Goal: Task Accomplishment & Management: Complete application form

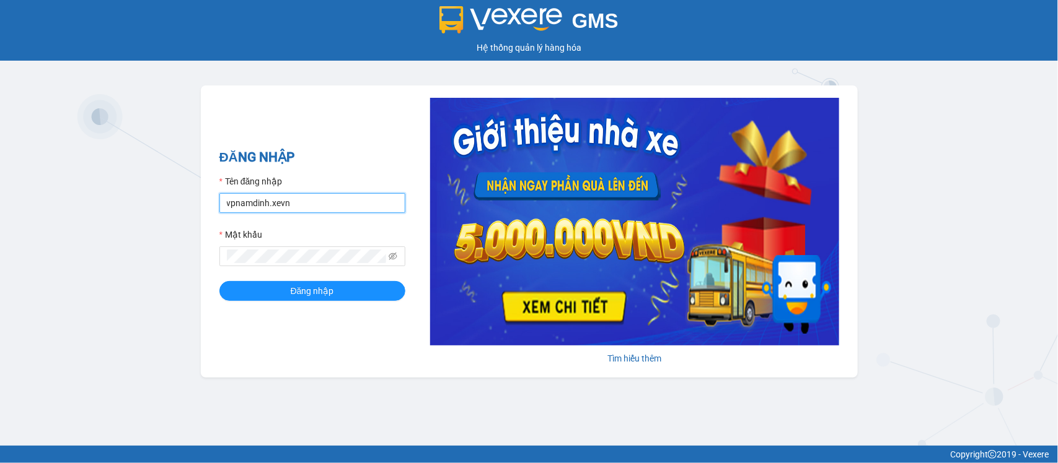
click at [314, 197] on input "vpnamdinh.xevn" at bounding box center [312, 203] width 186 height 20
type input "tranngoctu.xevn"
click at [219, 281] on button "Đăng nhập" at bounding box center [312, 291] width 186 height 20
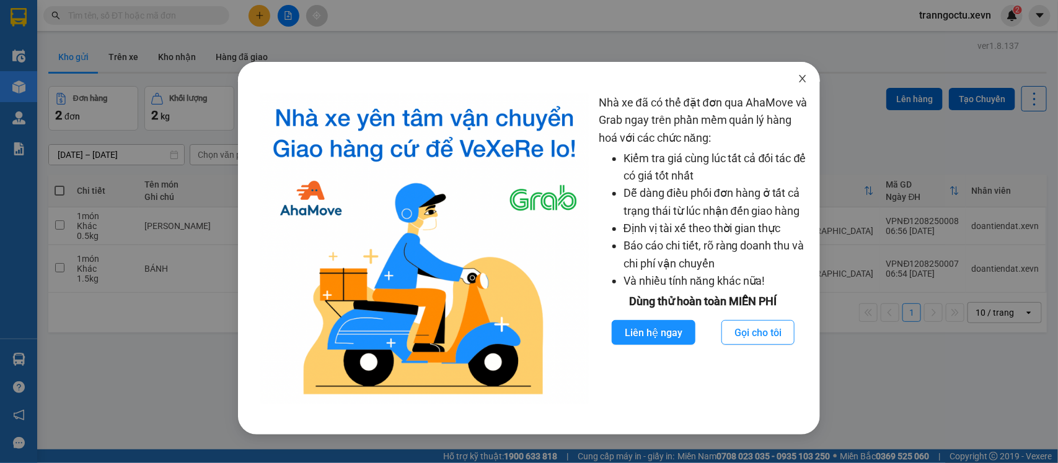
click at [802, 81] on icon "close" at bounding box center [802, 79] width 10 height 10
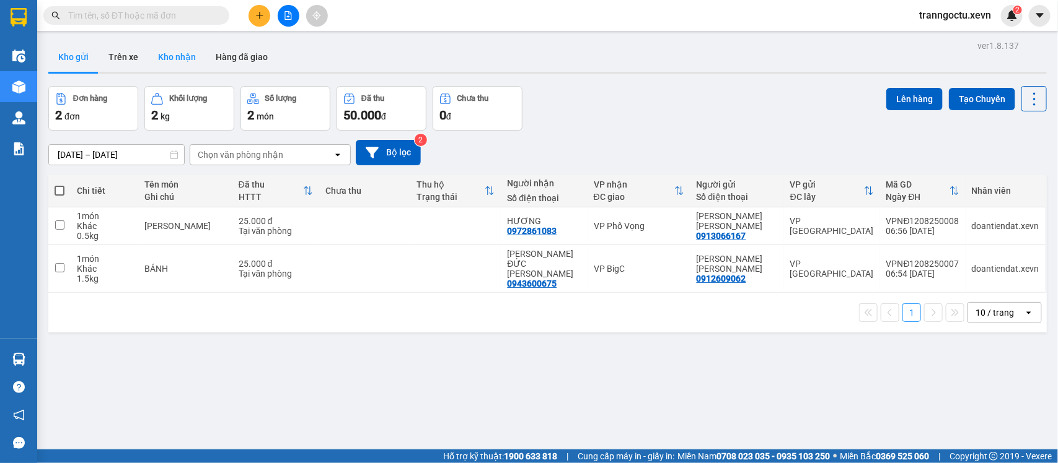
click at [175, 51] on button "Kho nhận" at bounding box center [177, 57] width 58 height 30
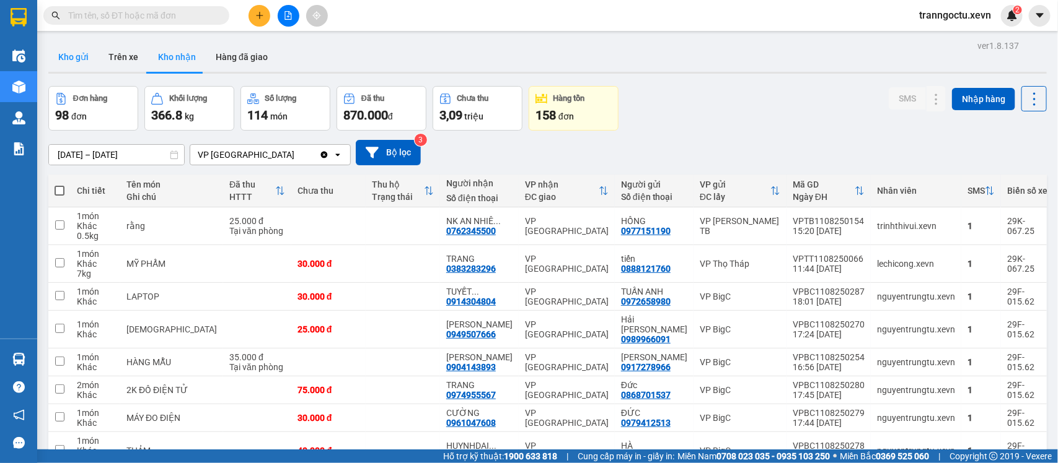
click at [67, 62] on button "Kho gửi" at bounding box center [73, 57] width 50 height 30
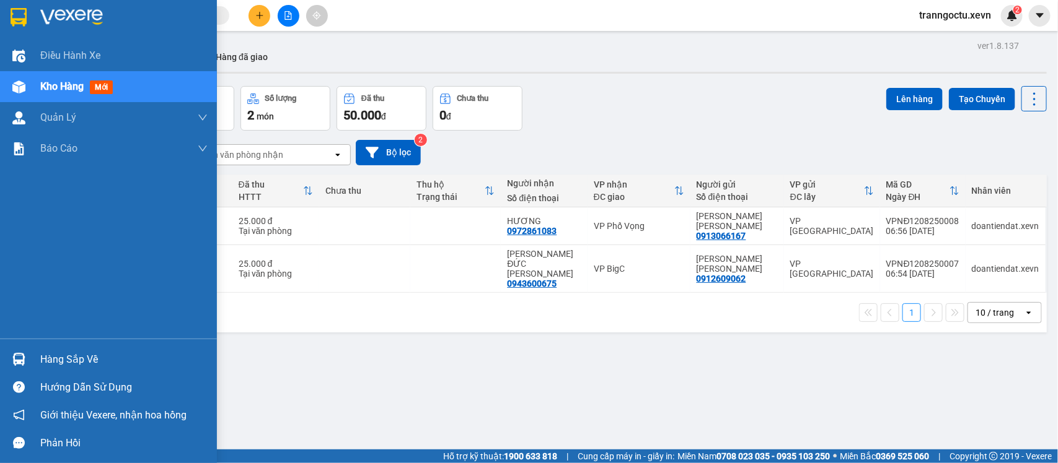
click at [88, 364] on div "Hàng sắp về" at bounding box center [123, 360] width 167 height 19
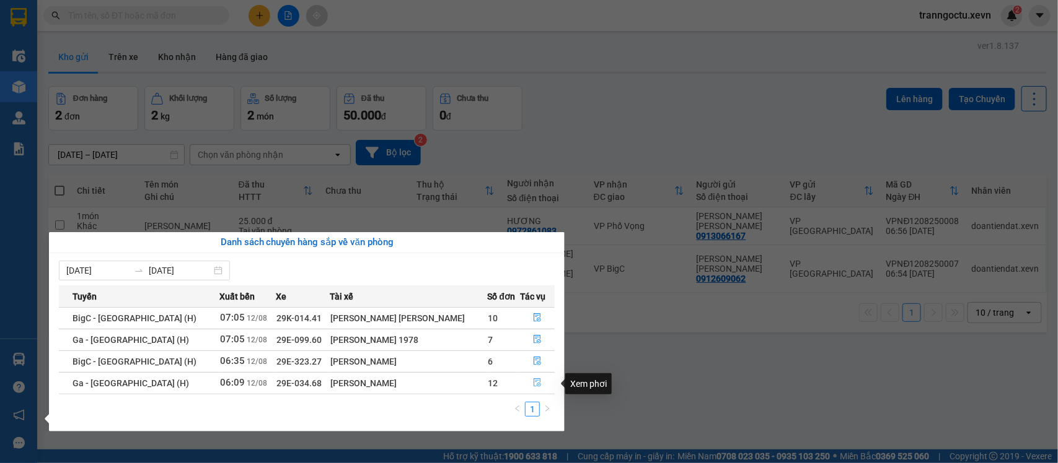
click at [533, 386] on icon "file-done" at bounding box center [537, 383] width 9 height 9
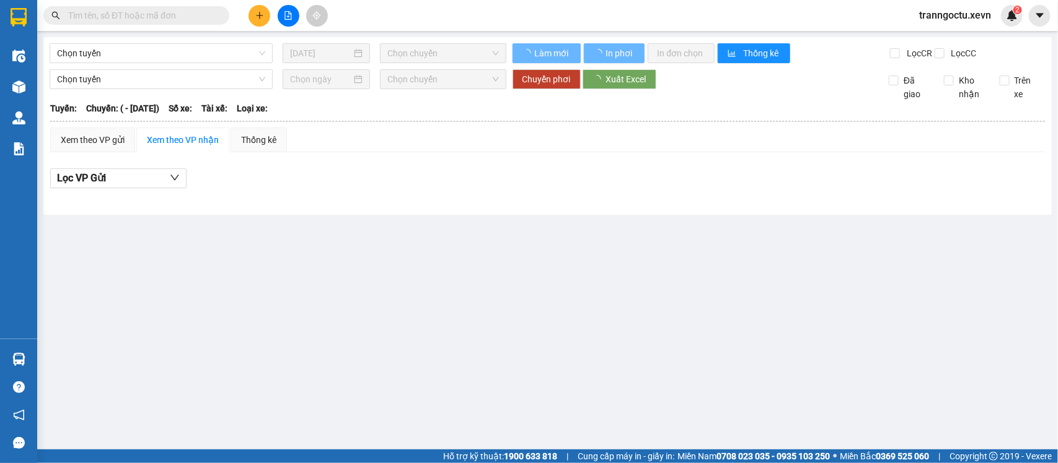
type input "[DATE]"
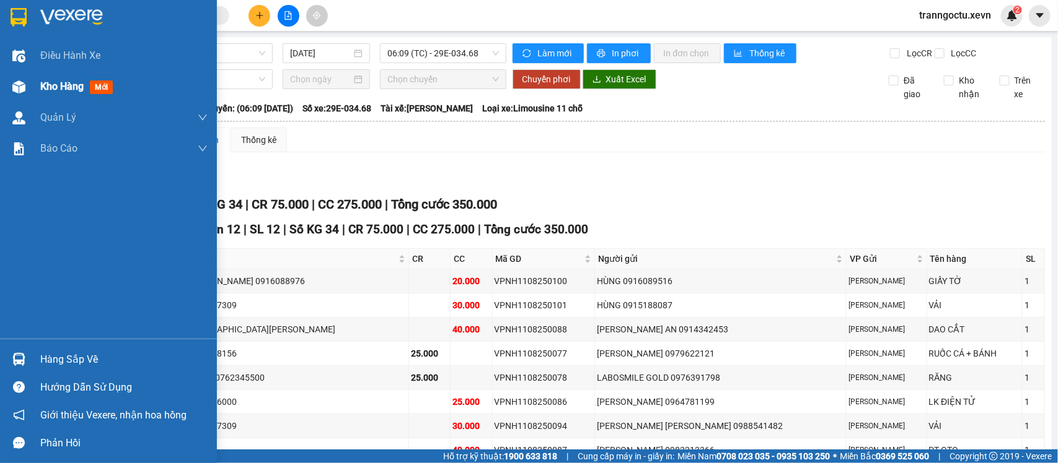
click at [69, 90] on span "Kho hàng" at bounding box center [61, 87] width 43 height 12
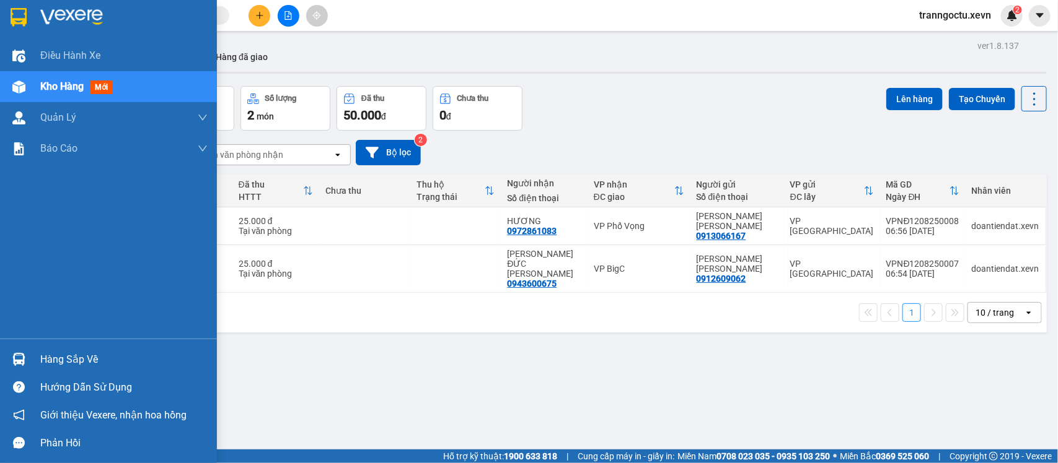
click at [29, 361] on div "Hàng sắp về" at bounding box center [108, 360] width 217 height 28
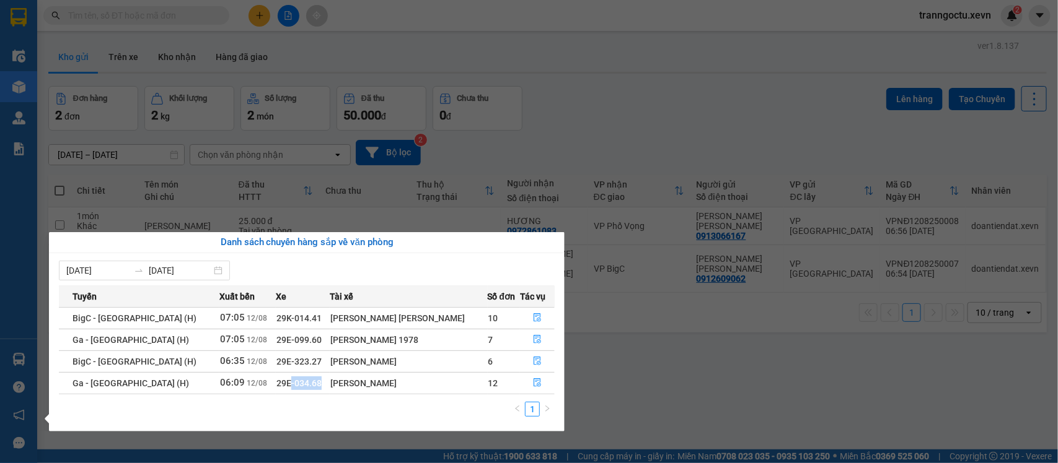
drag, startPoint x: 289, startPoint y: 383, endPoint x: 324, endPoint y: 392, distance: 36.4
click at [324, 392] on td "29E-034.68" at bounding box center [303, 383] width 54 height 22
click at [330, 381] on td "29E-034.68" at bounding box center [303, 383] width 54 height 22
drag, startPoint x: 291, startPoint y: 385, endPoint x: 318, endPoint y: 389, distance: 26.9
click at [318, 389] on td "29E-034.68" at bounding box center [303, 383] width 54 height 22
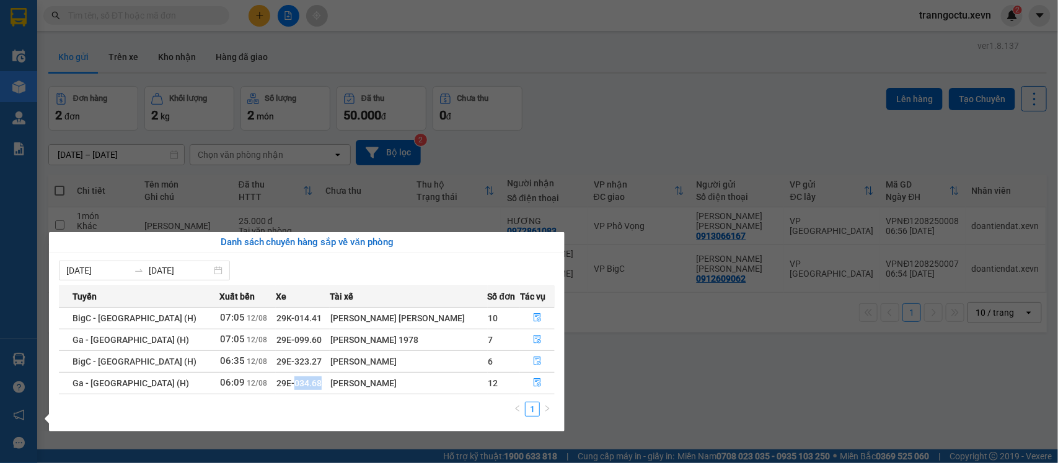
copy span "034.68"
click at [630, 392] on section "Kết quả [PERSON_NAME] ( 0 ) Bộ lọc No Data tranngoctu.xevn 2 Điều [PERSON_NAME]…" at bounding box center [529, 231] width 1058 height 463
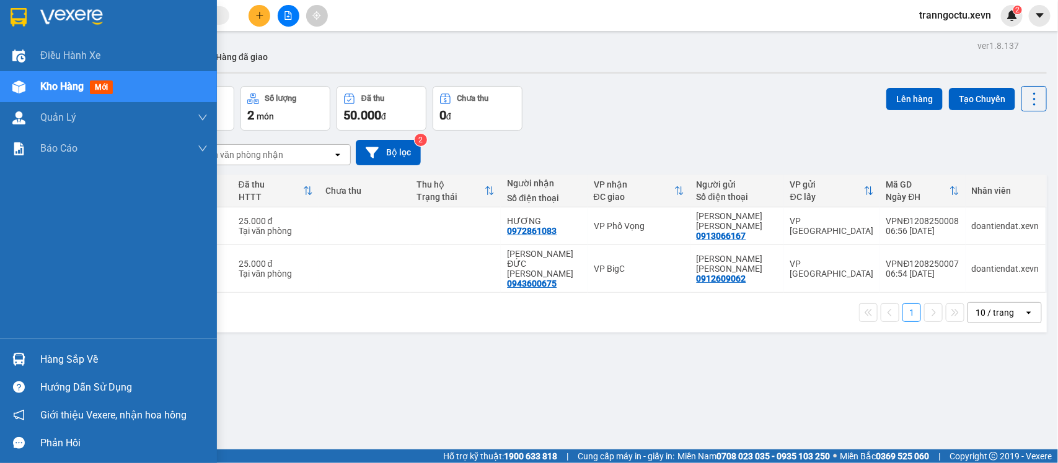
click at [67, 363] on div "Hàng sắp về" at bounding box center [123, 360] width 167 height 19
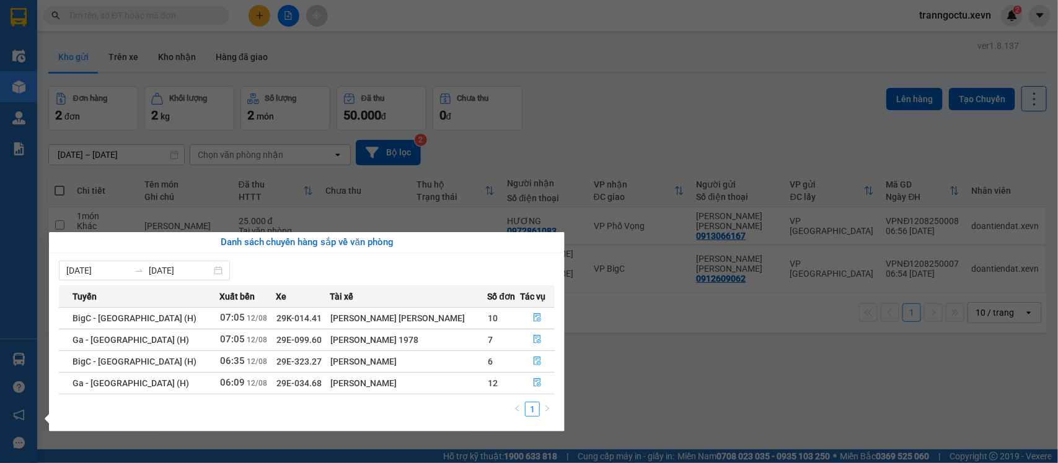
drag, startPoint x: 696, startPoint y: 401, endPoint x: 678, endPoint y: 367, distance: 38.8
click at [694, 394] on section "Kết quả [PERSON_NAME] ( 0 ) Bộ lọc No Data tranngoctu.xevn 2 Điều [PERSON_NAME]…" at bounding box center [529, 231] width 1058 height 463
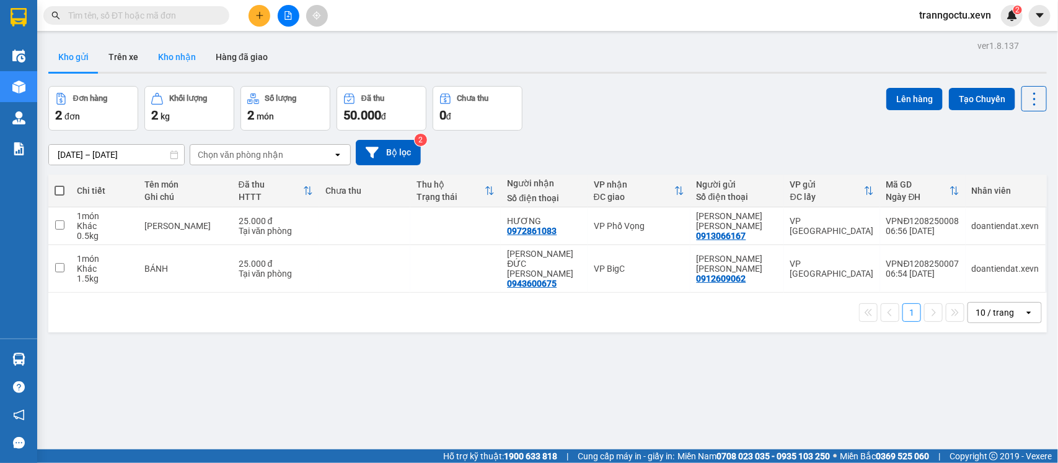
click at [159, 59] on button "Kho nhận" at bounding box center [177, 57] width 58 height 30
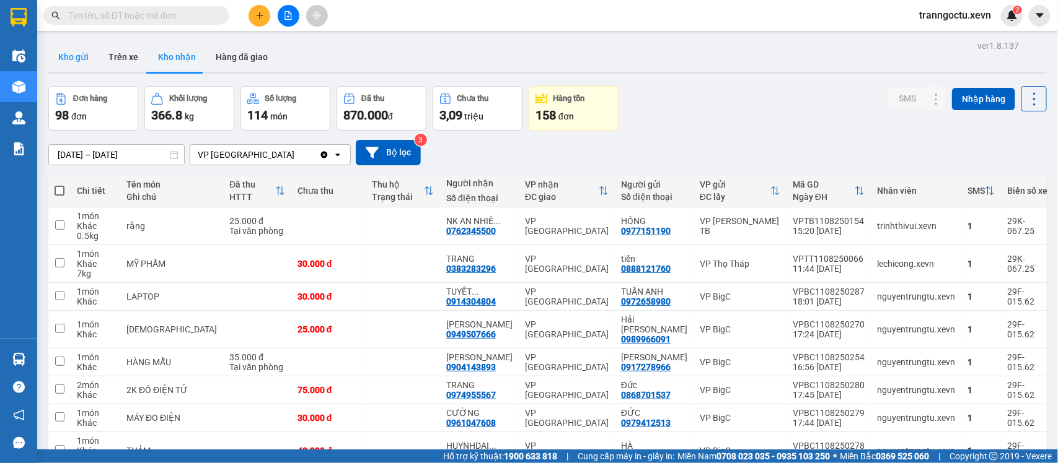
click at [60, 60] on button "Kho gửi" at bounding box center [73, 57] width 50 height 30
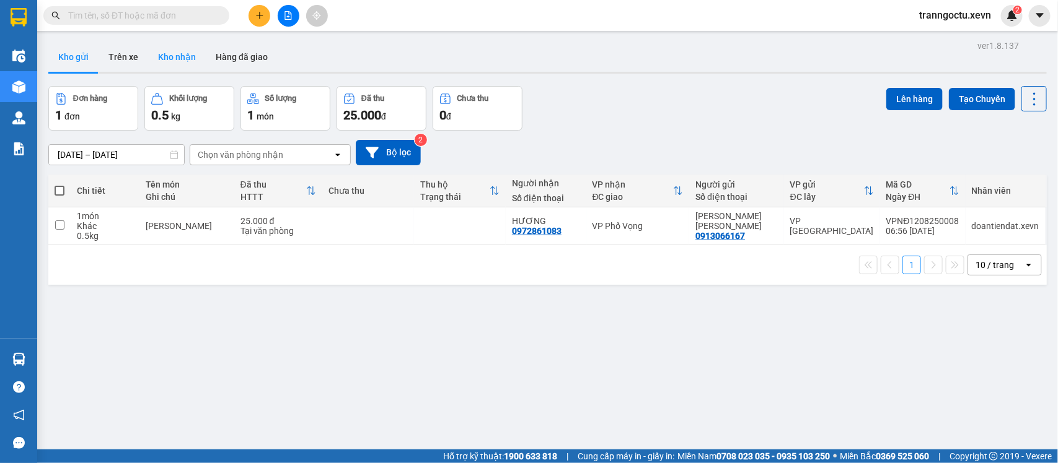
click at [172, 61] on button "Kho nhận" at bounding box center [177, 57] width 58 height 30
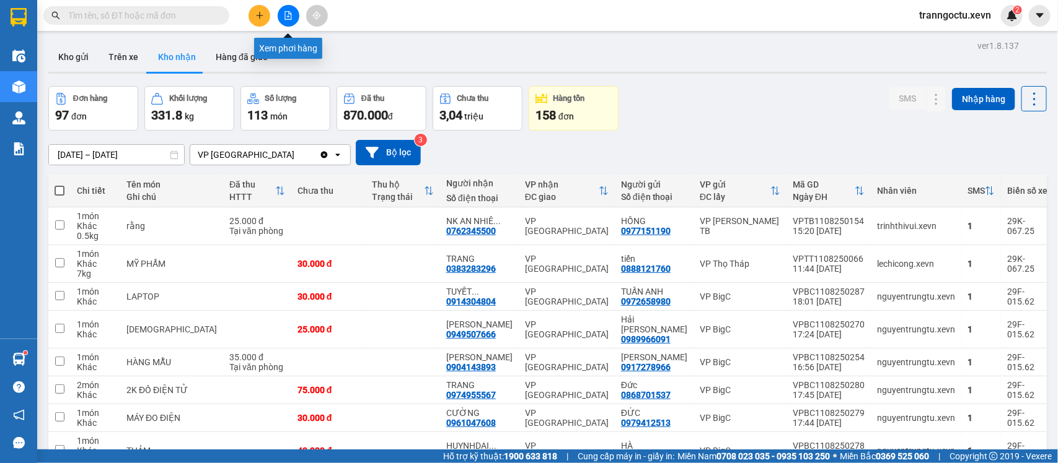
click at [289, 20] on button at bounding box center [289, 16] width 22 height 22
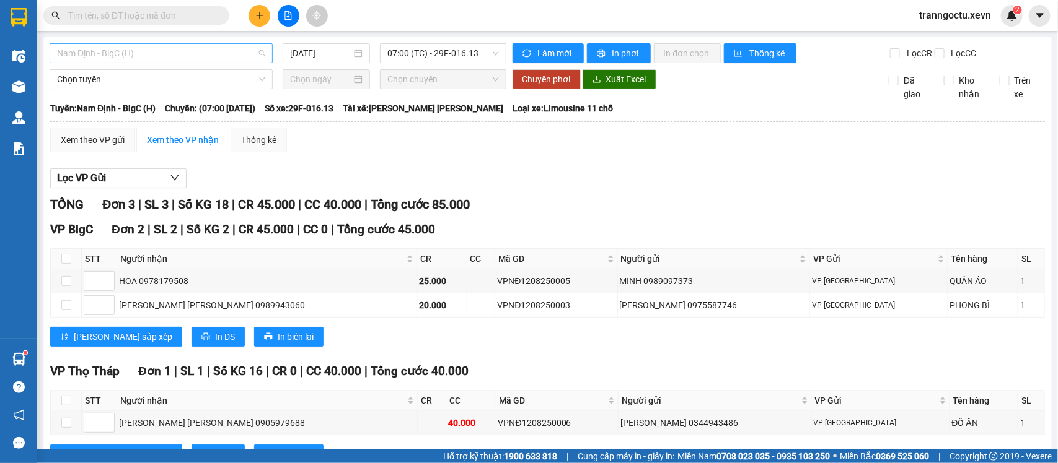
click at [152, 54] on span "Nam Định - BigC (H)" at bounding box center [161, 53] width 208 height 19
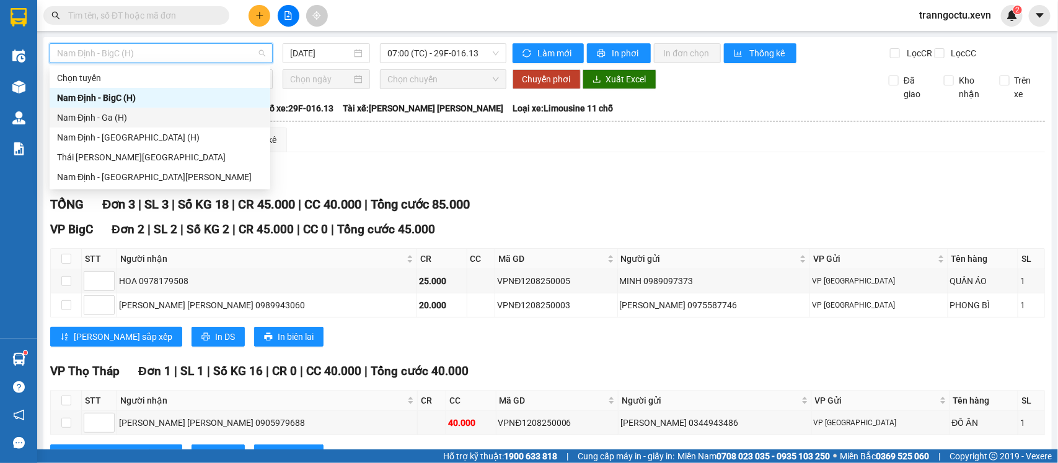
click at [112, 118] on div "Nam Định - Ga (H)" at bounding box center [160, 118] width 206 height 14
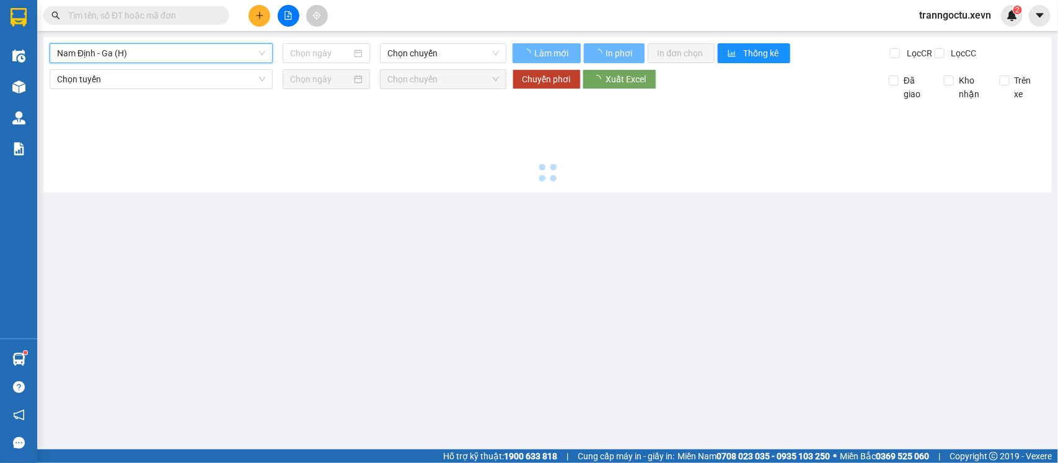
type input "[DATE]"
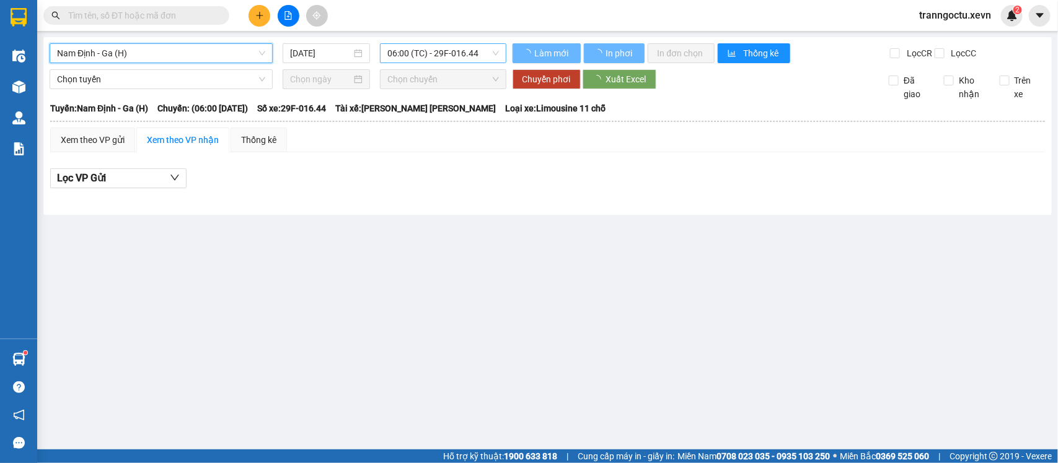
click at [473, 53] on span "06:00 (TC) - 29F-016.44" at bounding box center [442, 53] width 111 height 19
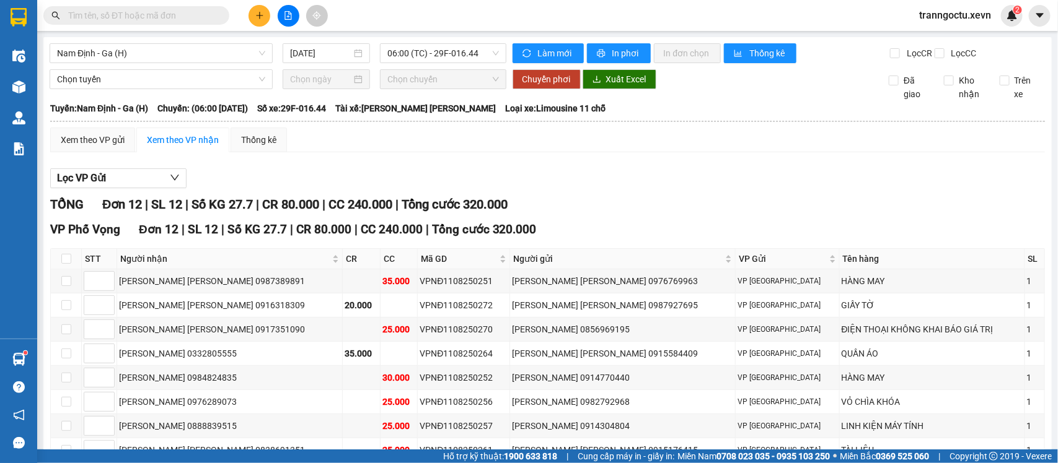
click at [785, 189] on div "Lọc VP Gửi" at bounding box center [547, 179] width 994 height 20
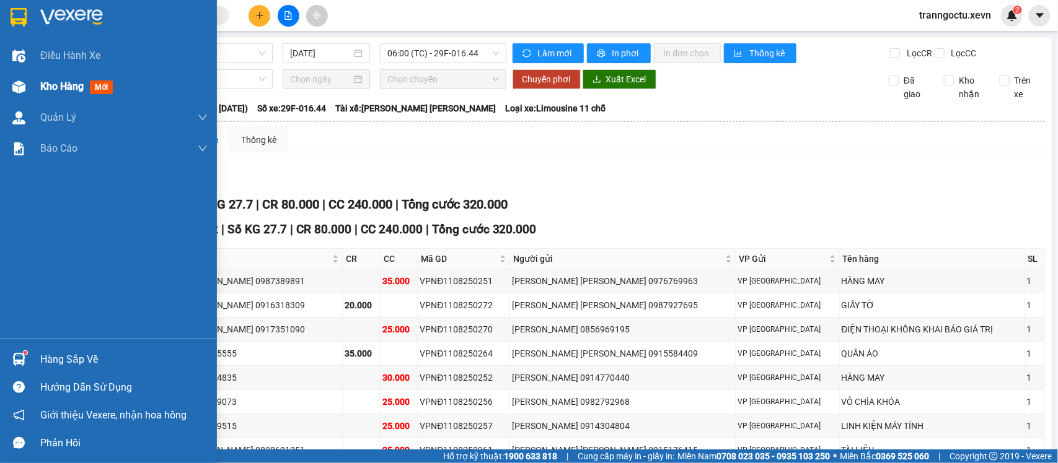
click at [46, 92] on span "Kho hàng" at bounding box center [61, 87] width 43 height 12
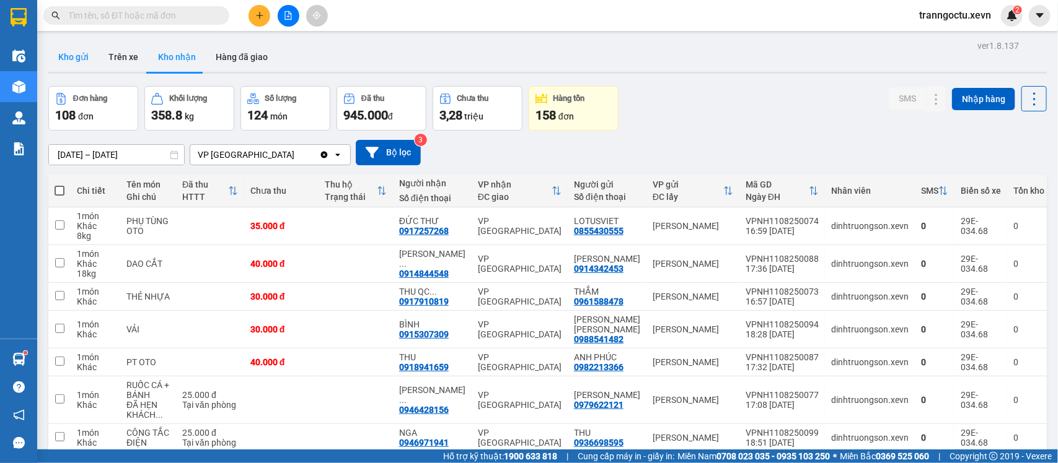
click at [62, 56] on button "Kho gửi" at bounding box center [73, 57] width 50 height 30
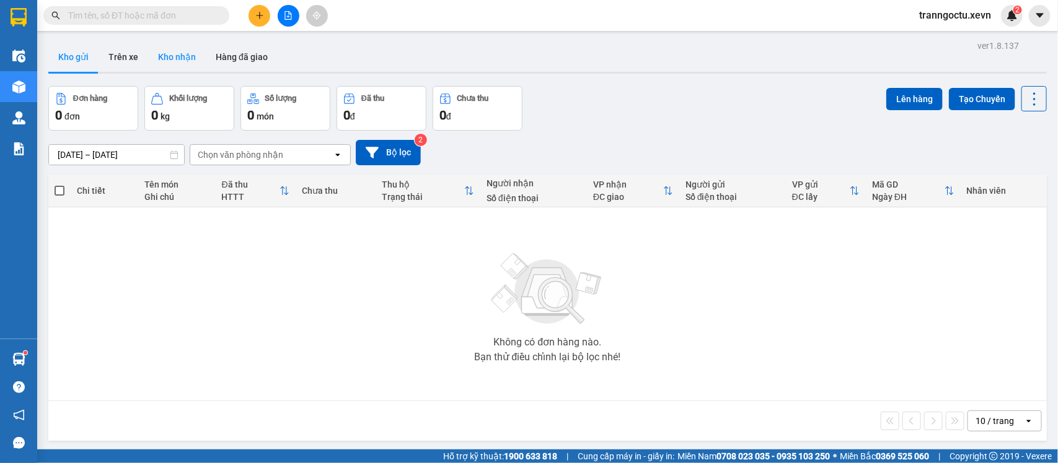
click at [165, 57] on button "Kho nhận" at bounding box center [177, 57] width 58 height 30
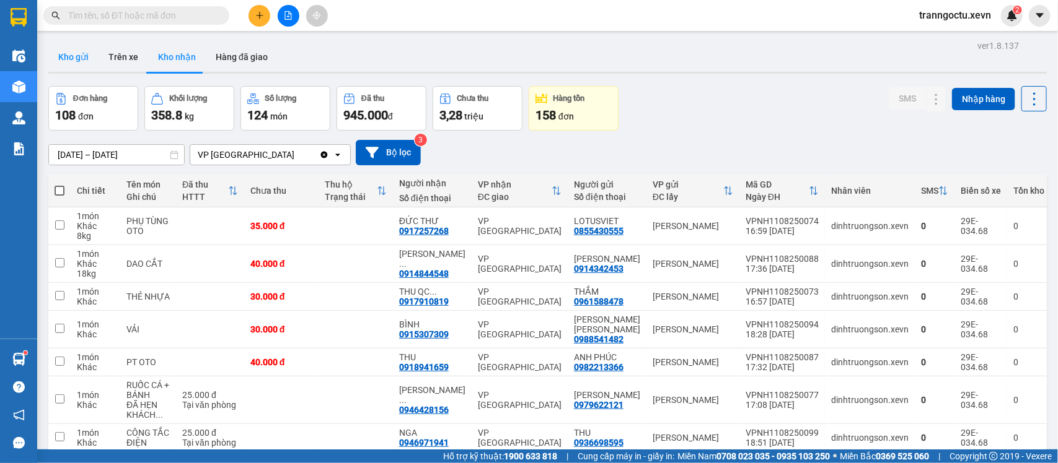
click at [82, 60] on button "Kho gửi" at bounding box center [73, 57] width 50 height 30
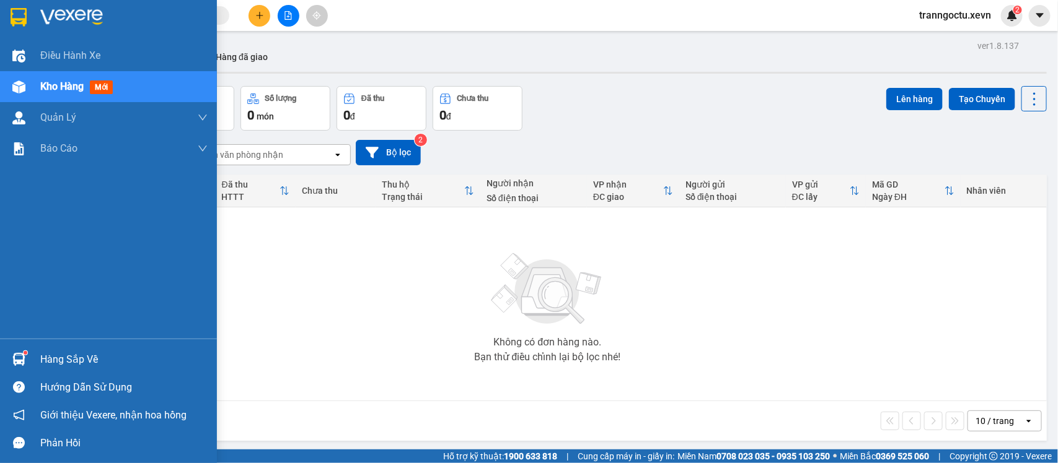
drag, startPoint x: 70, startPoint y: 357, endPoint x: 96, endPoint y: 352, distance: 26.5
click at [71, 357] on div "Hàng sắp về" at bounding box center [123, 360] width 167 height 19
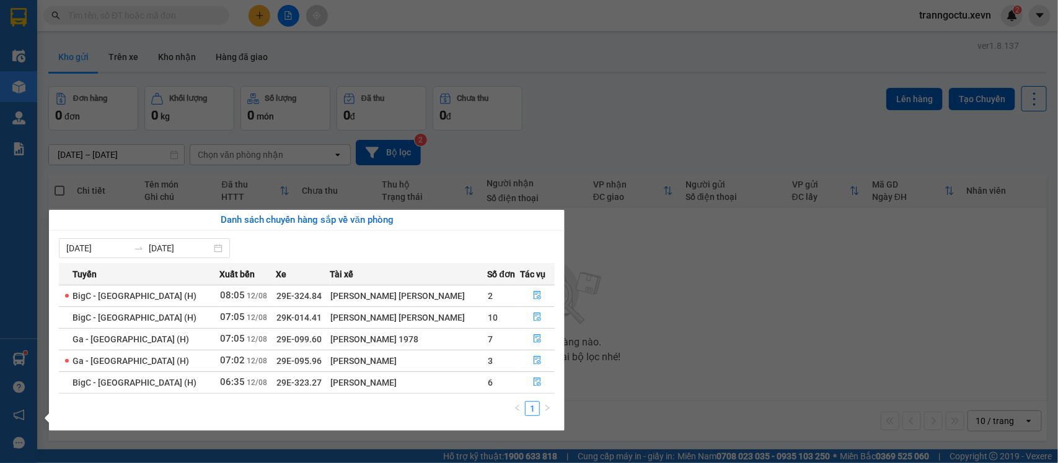
click at [158, 14] on section "Kết quả [PERSON_NAME] ( 0 ) Bộ lọc No Data tranngoctu.xevn 2 Điều [PERSON_NAME]…" at bounding box center [529, 231] width 1058 height 463
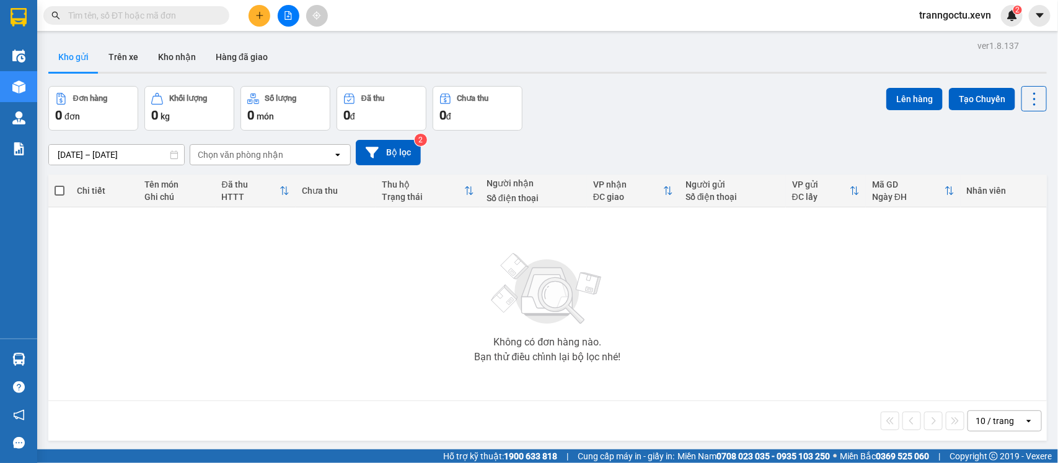
click at [158, 14] on input "text" at bounding box center [141, 16] width 146 height 14
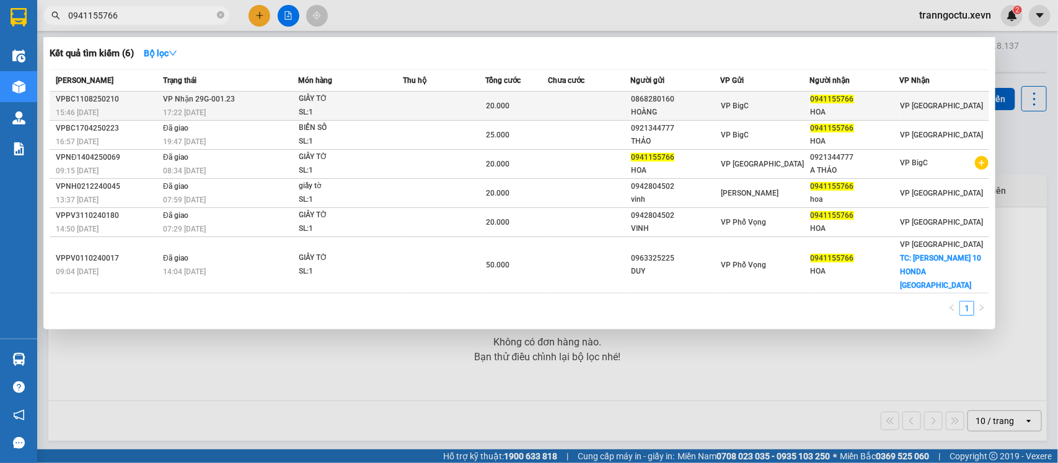
type input "0941155766"
click at [395, 98] on span "GIẤY TỜ SL: 1" at bounding box center [350, 105] width 103 height 27
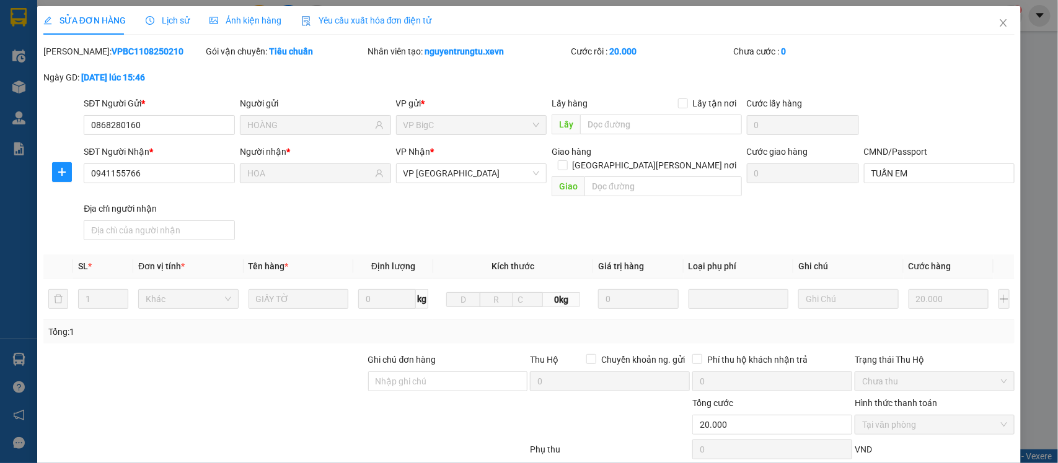
type input "0868280160"
type input "HOÀNG"
type input "0941155766"
type input "HOA"
type input "TUẤN EM"
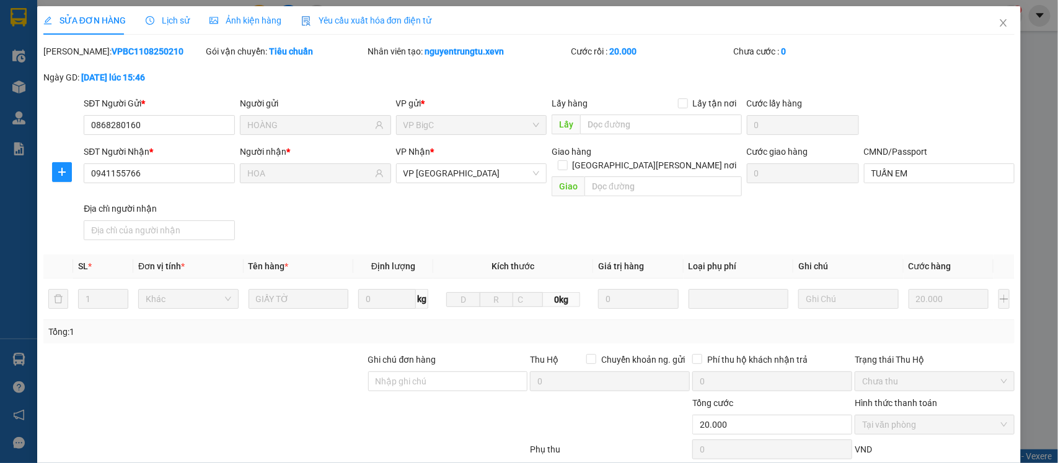
type input "20.000"
click at [944, 169] on input "TUẤN EM" at bounding box center [939, 174] width 151 height 20
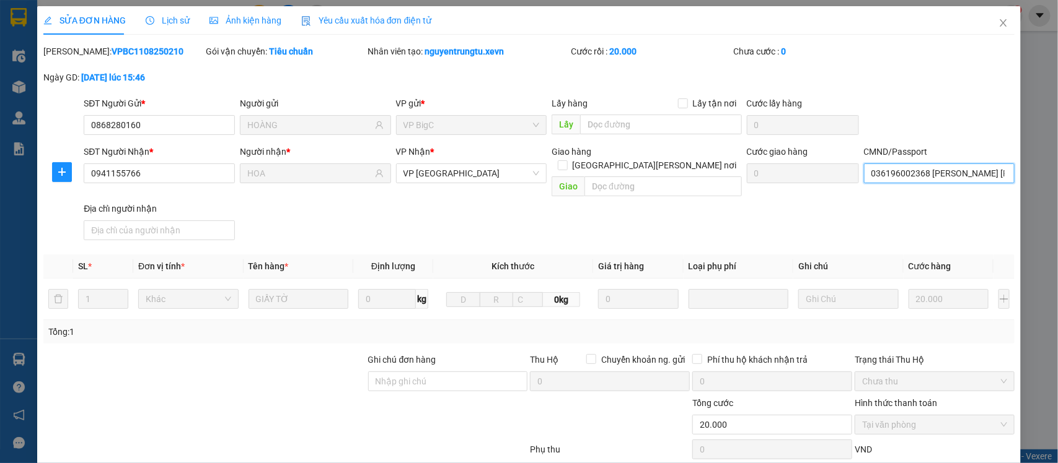
scroll to position [131, 0]
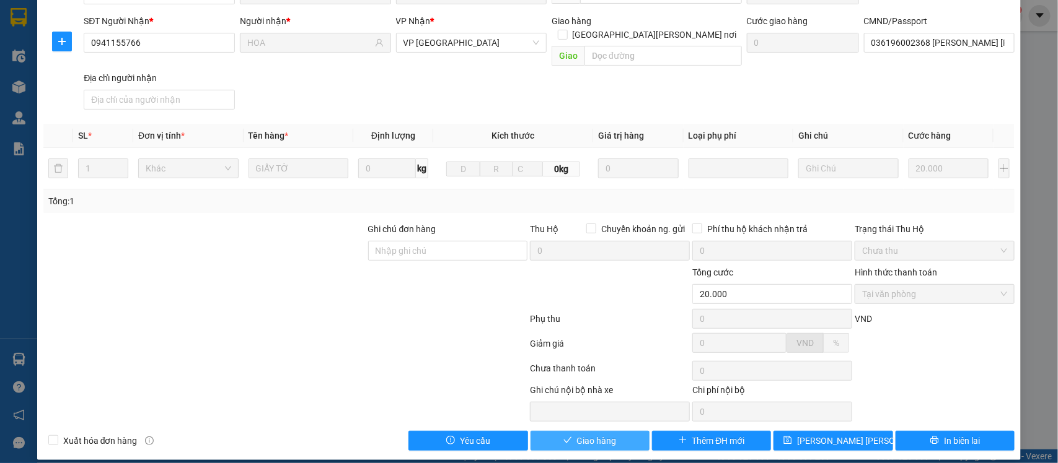
click at [596, 434] on span "Giao hàng" at bounding box center [597, 441] width 40 height 14
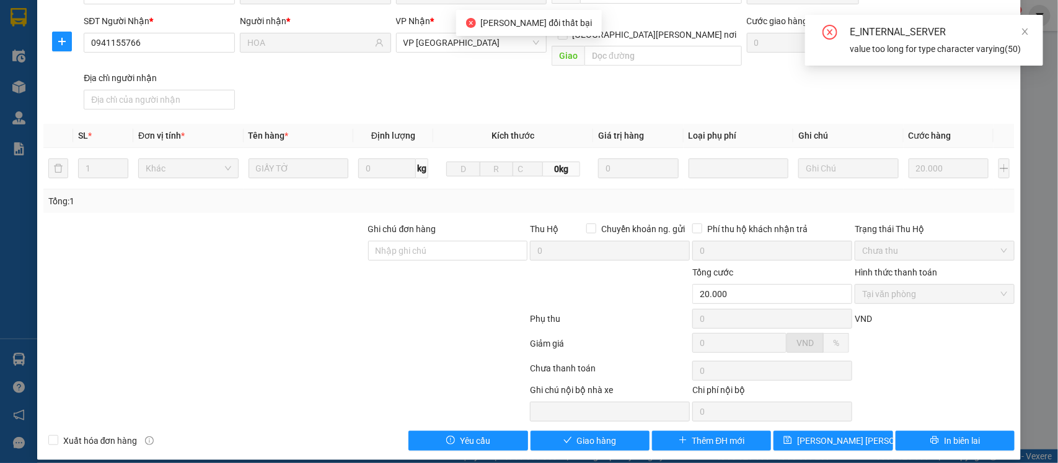
click at [877, 104] on div "Total Paid Fee 20.000 Total UnPaid Fee 0 Cash Collection Total Fee Mã ĐH: VPBC1…" at bounding box center [529, 182] width 972 height 537
click at [1024, 29] on icon "close" at bounding box center [1024, 31] width 9 height 9
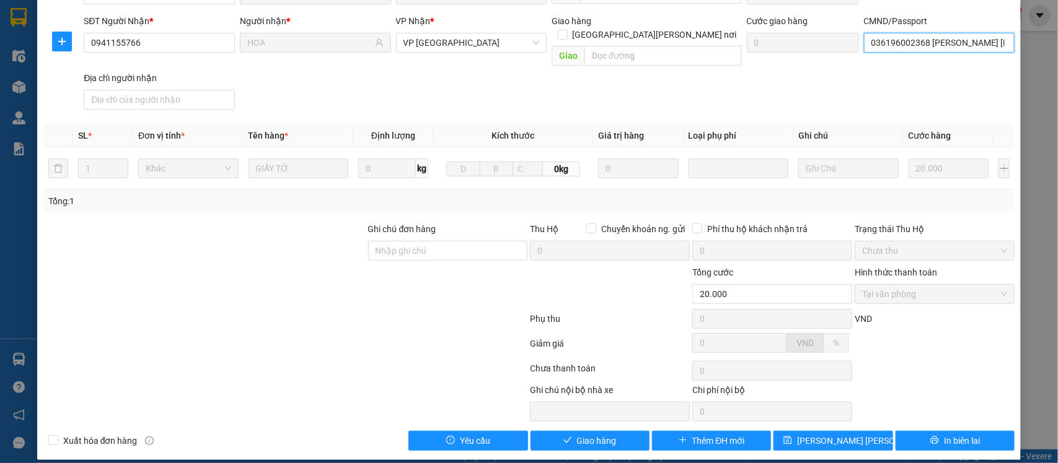
click at [970, 45] on input "036196002368 [PERSON_NAME] [PERSON_NAME] [PERSON_NAME] 4/8 [PERSON_NAME]" at bounding box center [939, 43] width 151 height 20
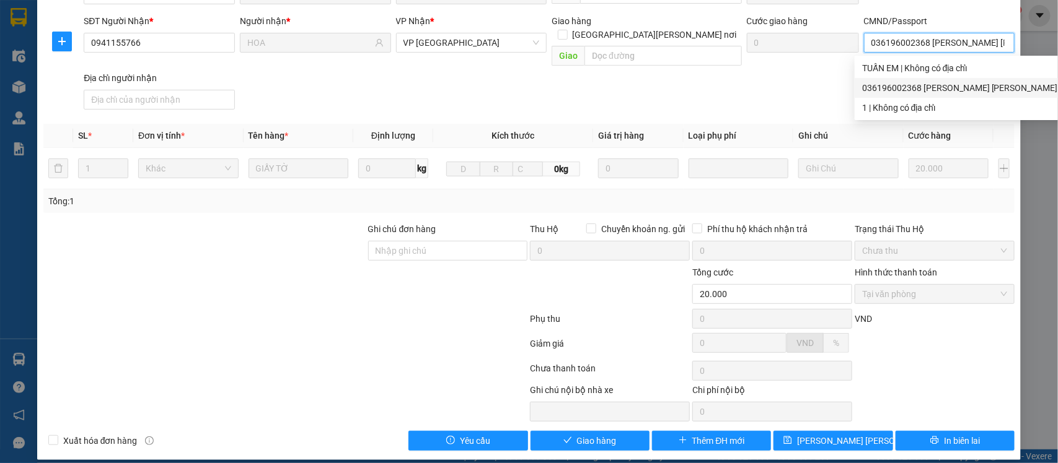
click at [961, 45] on input "036196002368 [PERSON_NAME] [PERSON_NAME] [PERSON_NAME] 4/8 [PERSON_NAME]" at bounding box center [939, 43] width 151 height 20
click at [958, 44] on input "036196002368 [PERSON_NAME] [PERSON_NAME] [PERSON_NAME] 4/8 [PERSON_NAME]" at bounding box center [939, 43] width 151 height 20
click at [955, 45] on input "036196002368 [PERSON_NAME] [PERSON_NAME] [PERSON_NAME] 4/8 [PERSON_NAME]" at bounding box center [939, 43] width 151 height 20
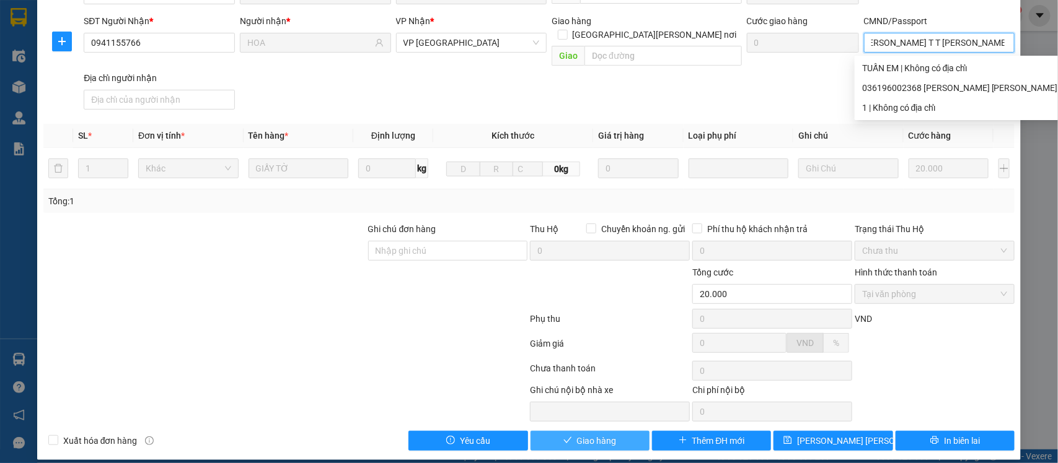
type input "036196002368 [PERSON_NAME] T T [PERSON_NAME] 4/8 [PERSON_NAME]"
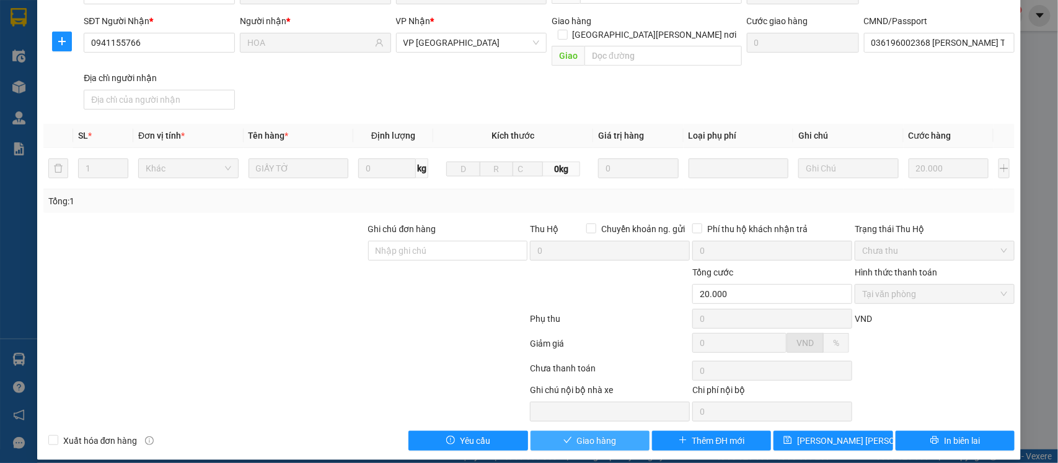
click at [567, 437] on button "Giao hàng" at bounding box center [589, 441] width 119 height 20
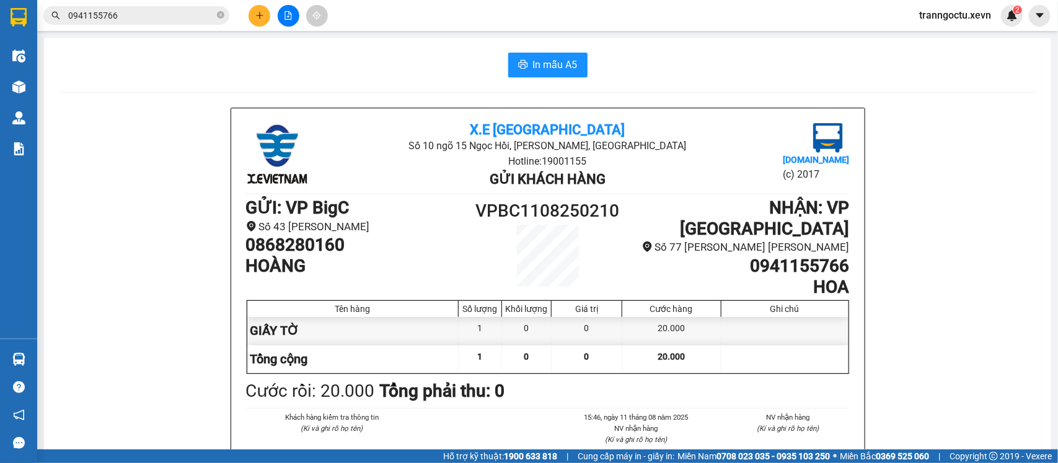
click at [256, 17] on icon "plus" at bounding box center [259, 15] width 9 height 9
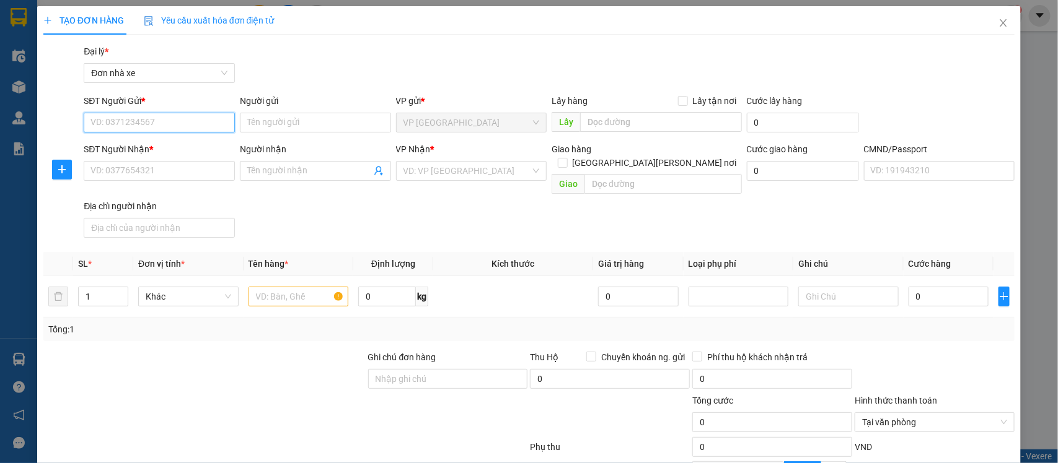
click at [126, 116] on input "SĐT Người Gửi *" at bounding box center [159, 123] width 151 height 20
click at [178, 147] on div "0852123669 - LONG" at bounding box center [157, 148] width 134 height 14
type input "0852123669"
type input "LONG"
type input "0946634987"
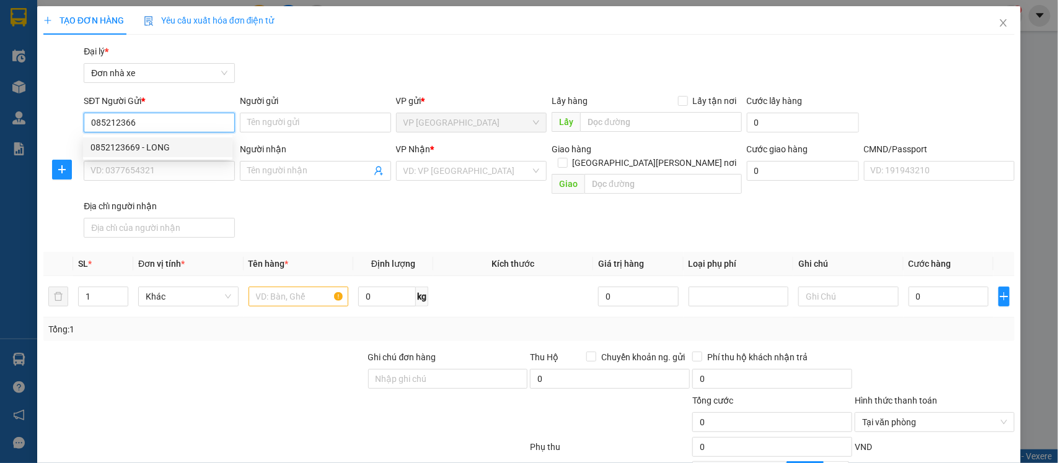
type input "[PERSON_NAME]"
type input "0984828359 [PERSON_NAME] SHIP XANH"
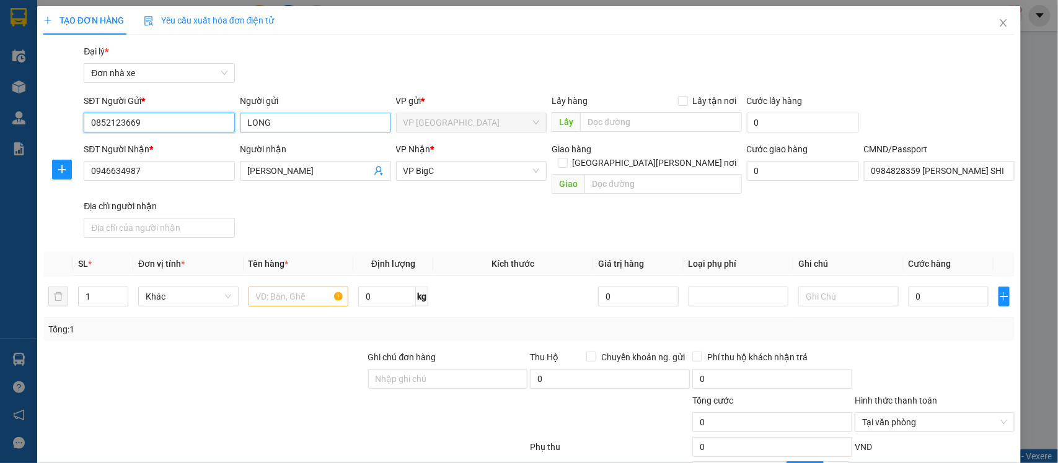
type input "0852123669"
click at [246, 123] on input "LONG" at bounding box center [315, 123] width 151 height 20
type input "[PERSON_NAME]"
click at [147, 173] on input "0946634987" at bounding box center [159, 171] width 151 height 20
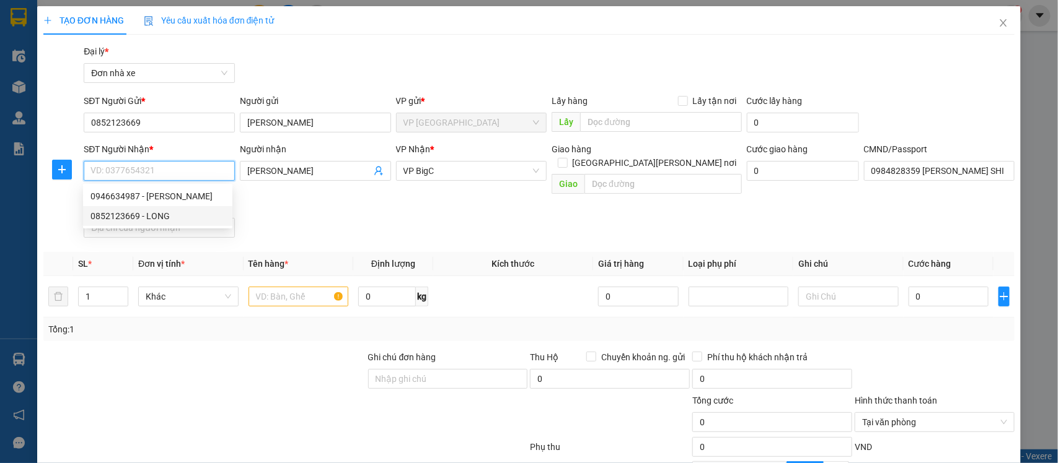
click at [137, 215] on div "0852123669 - LONG" at bounding box center [157, 216] width 134 height 14
type input "0852123669"
type input "LONG"
type input "036203006485"
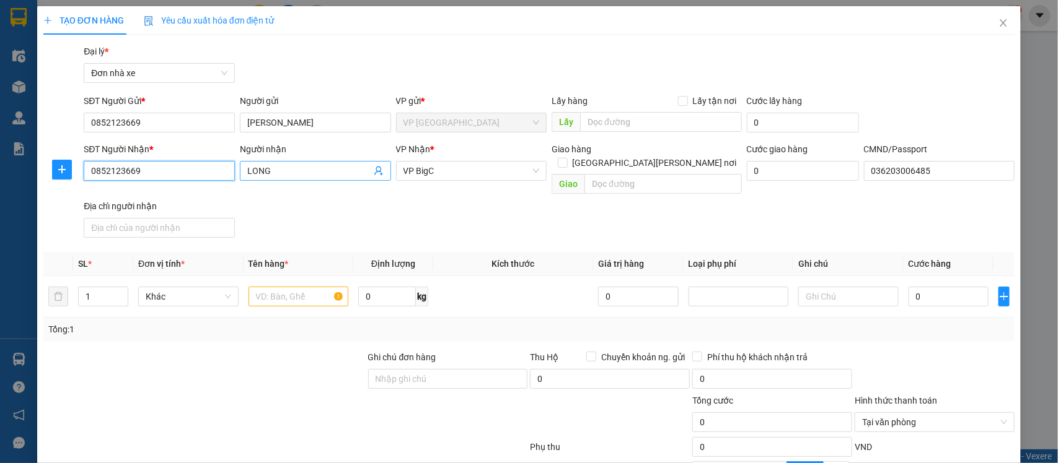
type input "0852123669"
click at [273, 169] on input "LONG" at bounding box center [309, 171] width 124 height 14
click at [339, 123] on input "[PERSON_NAME]" at bounding box center [315, 123] width 151 height 20
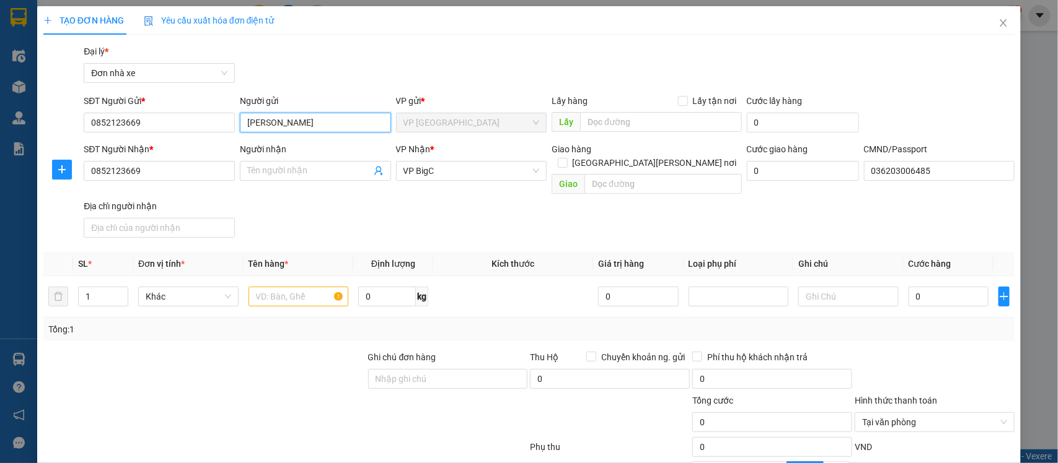
click at [338, 123] on input "[PERSON_NAME]" at bounding box center [315, 123] width 151 height 20
click at [326, 177] on input "Người nhận" at bounding box center [309, 171] width 124 height 14
paste input "[PERSON_NAME]"
type input "[PERSON_NAME]"
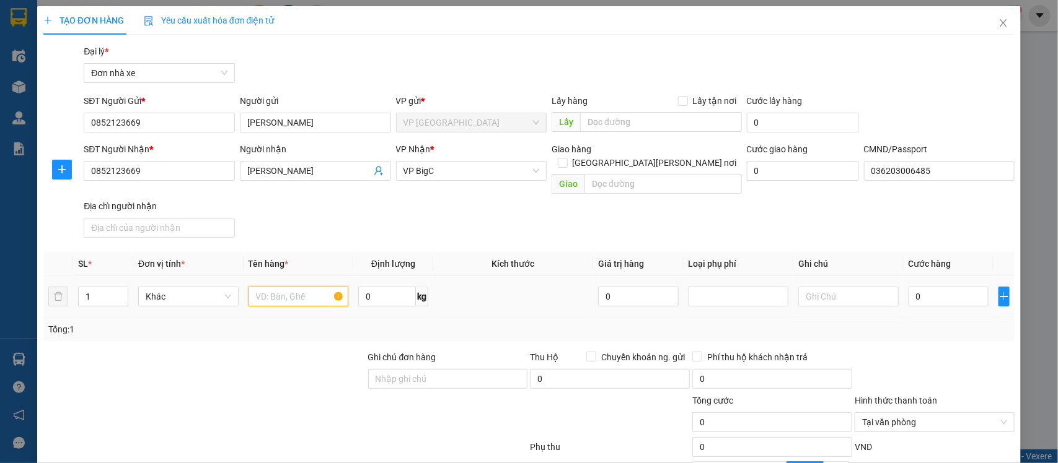
click at [273, 289] on input "text" at bounding box center [298, 297] width 100 height 20
type input "THỰC PHẨM"
click at [388, 289] on input "0" at bounding box center [387, 297] width 58 height 20
type input "9"
click at [925, 287] on input "0" at bounding box center [948, 297] width 80 height 20
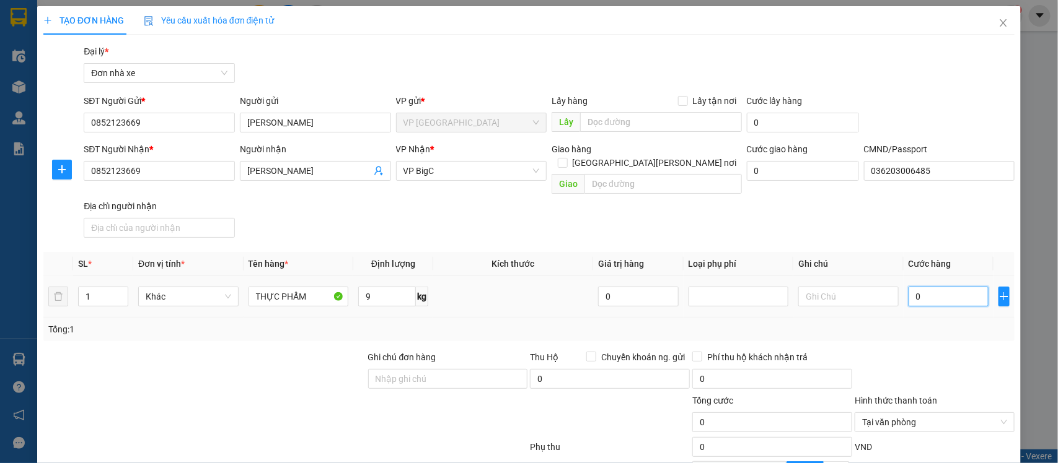
type input "3"
type input "30"
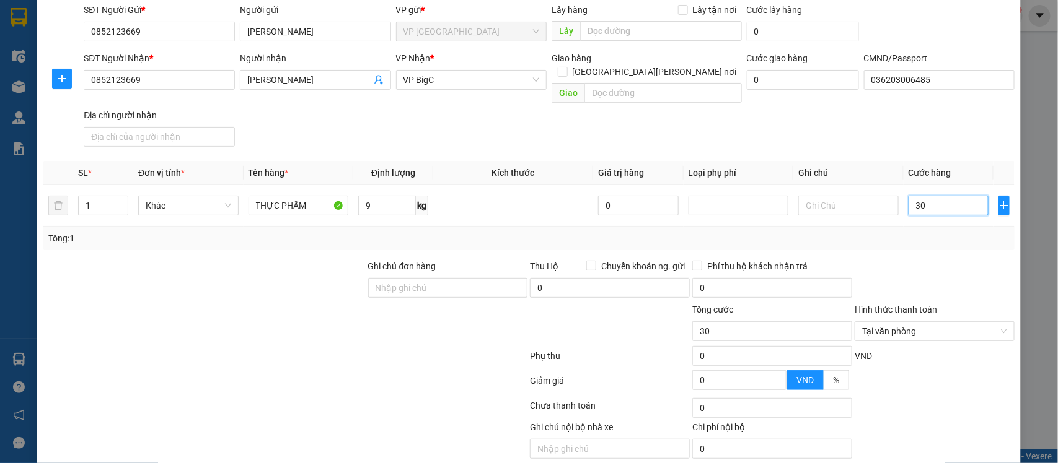
scroll to position [128, 0]
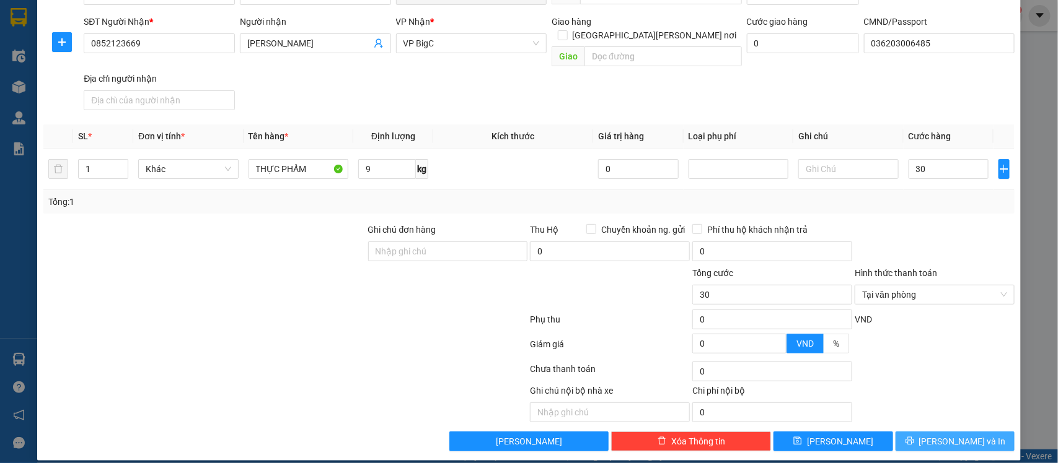
type input "30.000"
click at [949, 435] on span "[PERSON_NAME] và In" at bounding box center [962, 442] width 87 height 14
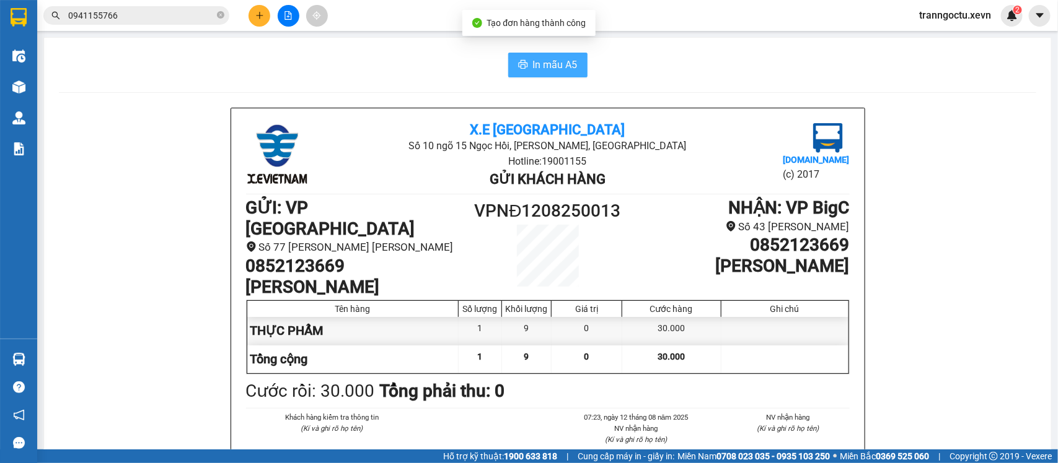
click at [518, 67] on icon "printer" at bounding box center [523, 64] width 10 height 10
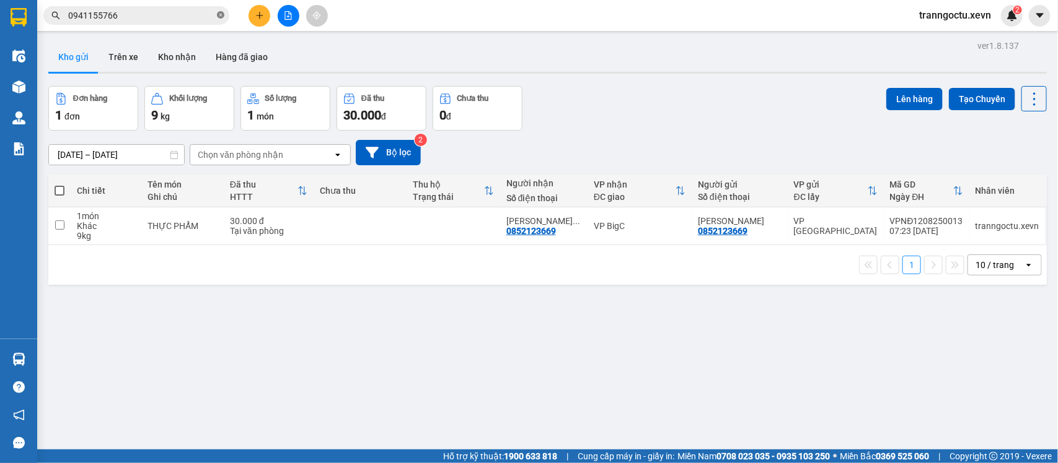
click at [221, 15] on icon "close-circle" at bounding box center [220, 14] width 7 height 7
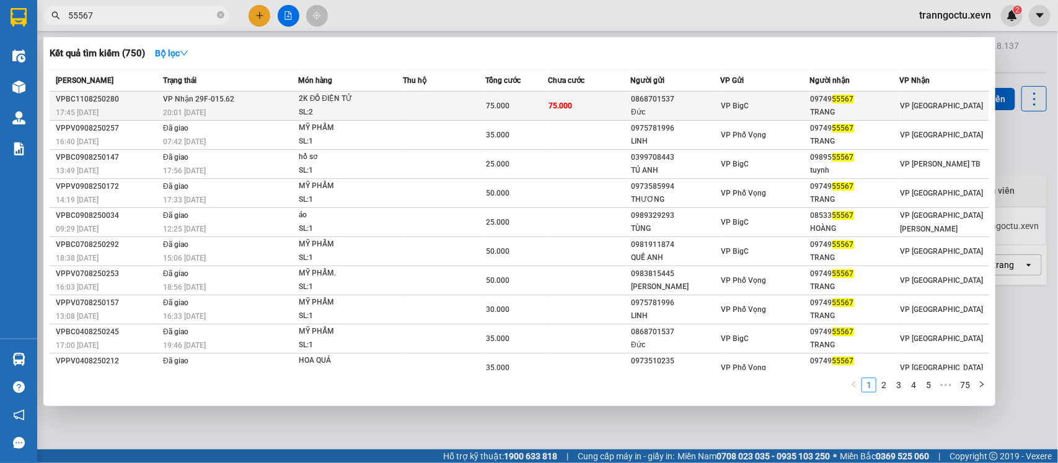
type input "55567"
click at [403, 112] on td at bounding box center [444, 106] width 83 height 29
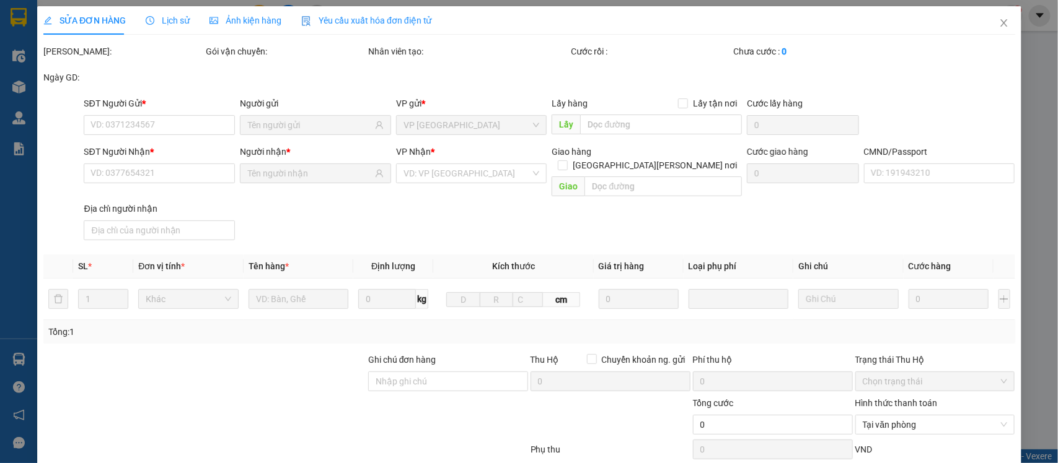
type input "0868701537"
type input "Đức"
type input "0974955567"
type input "TRANG"
type input "036195014455 [PERSON_NAME] [PERSON_NAME] [PERSON_NAME] NĐ"
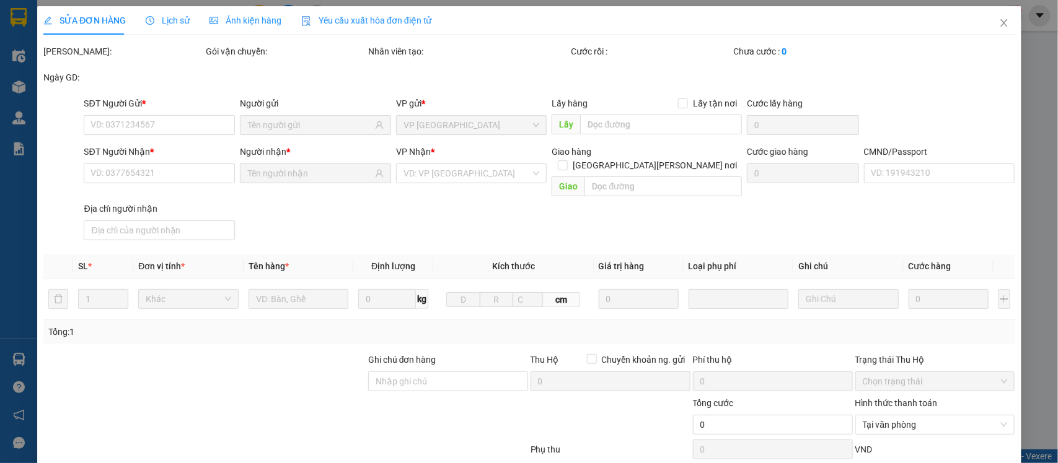
type input "DT 0944067354"
type input "75.000"
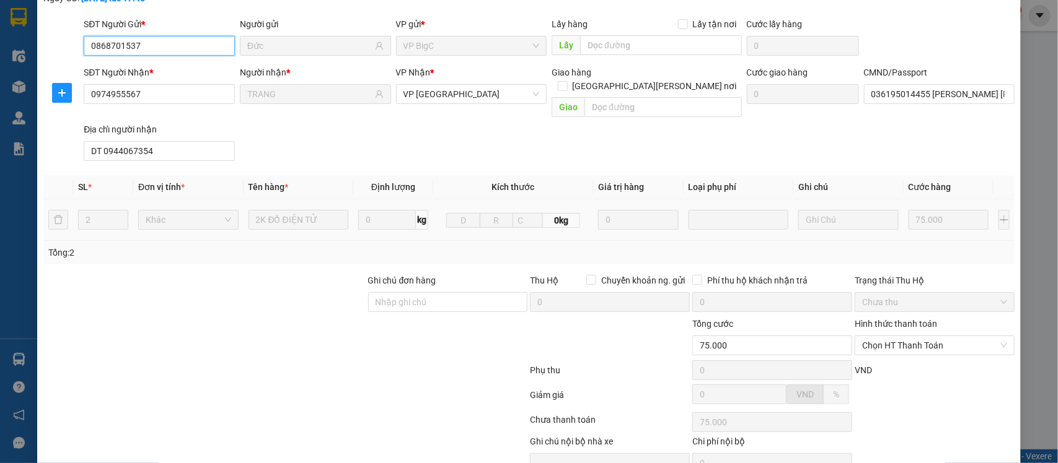
scroll to position [131, 0]
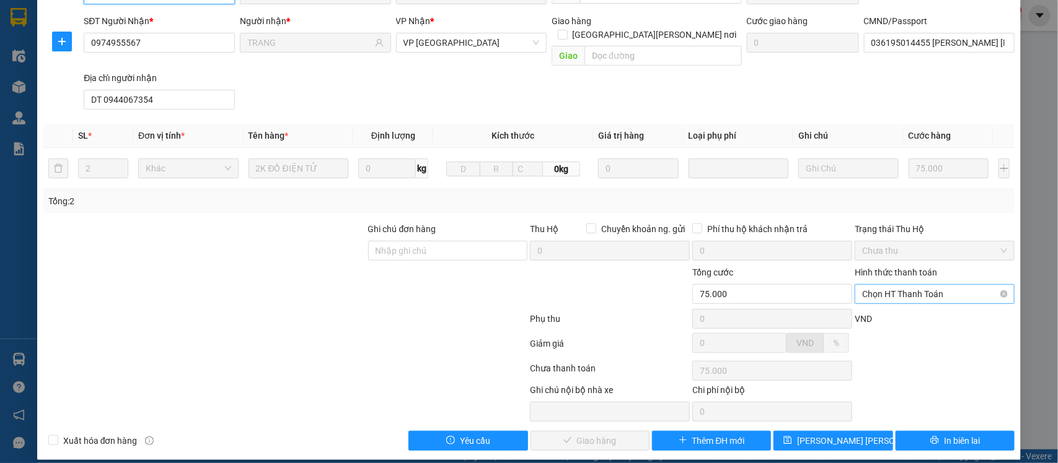
click at [872, 286] on span "Chọn HT Thanh Toán" at bounding box center [934, 294] width 145 height 19
click at [875, 304] on div "Tại văn phòng" at bounding box center [925, 306] width 143 height 14
type input "0"
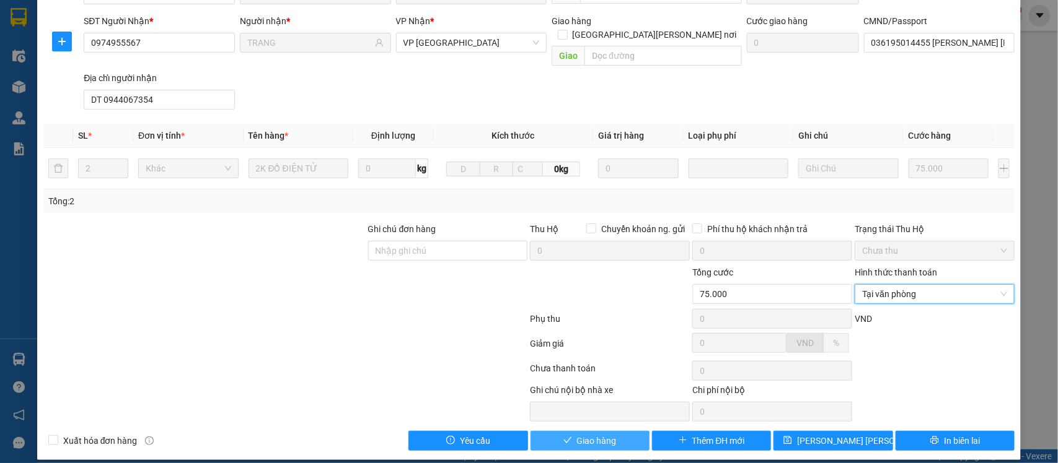
click at [579, 434] on span "Giao hàng" at bounding box center [597, 441] width 40 height 14
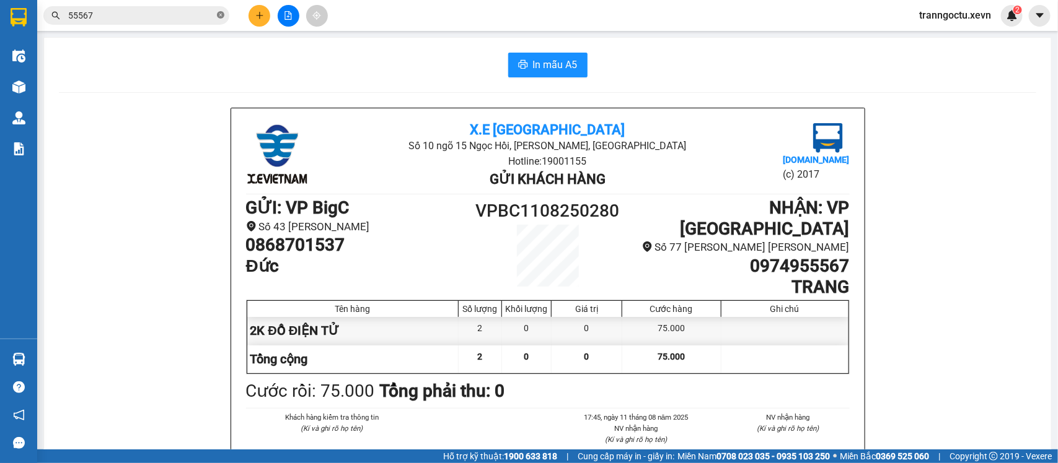
click at [221, 16] on icon "close-circle" at bounding box center [220, 14] width 7 height 7
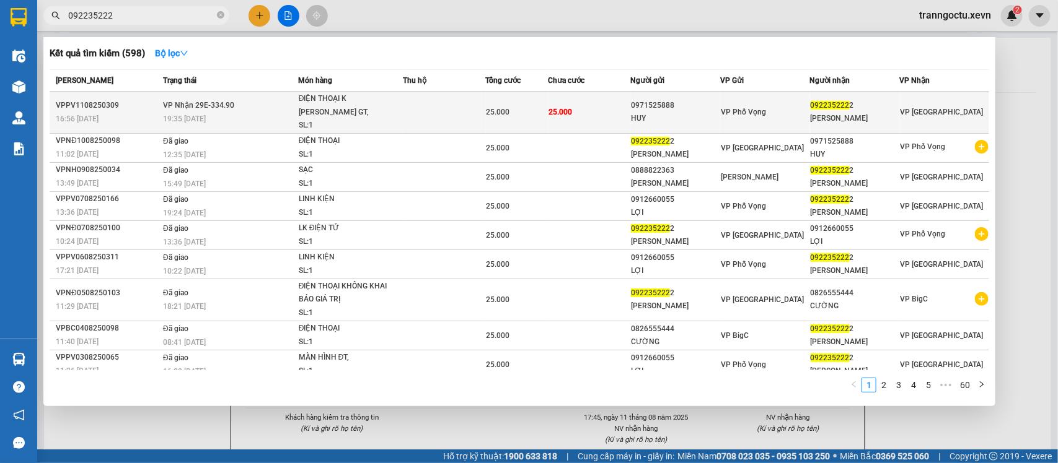
type input "092235222"
click at [326, 112] on div "ĐIỆN THOẠI K [PERSON_NAME] GT," at bounding box center [345, 105] width 93 height 27
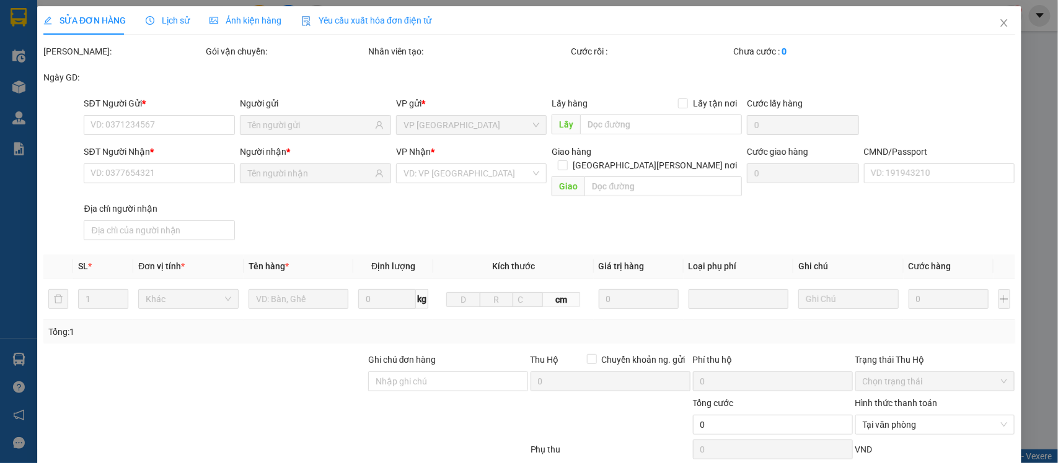
type input "0971525888"
type input "HUY"
type input "0922352222"
type input "[PERSON_NAME]"
type input "[PERSON_NAME] [PERSON_NAME]"
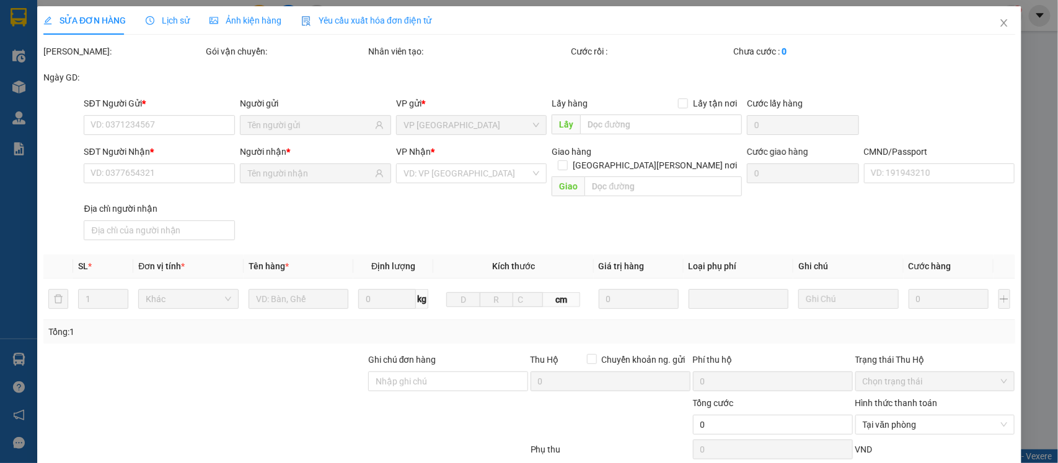
type input "[PERSON_NAME] XÃ [GEOGRAPHIC_DATA][PERSON_NAME] [PERSON_NAME]"
type input "25.000"
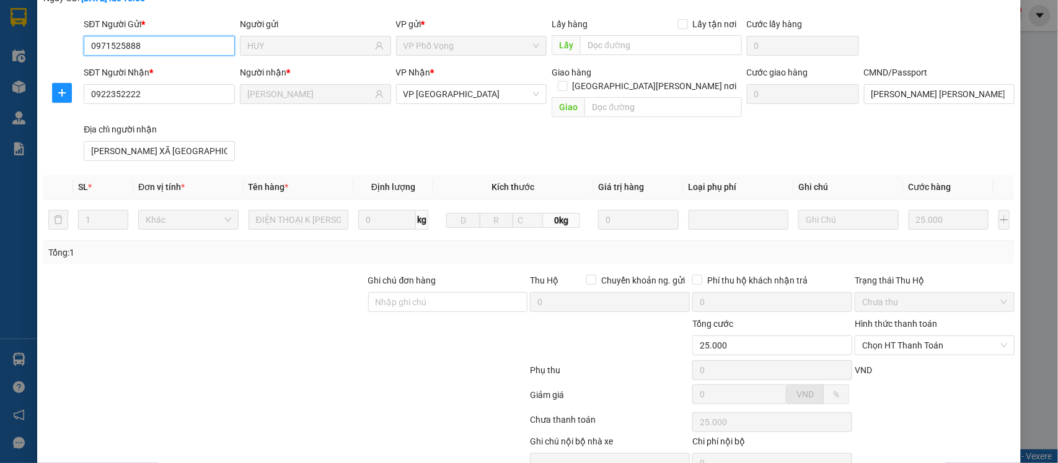
scroll to position [131, 0]
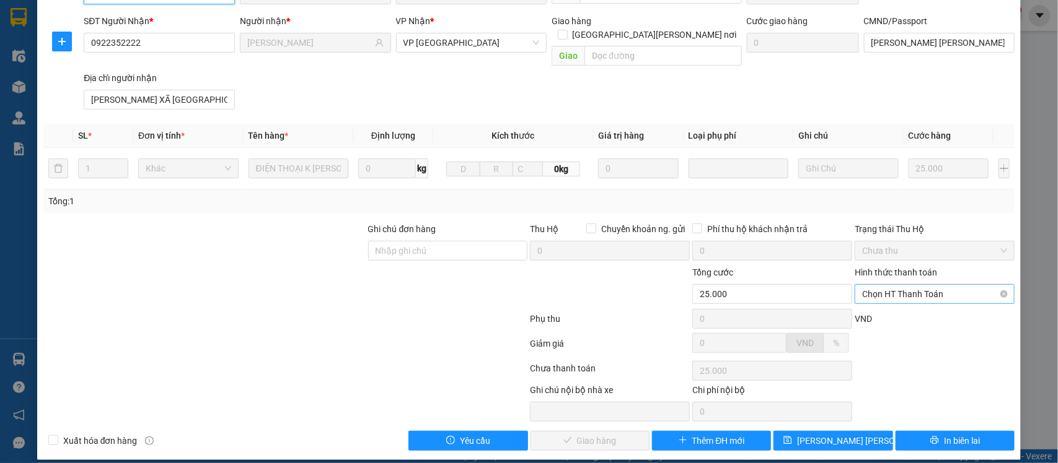
click at [882, 286] on span "Chọn HT Thanh Toán" at bounding box center [934, 294] width 145 height 19
click at [883, 311] on div "Tại văn phòng" at bounding box center [925, 306] width 143 height 14
type input "0"
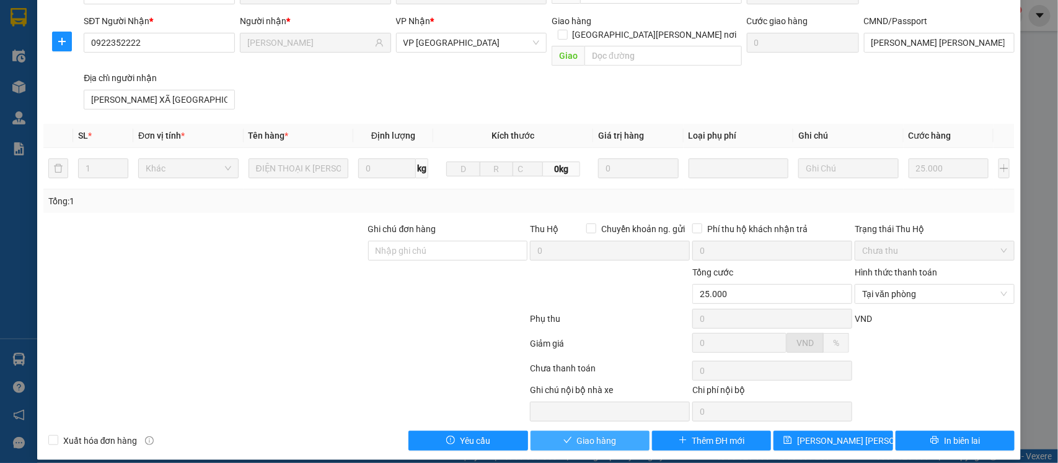
click at [581, 434] on span "Giao hàng" at bounding box center [597, 441] width 40 height 14
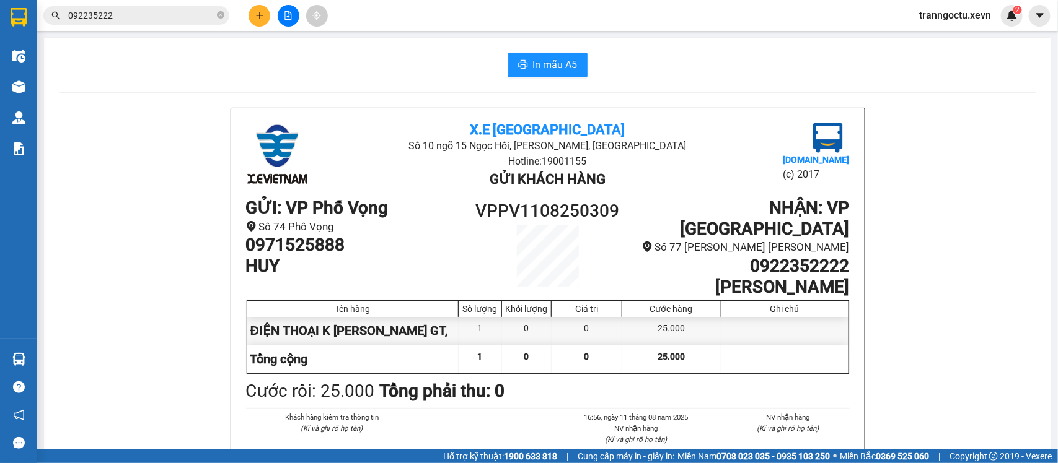
click at [143, 12] on input "092235222" at bounding box center [141, 16] width 146 height 14
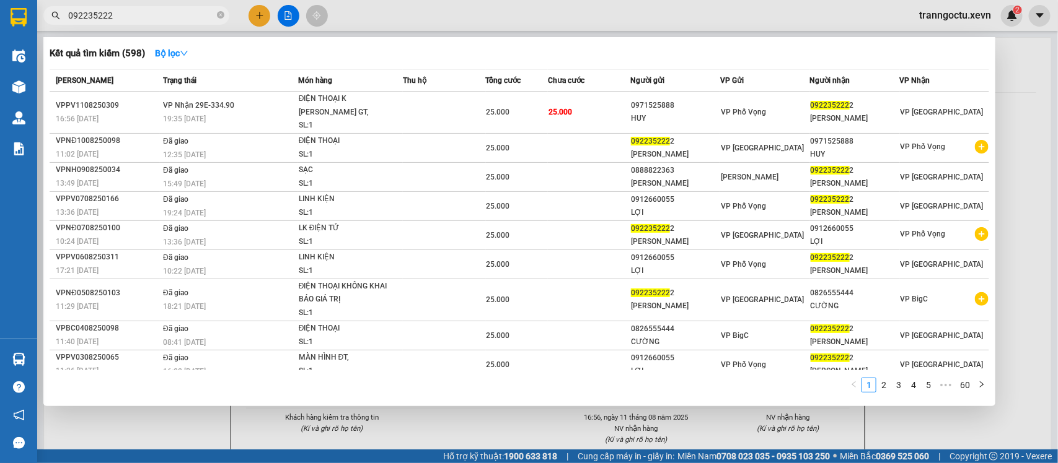
click at [143, 12] on input "092235222" at bounding box center [141, 16] width 146 height 14
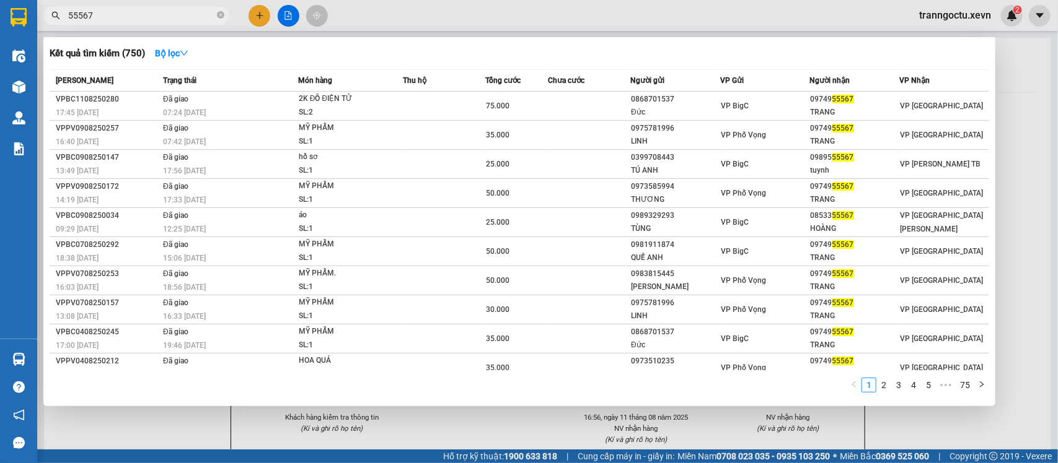
type input "55567"
click at [262, 17] on div at bounding box center [529, 231] width 1058 height 463
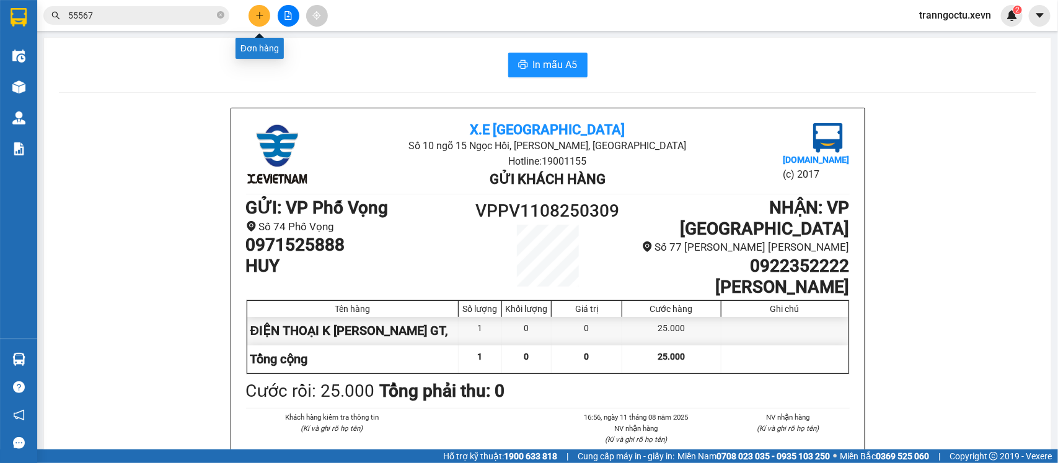
click at [258, 17] on icon "plus" at bounding box center [259, 15] width 9 height 9
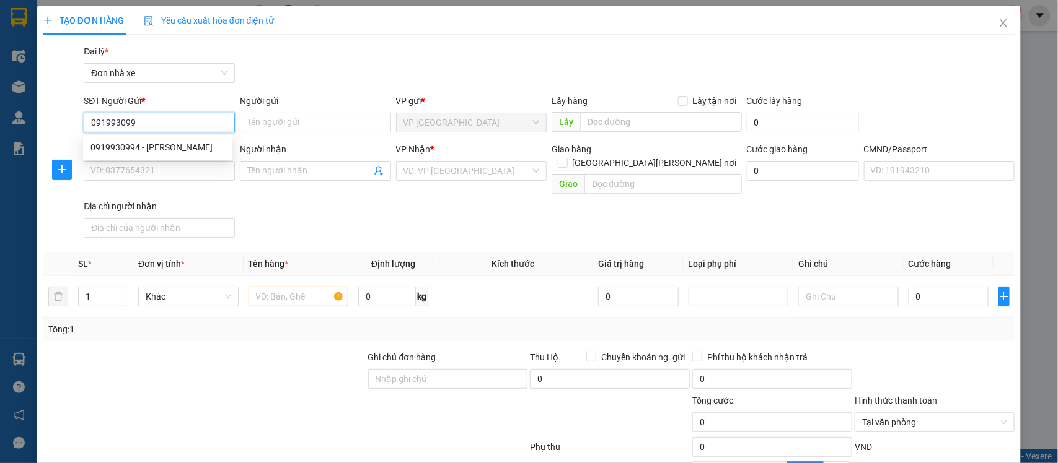
type input "0919930994"
click at [190, 156] on div "0919930994 - [PERSON_NAME]" at bounding box center [157, 148] width 149 height 20
type input "PHƯƠNG ANH"
type input "0986838866"
type input "CƯỜNG"
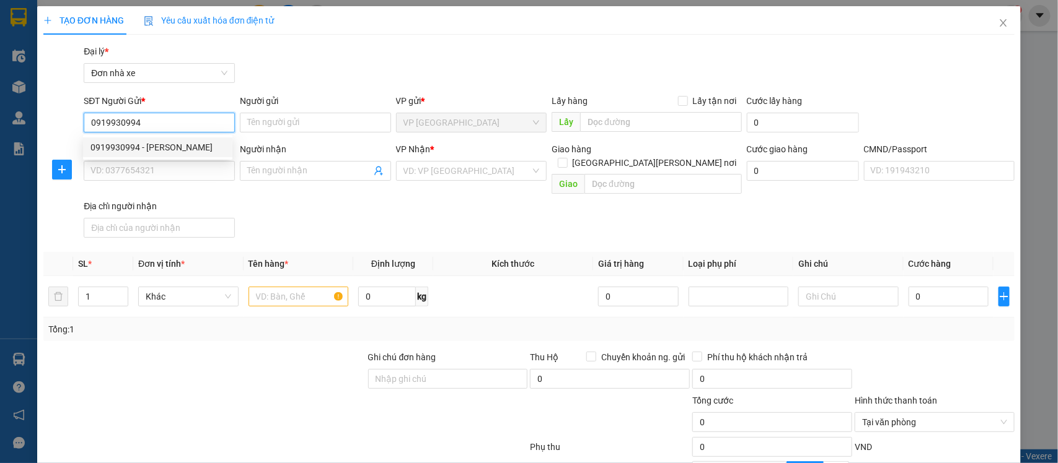
type input "ƯE32"
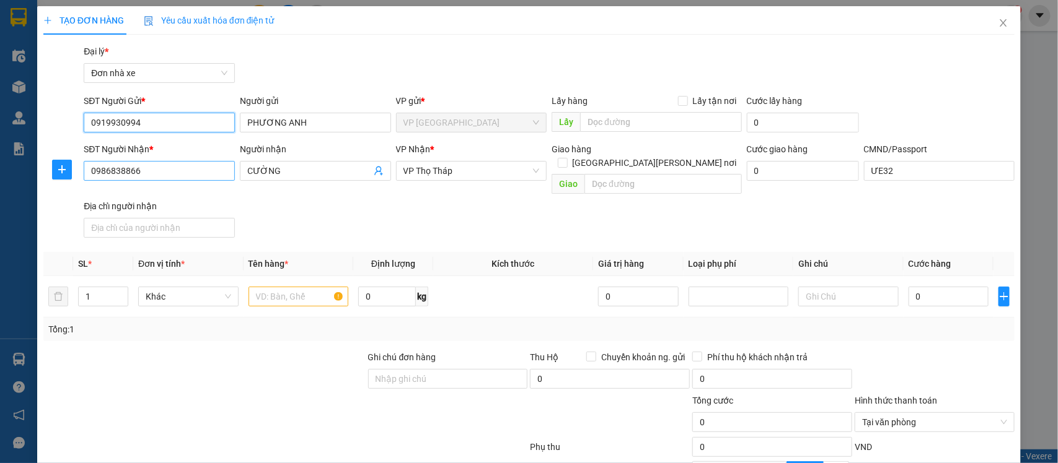
type input "0919930994"
click at [173, 171] on input "0986838866" at bounding box center [159, 171] width 151 height 20
click at [172, 171] on input "0986838866" at bounding box center [159, 171] width 151 height 20
type input "0962001219"
click at [283, 175] on input "CƯỜNG" at bounding box center [309, 171] width 124 height 14
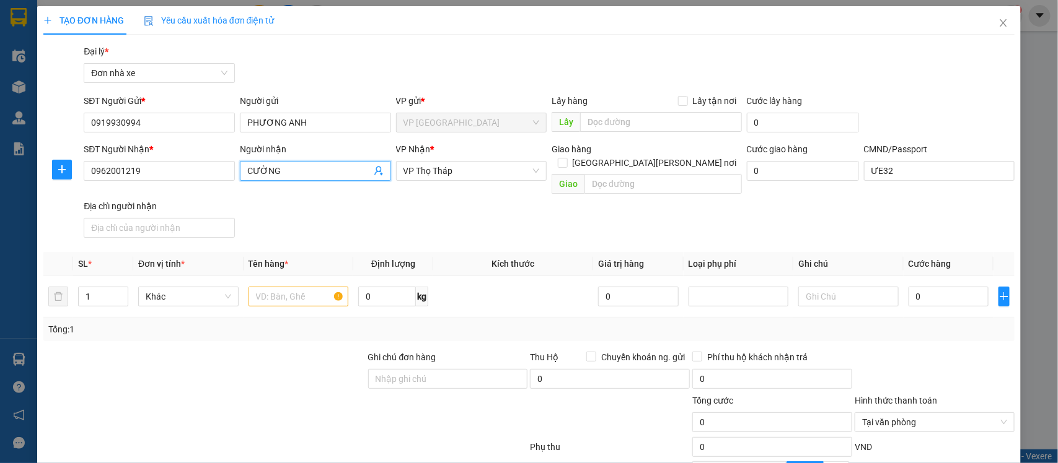
click at [283, 175] on input "CƯỜNG" at bounding box center [309, 171] width 124 height 14
click at [292, 175] on input "CƯỜNG" at bounding box center [309, 171] width 124 height 14
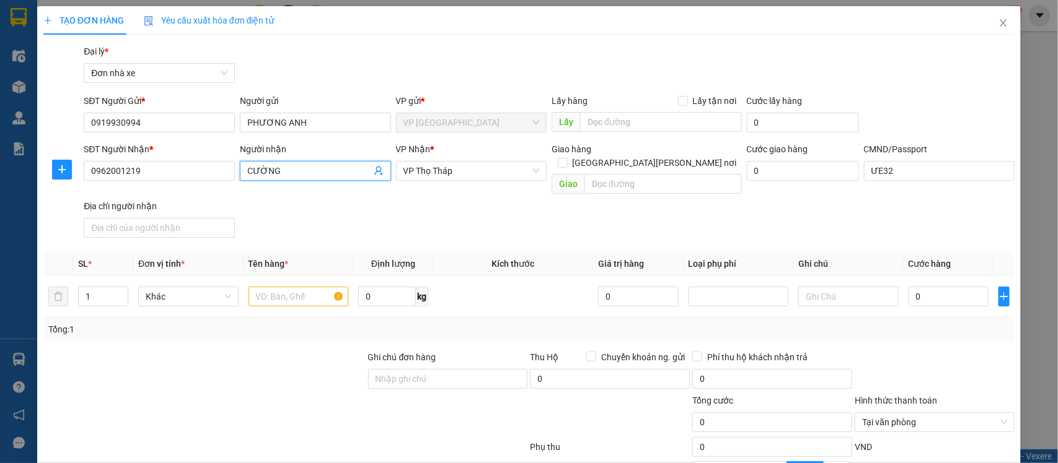
type input "T"
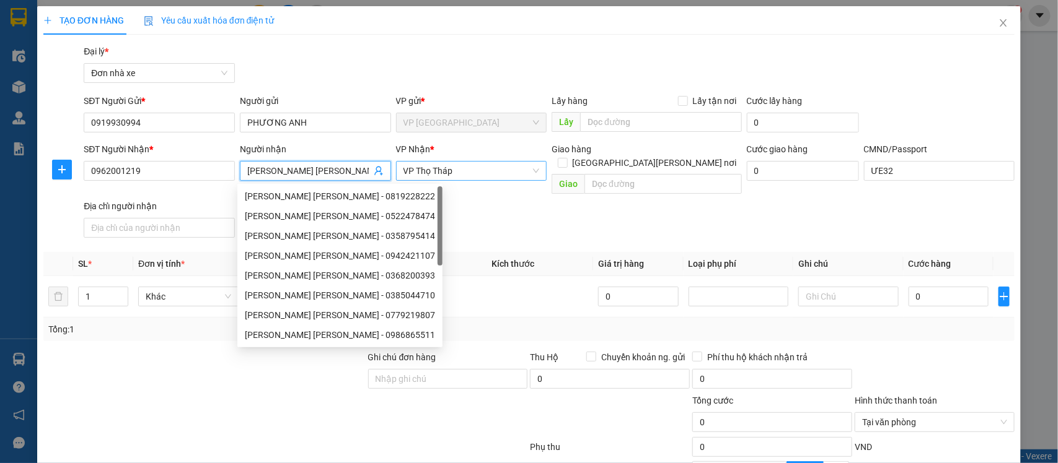
click at [475, 172] on span "VP Thọ Tháp" at bounding box center [471, 171] width 136 height 19
type input "[PERSON_NAME] [PERSON_NAME]"
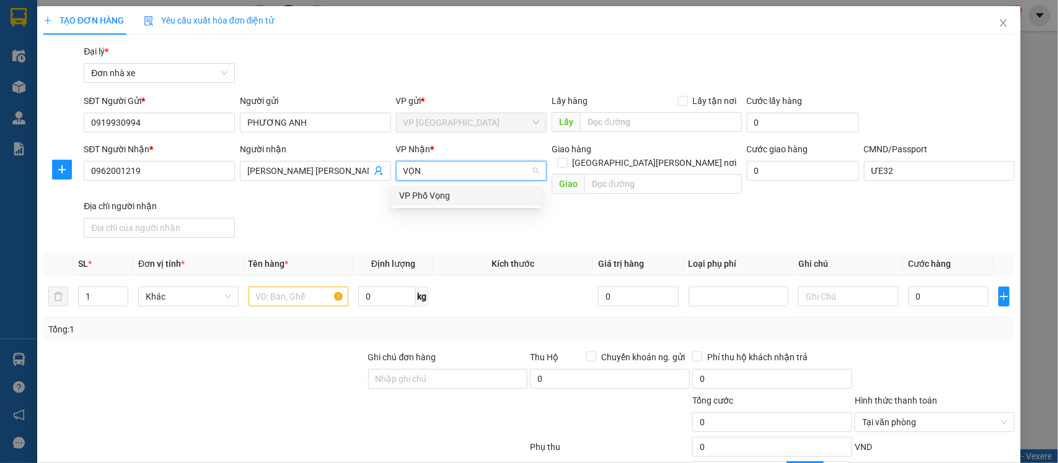
type input "[PERSON_NAME]"
drag, startPoint x: 463, startPoint y: 190, endPoint x: 400, endPoint y: 252, distance: 88.5
click at [463, 190] on div "VP Phố Vọng" at bounding box center [466, 196] width 134 height 14
click at [291, 287] on input "text" at bounding box center [298, 297] width 100 height 20
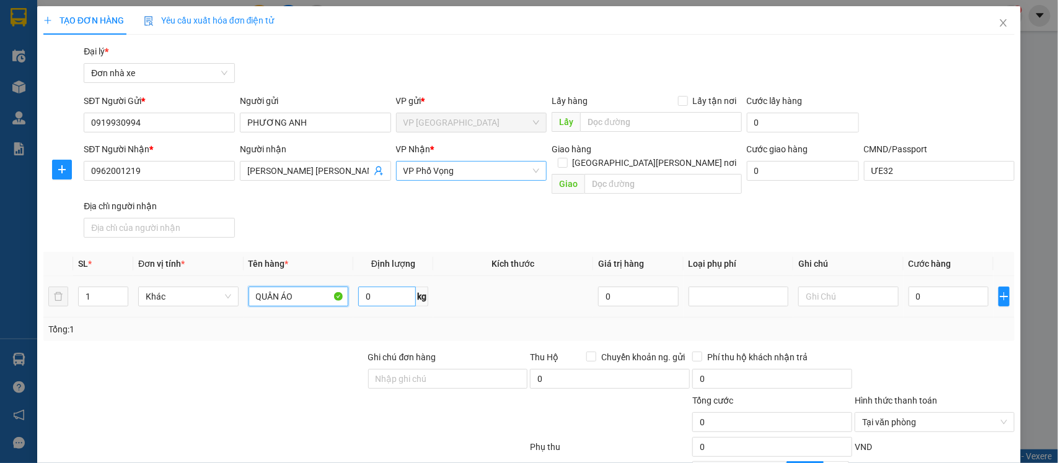
type input "QUẦN ÁO"
drag, startPoint x: 390, startPoint y: 285, endPoint x: 400, endPoint y: 286, distance: 9.3
click at [392, 287] on input "0" at bounding box center [387, 297] width 58 height 20
type input "1.2"
click at [913, 287] on input "0" at bounding box center [948, 297] width 80 height 20
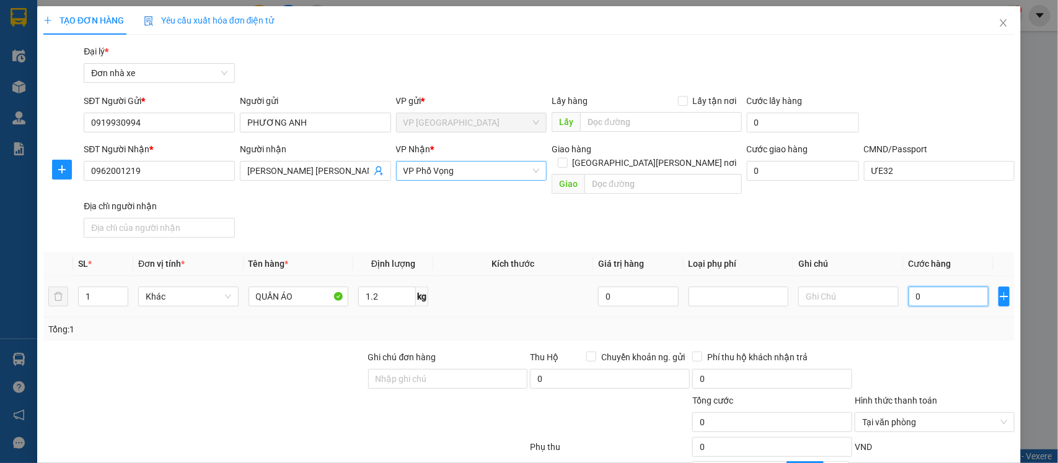
type input "2"
type input "25"
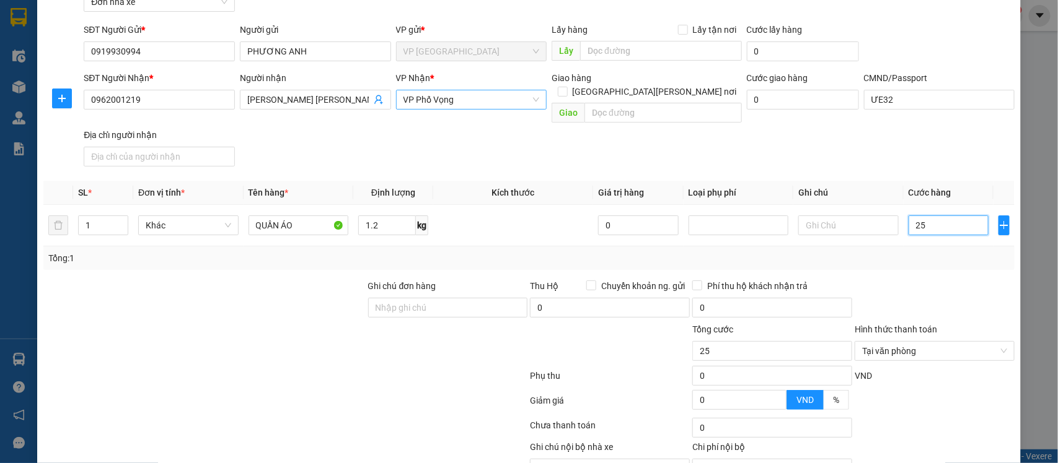
scroll to position [128, 0]
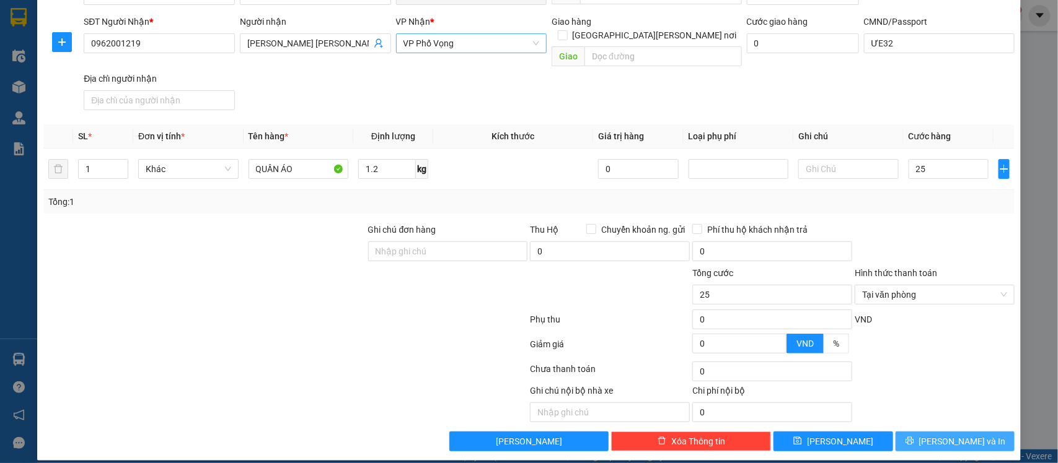
type input "25.000"
click at [959, 435] on span "[PERSON_NAME] và In" at bounding box center [962, 442] width 87 height 14
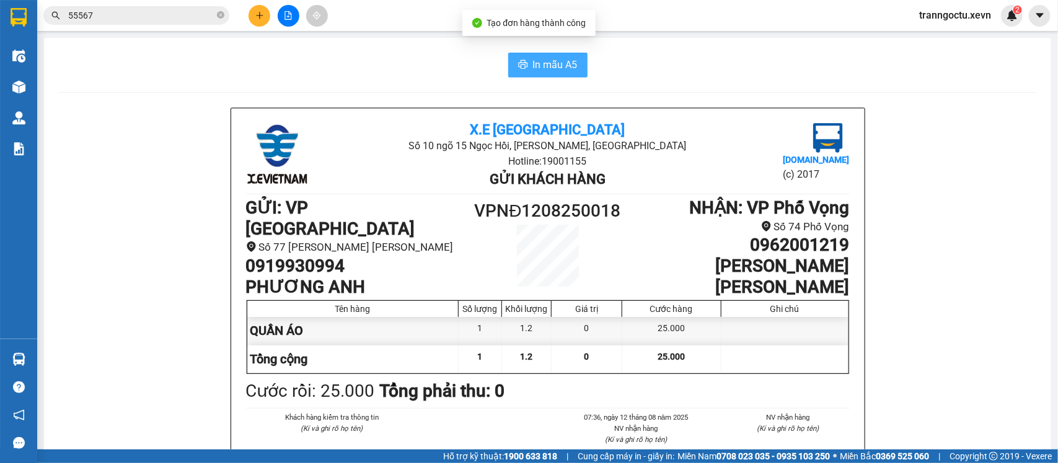
click at [545, 66] on span "In mẫu A5" at bounding box center [555, 64] width 45 height 15
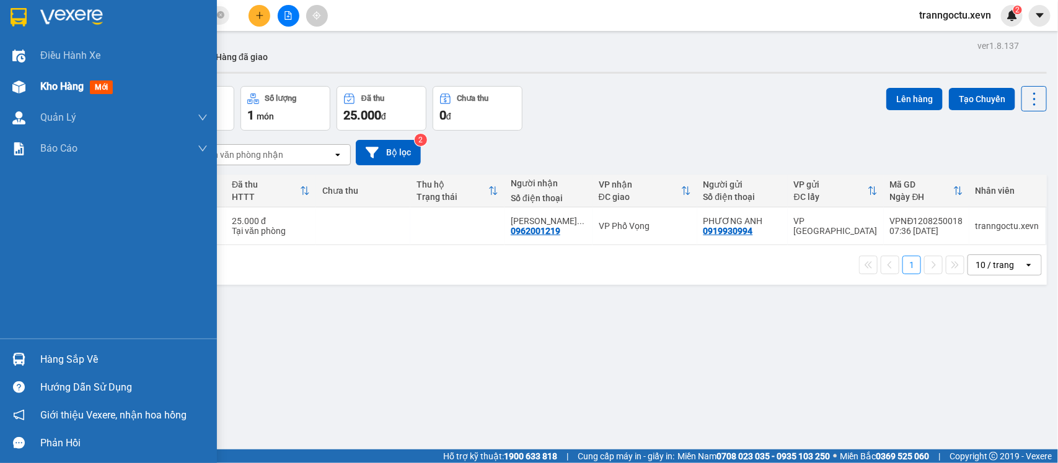
click at [50, 82] on span "Kho hàng" at bounding box center [61, 87] width 43 height 12
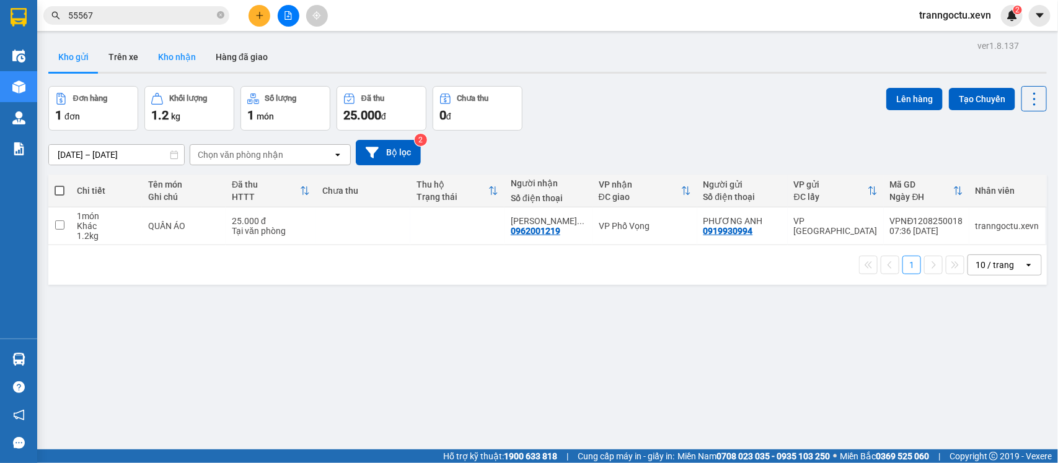
click at [172, 54] on button "Kho nhận" at bounding box center [177, 57] width 58 height 30
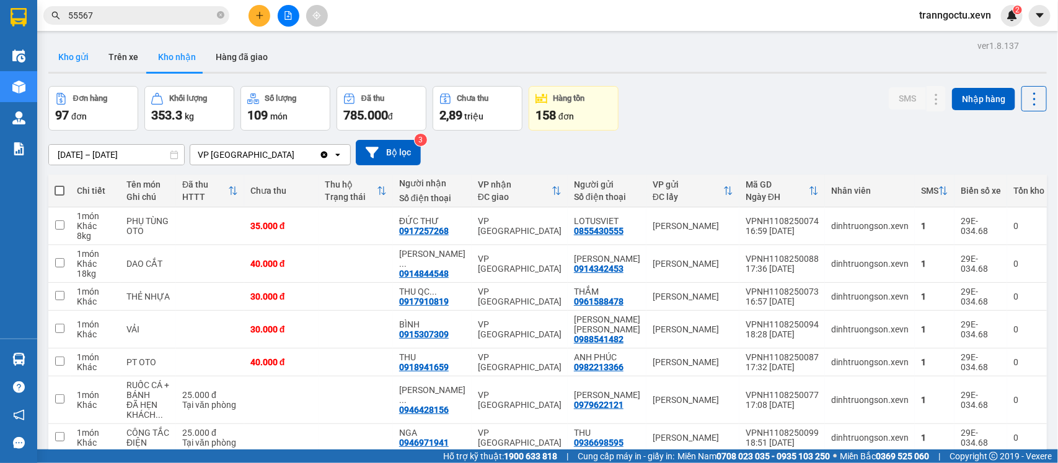
click at [71, 56] on button "Kho gửi" at bounding box center [73, 57] width 50 height 30
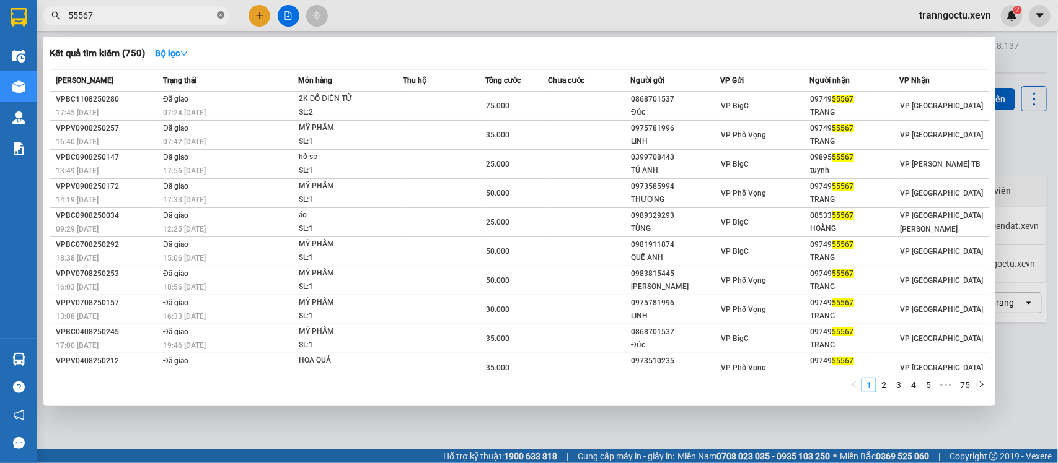
click at [221, 12] on icon "close-circle" at bounding box center [220, 14] width 7 height 7
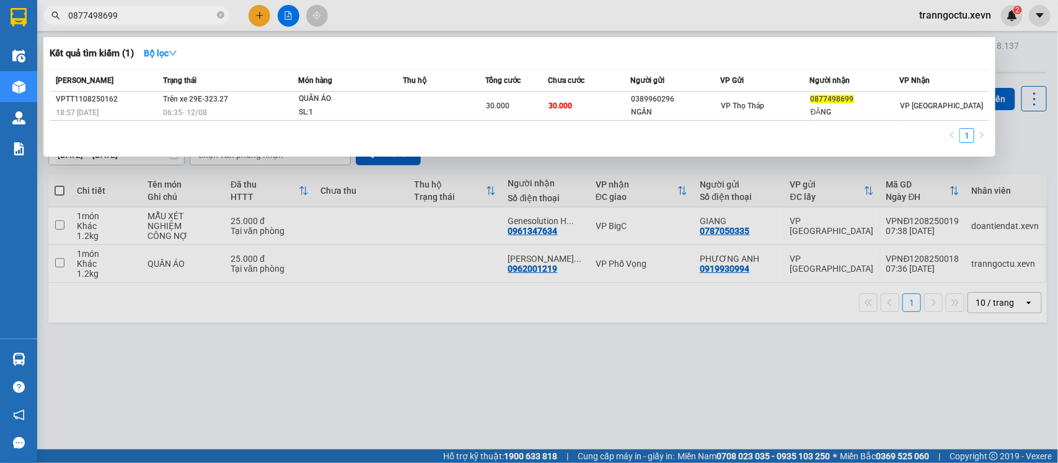
type input "0877498699"
click at [553, 379] on div at bounding box center [529, 231] width 1058 height 463
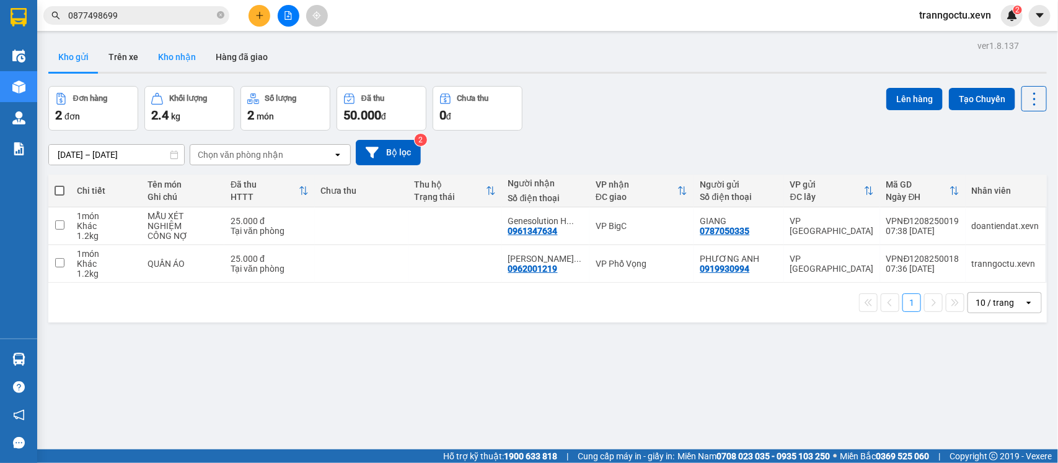
click at [175, 60] on button "Kho nhận" at bounding box center [177, 57] width 58 height 30
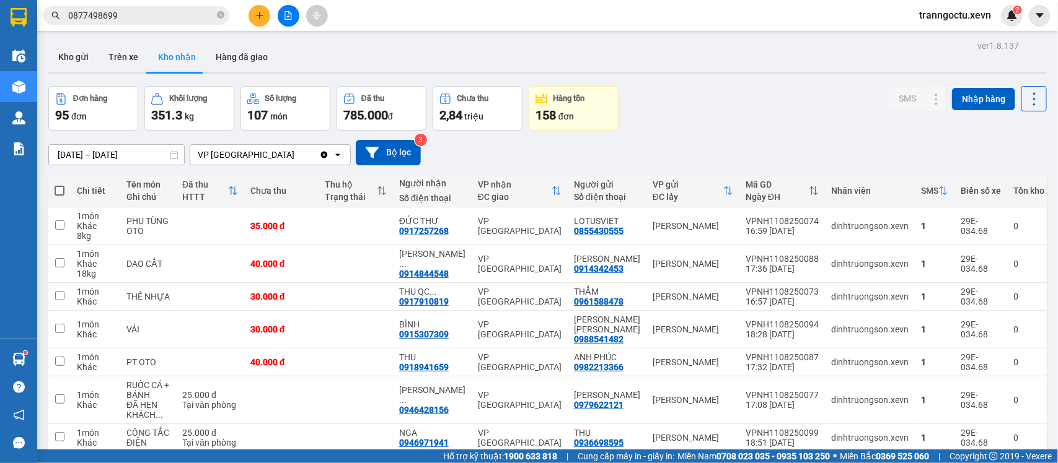
click at [289, 13] on icon "file-add" at bounding box center [288, 15] width 9 height 9
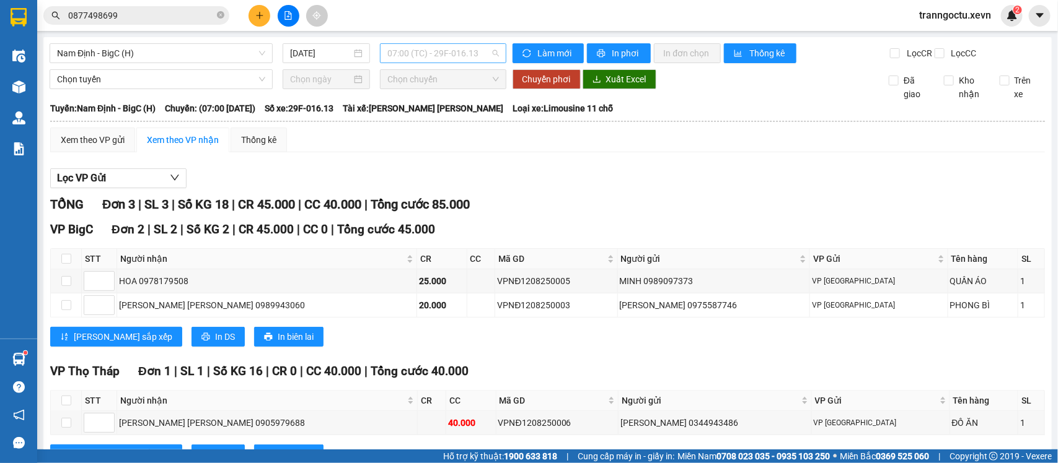
click at [465, 51] on span "07:00 (TC) - 29F-016.13" at bounding box center [442, 53] width 111 height 19
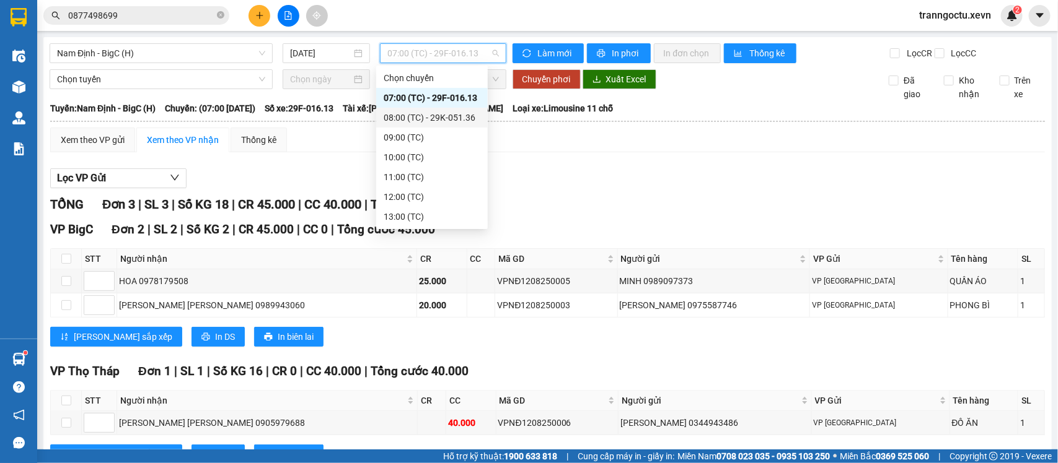
click at [449, 123] on div "08:00 (TC) - 29K-051.36" at bounding box center [432, 118] width 97 height 14
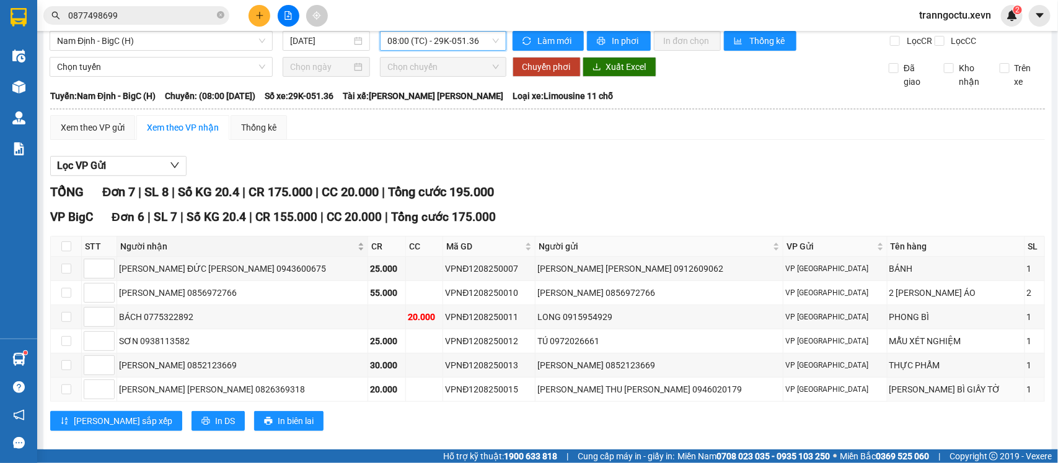
scroll to position [6, 0]
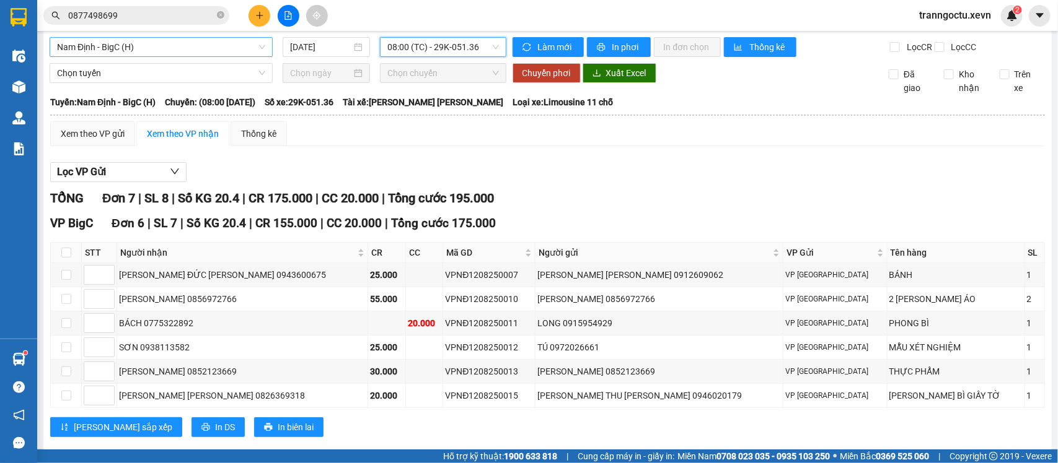
click at [193, 53] on span "Nam Định - BigC (H)" at bounding box center [161, 47] width 208 height 19
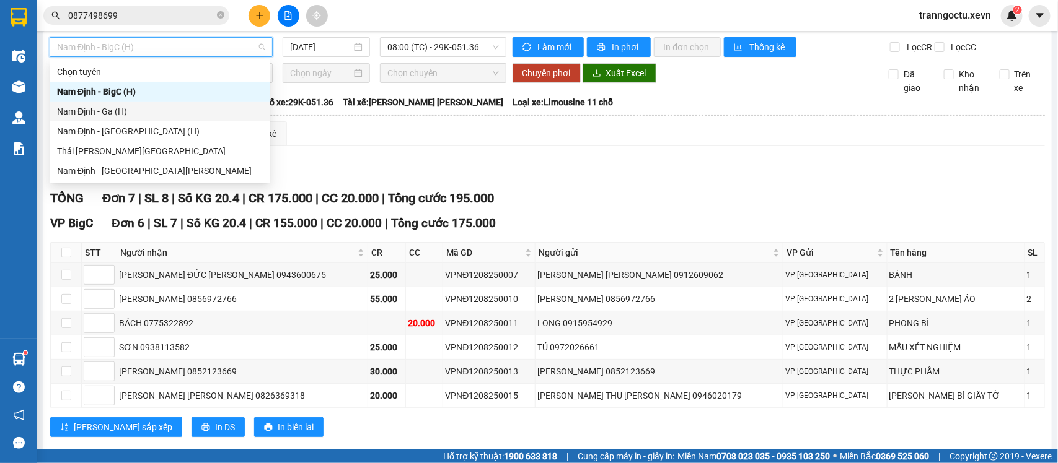
click at [144, 107] on div "Nam Định - Ga (H)" at bounding box center [160, 112] width 206 height 14
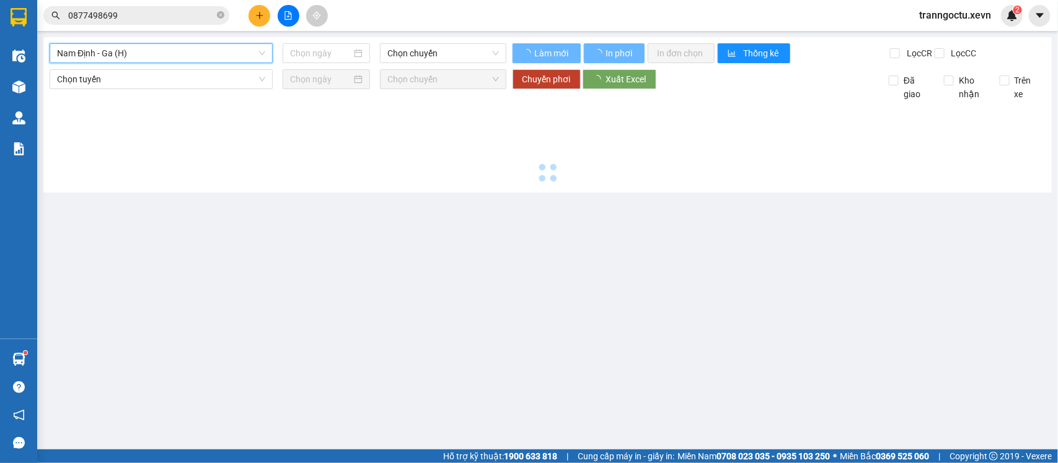
type input "[DATE]"
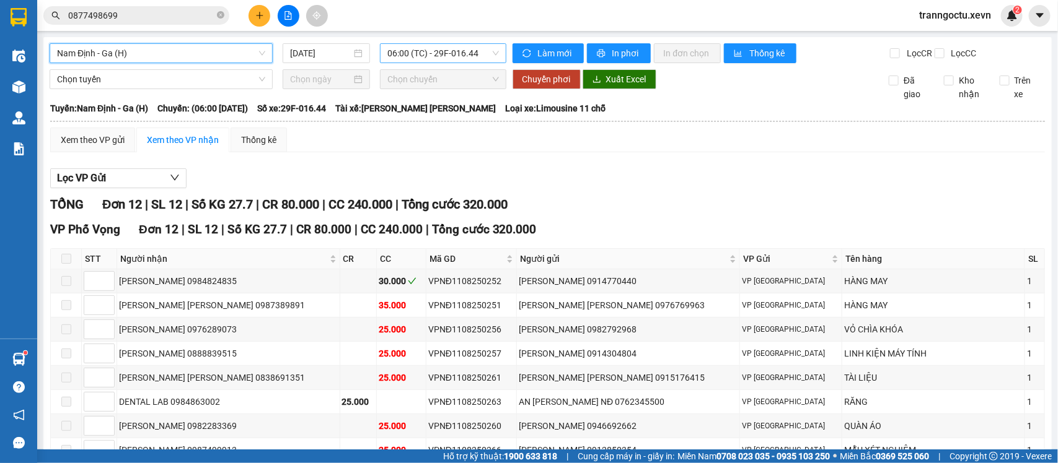
click at [441, 51] on span "06:00 (TC) - 29F-016.44" at bounding box center [442, 53] width 111 height 19
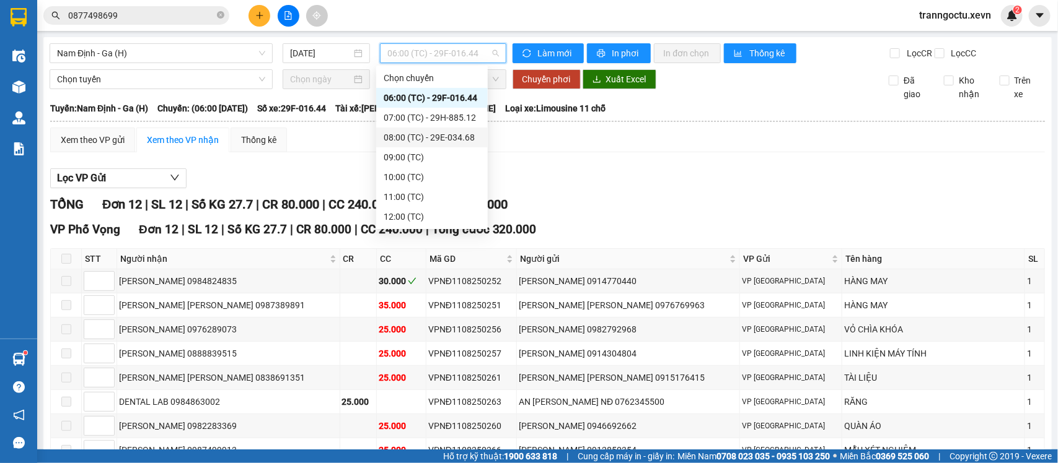
click at [453, 139] on div "08:00 (TC) - 29E-034.68" at bounding box center [432, 138] width 97 height 14
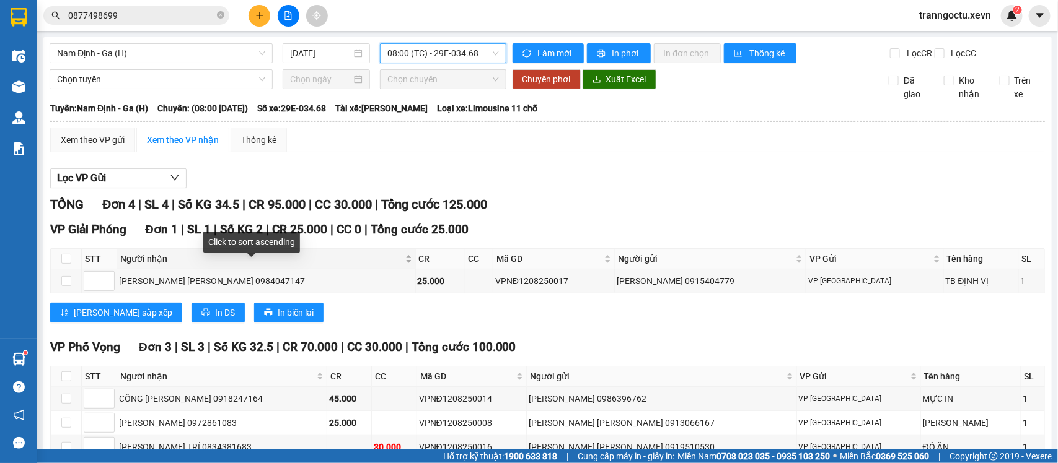
scroll to position [87, 0]
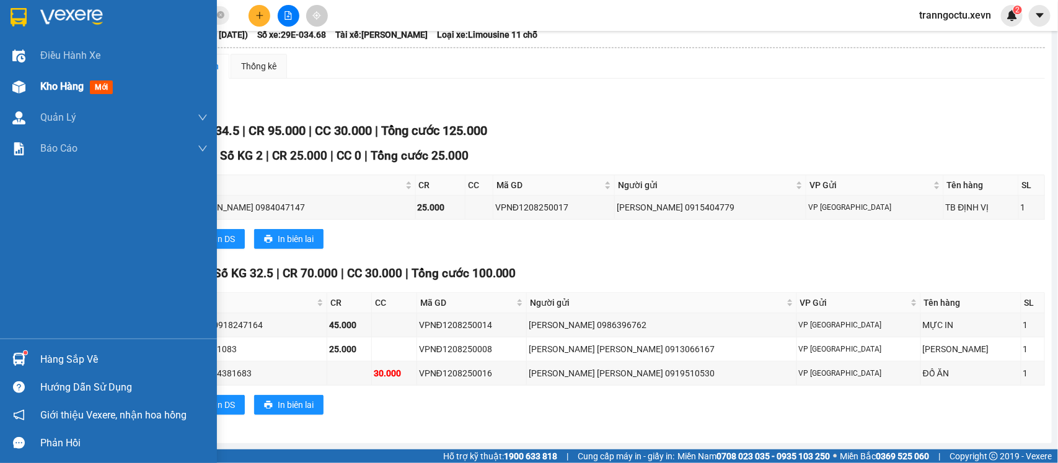
click at [58, 92] on span "Kho hàng" at bounding box center [61, 87] width 43 height 12
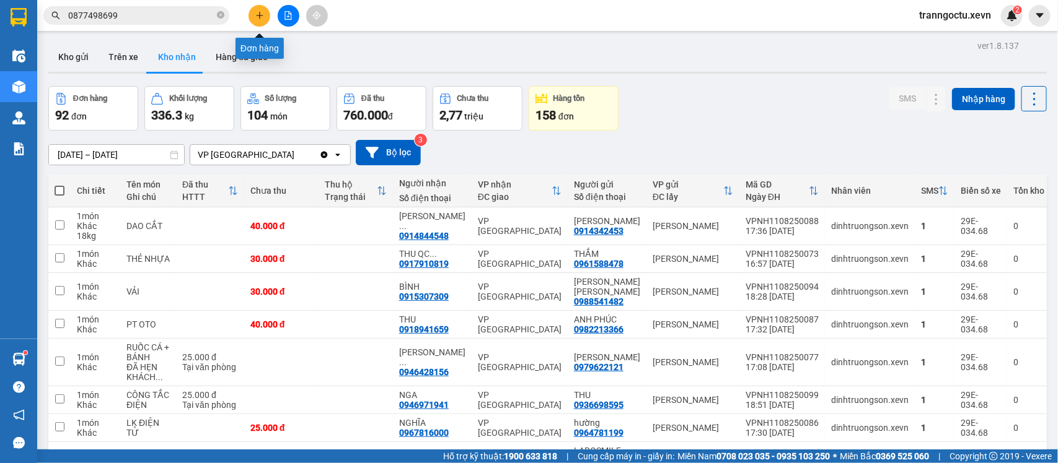
click at [258, 25] on button at bounding box center [259, 16] width 22 height 22
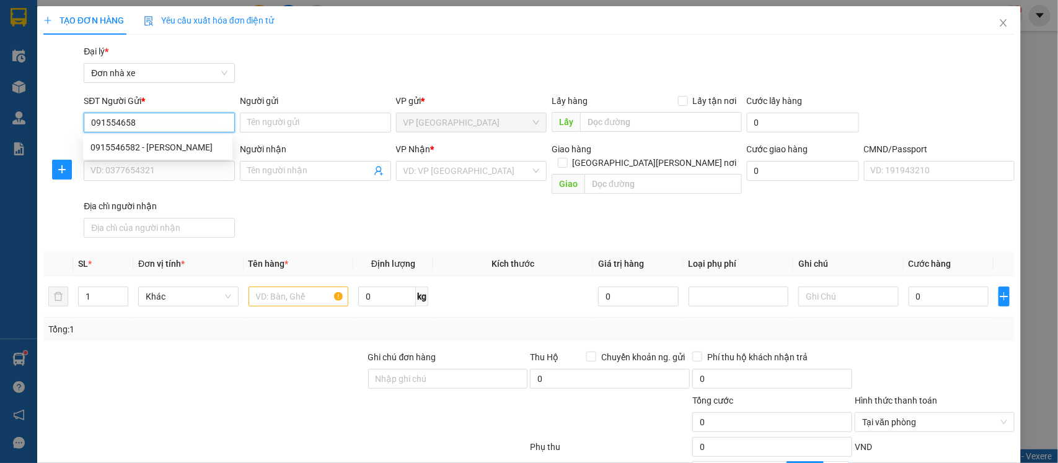
type input "0915546582"
click at [185, 146] on div "0915546582 - [PERSON_NAME]" at bounding box center [157, 148] width 134 height 14
type input "[PERSON_NAME]"
type input "0382145690"
type input "[PERSON_NAME]"
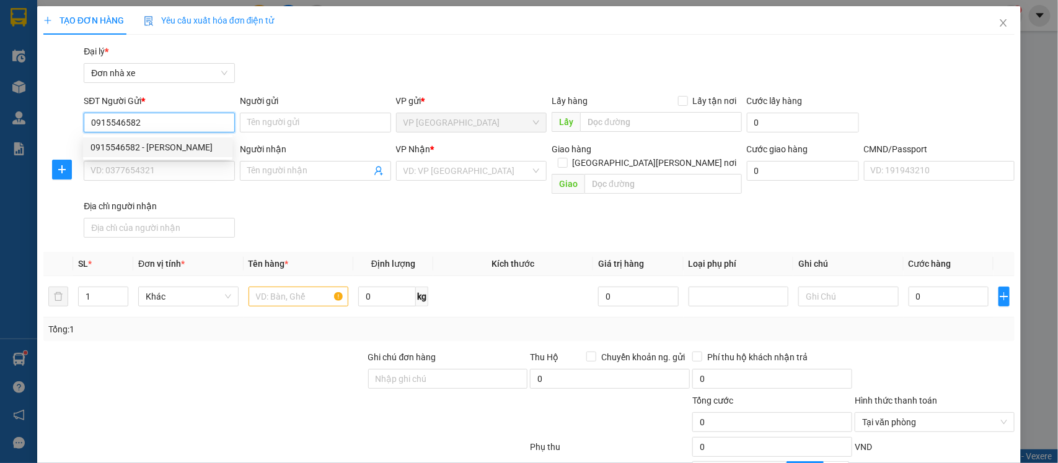
checkbox input "true"
type input "28 [PERSON_NAME], [PERSON_NAME], [GEOGRAPHIC_DATA][PERSON_NAME][GEOGRAPHIC_DATA…"
type input "1"
type input "40.000"
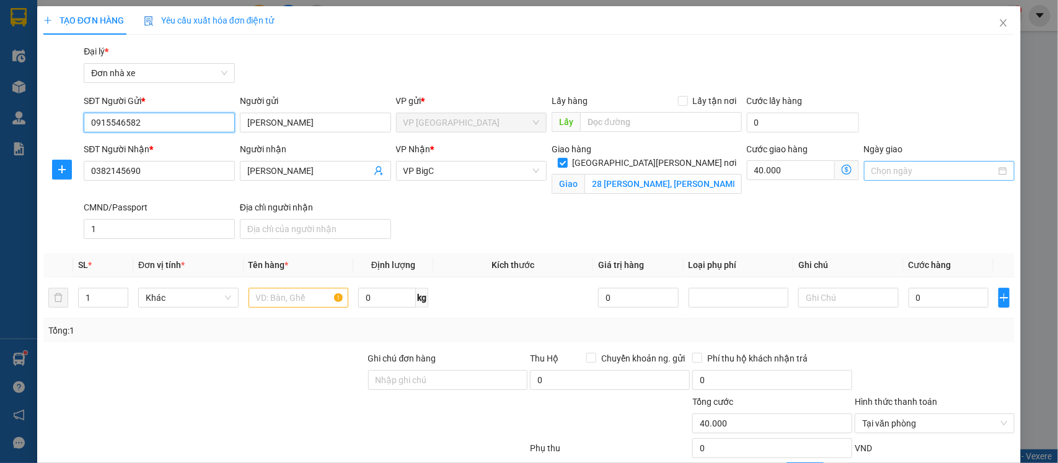
type input "0915546582"
click at [922, 168] on input "Ngày giao" at bounding box center [933, 171] width 125 height 14
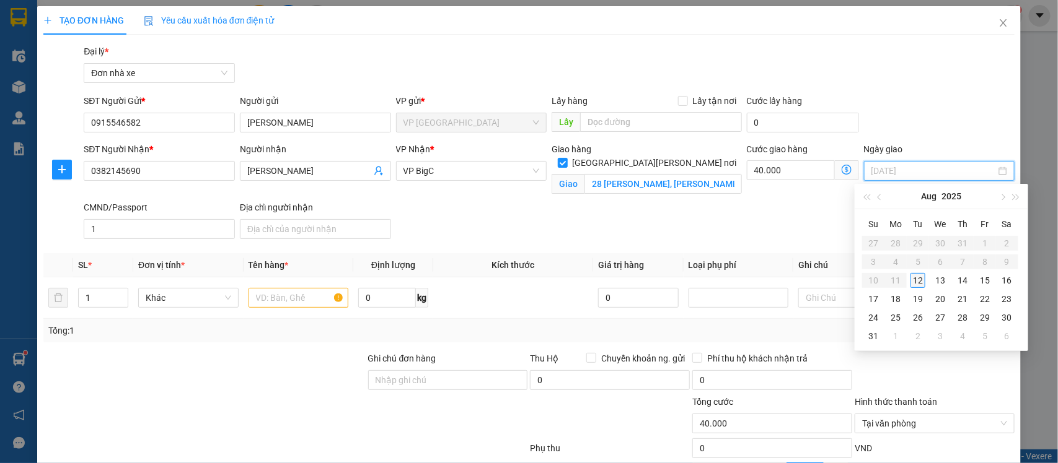
type input "[DATE]"
click at [915, 284] on div "12" at bounding box center [917, 280] width 15 height 15
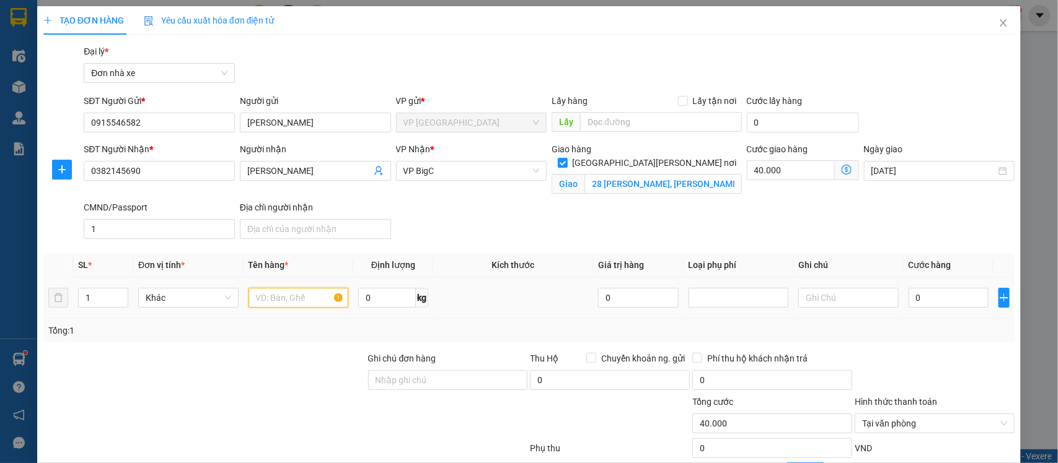
click at [299, 302] on input "text" at bounding box center [298, 298] width 100 height 20
type input "MÁY CHẠY DAT"
click at [371, 295] on input "0" at bounding box center [387, 298] width 58 height 20
type input "1"
click at [810, 294] on input "text" at bounding box center [848, 298] width 100 height 20
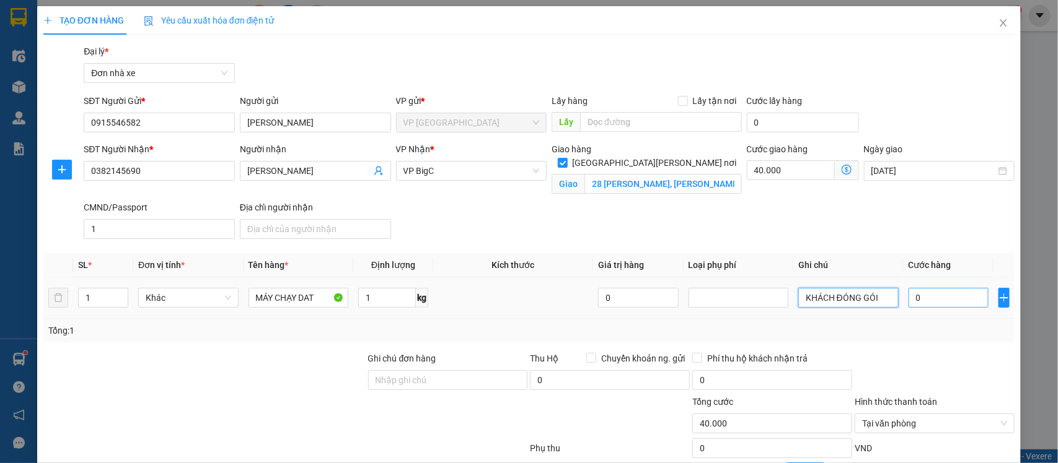
type input "KHÁCH ĐÓNG GÓI"
click at [936, 305] on input "0" at bounding box center [948, 298] width 80 height 20
type input "2"
type input "40.002"
type input "25"
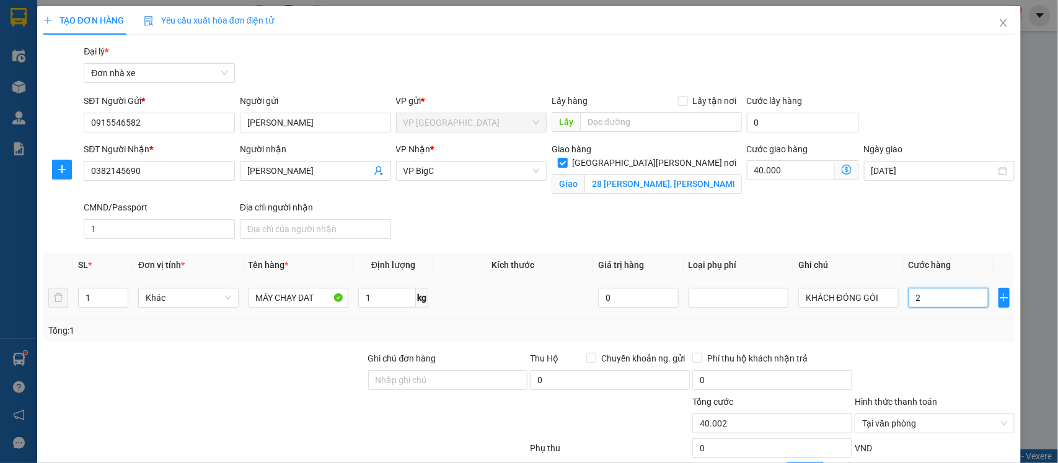
type input "40.025"
type input "25.000"
type input "65.000"
click at [957, 375] on div at bounding box center [934, 373] width 162 height 43
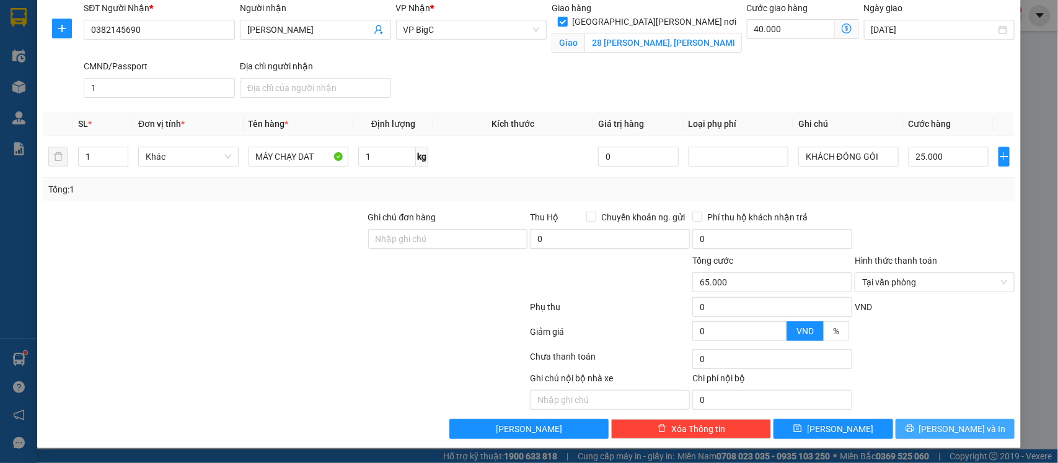
drag, startPoint x: 948, startPoint y: 429, endPoint x: 1051, endPoint y: 403, distance: 106.2
click at [947, 429] on span "[PERSON_NAME] và In" at bounding box center [962, 430] width 87 height 14
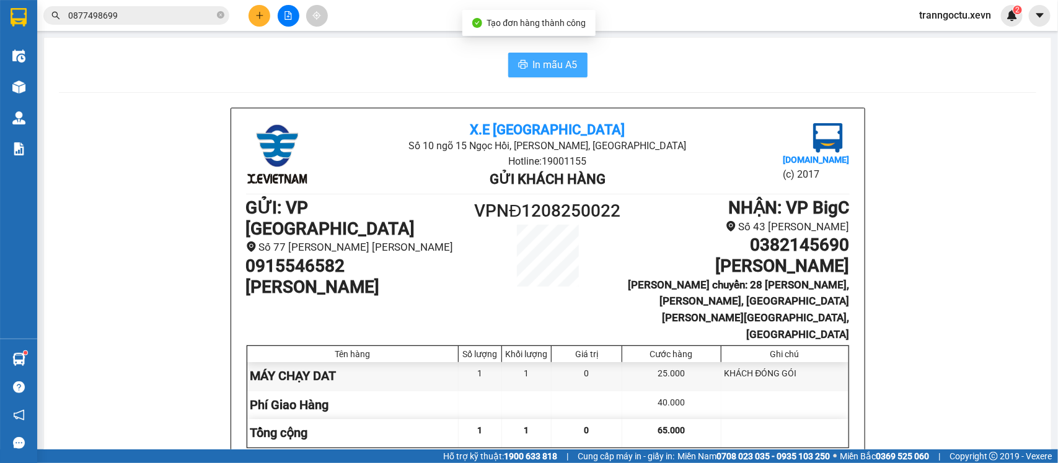
click at [538, 62] on span "In mẫu A5" at bounding box center [555, 64] width 45 height 15
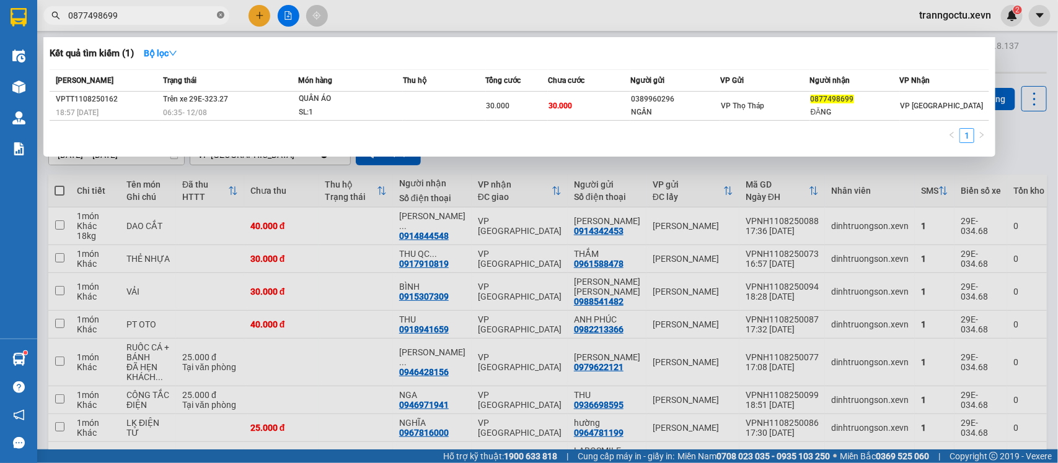
click at [220, 16] on icon "close-circle" at bounding box center [220, 14] width 7 height 7
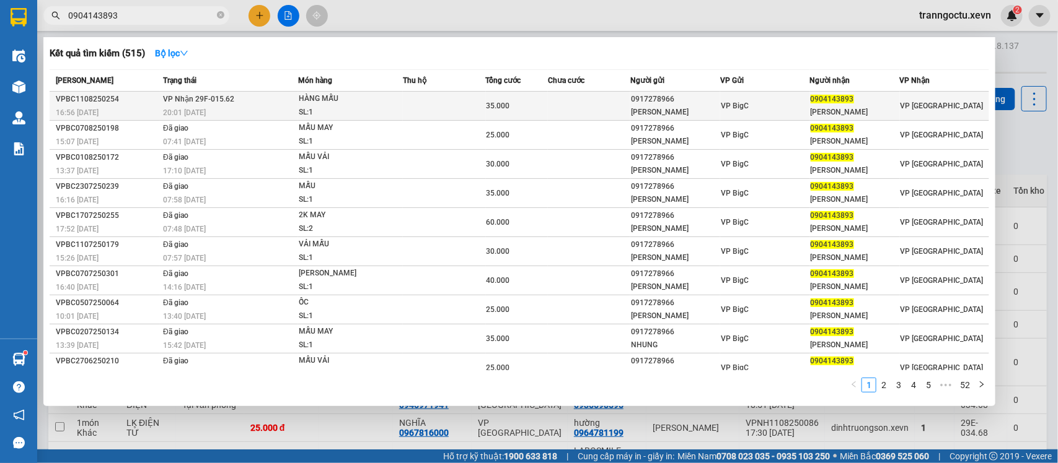
type input "0904143893"
click at [341, 101] on div "HÀNG MẪU" at bounding box center [345, 99] width 93 height 14
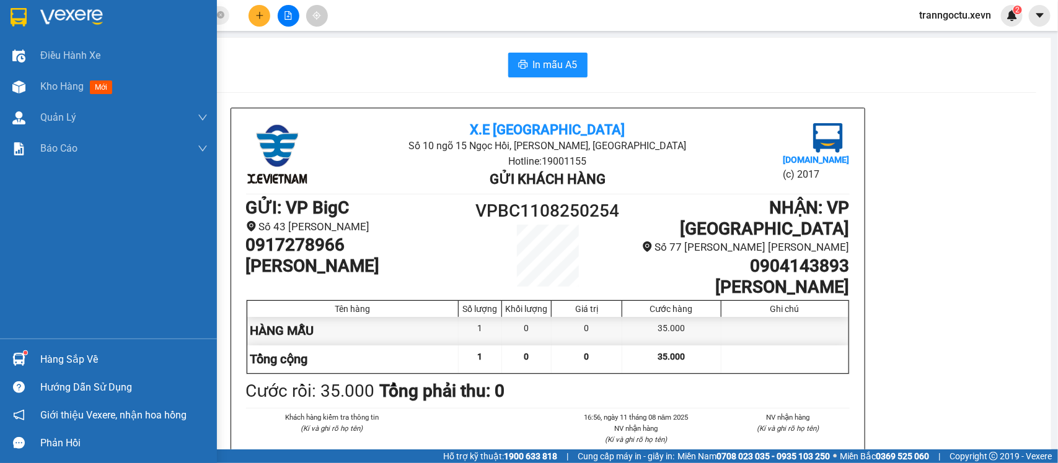
click at [27, 359] on div at bounding box center [19, 360] width 22 height 22
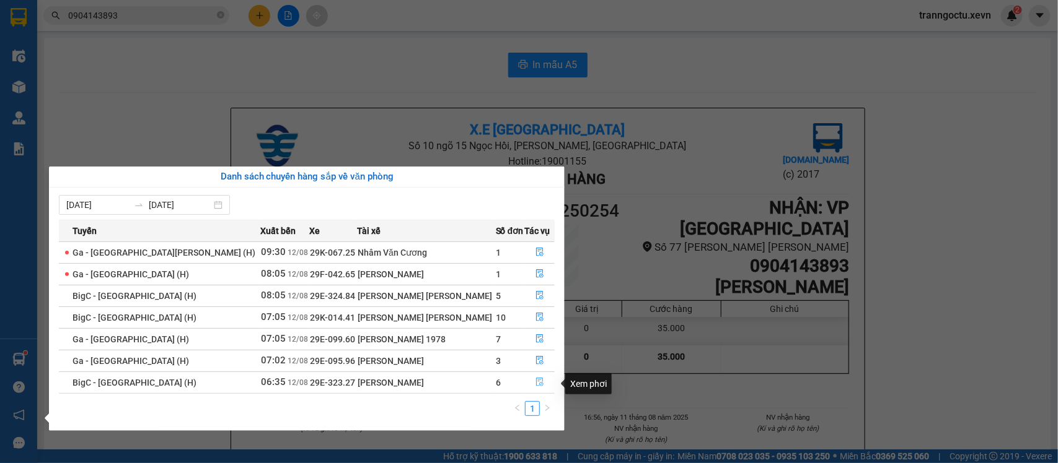
click at [535, 382] on icon "file-done" at bounding box center [539, 382] width 9 height 9
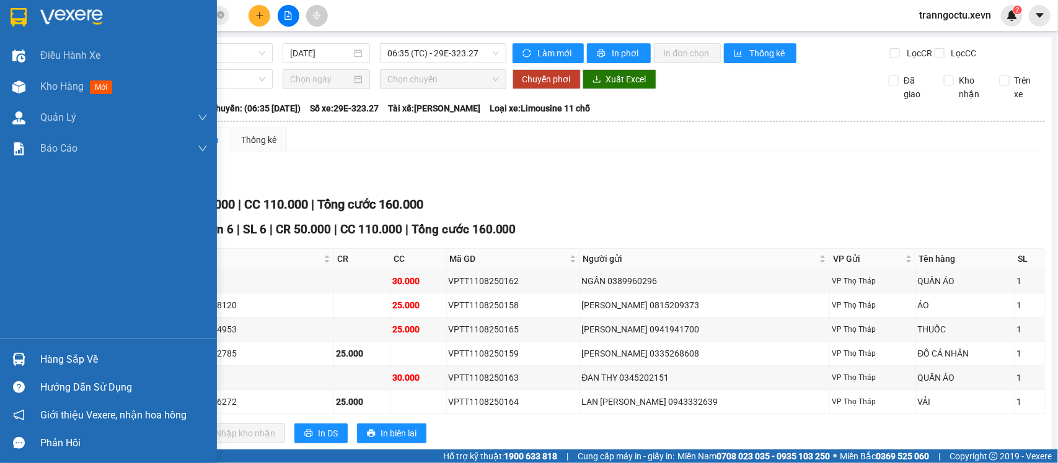
click at [44, 357] on div "Hàng sắp về" at bounding box center [123, 360] width 167 height 19
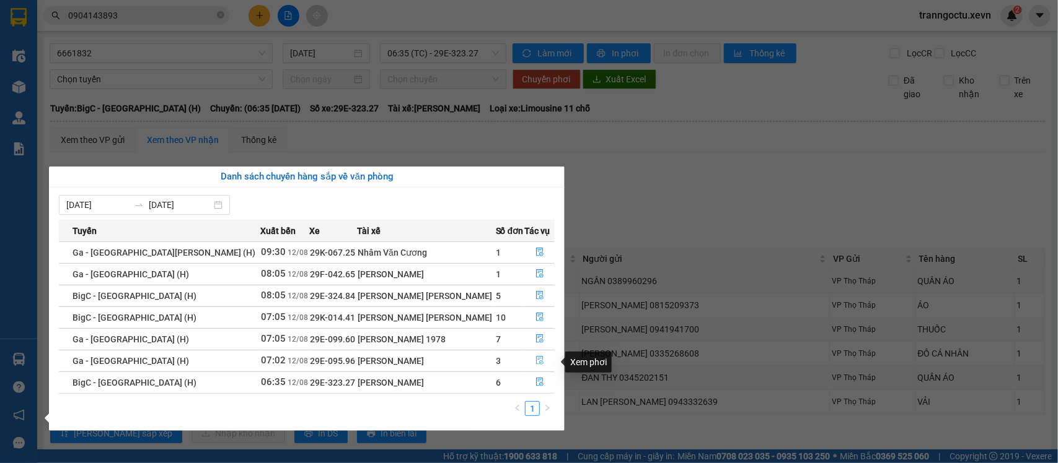
click at [536, 365] on icon "file-done" at bounding box center [539, 360] width 7 height 9
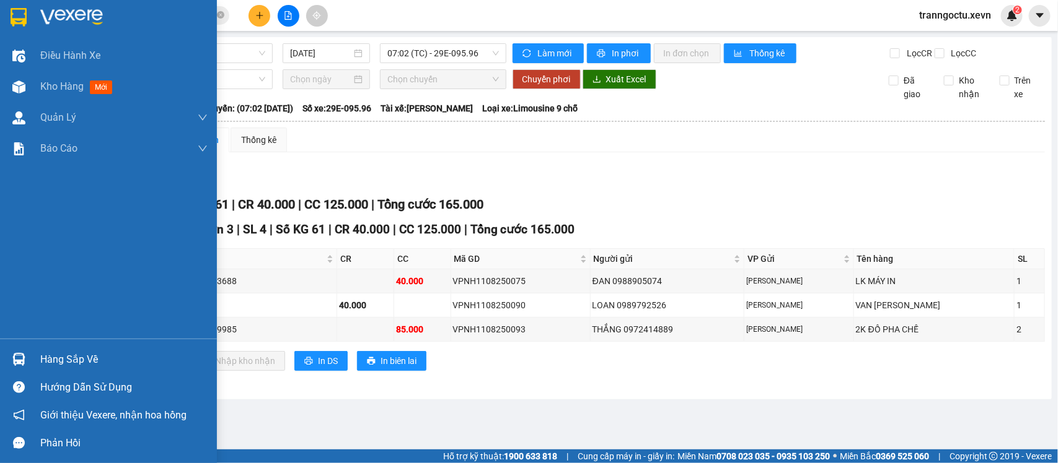
click at [48, 361] on div "Hàng sắp về" at bounding box center [123, 360] width 167 height 19
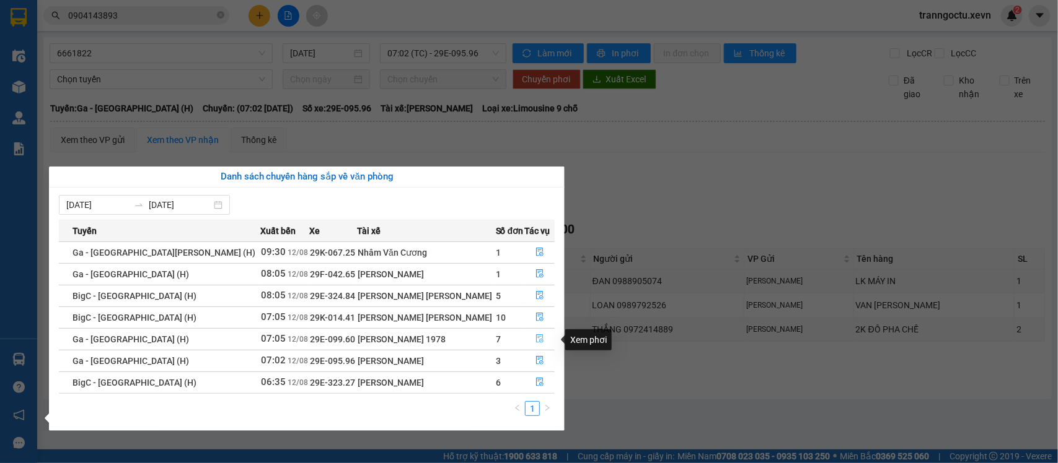
click at [535, 342] on icon "file-done" at bounding box center [539, 339] width 9 height 9
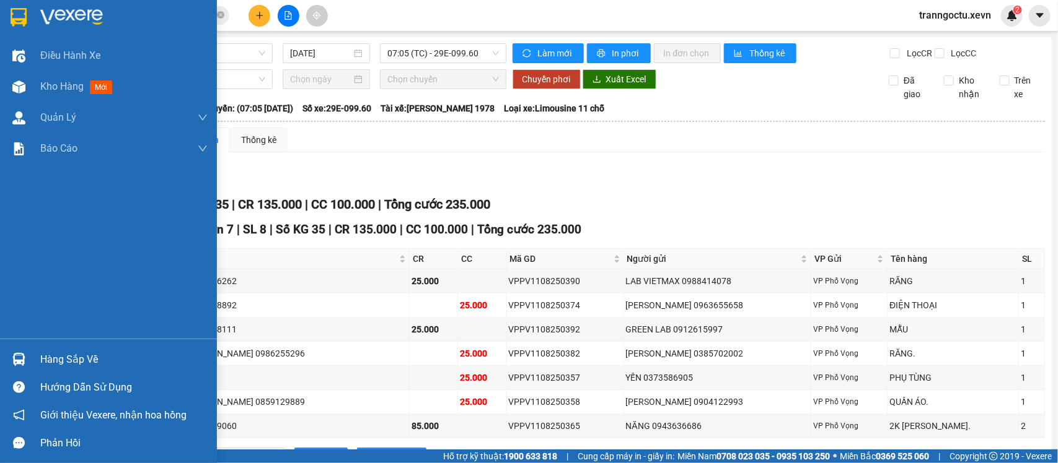
click at [79, 363] on div "Hàng sắp về" at bounding box center [123, 360] width 167 height 19
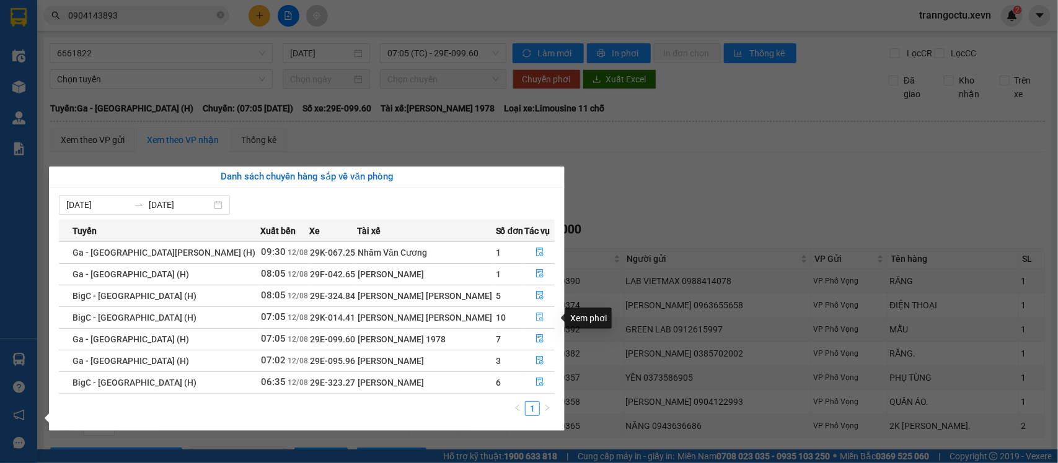
click at [535, 316] on icon "file-done" at bounding box center [539, 317] width 9 height 9
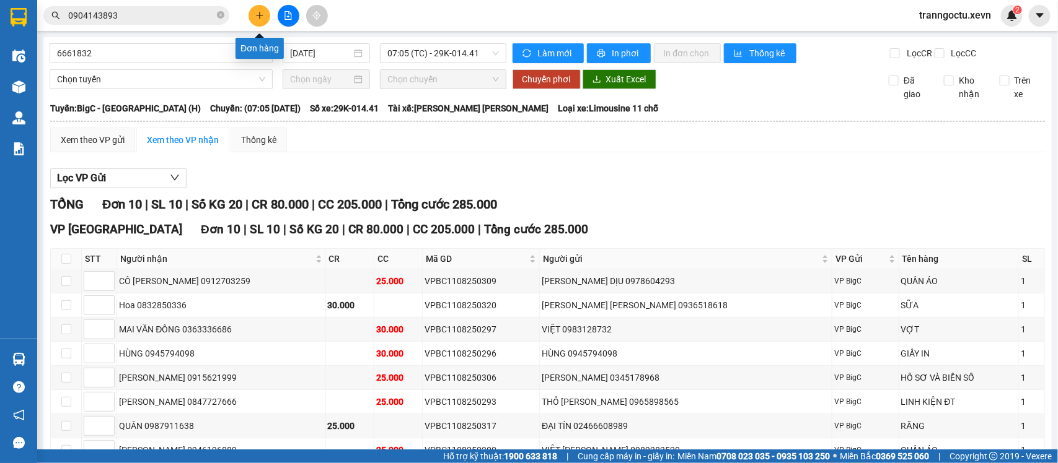
click at [253, 14] on button at bounding box center [259, 16] width 22 height 22
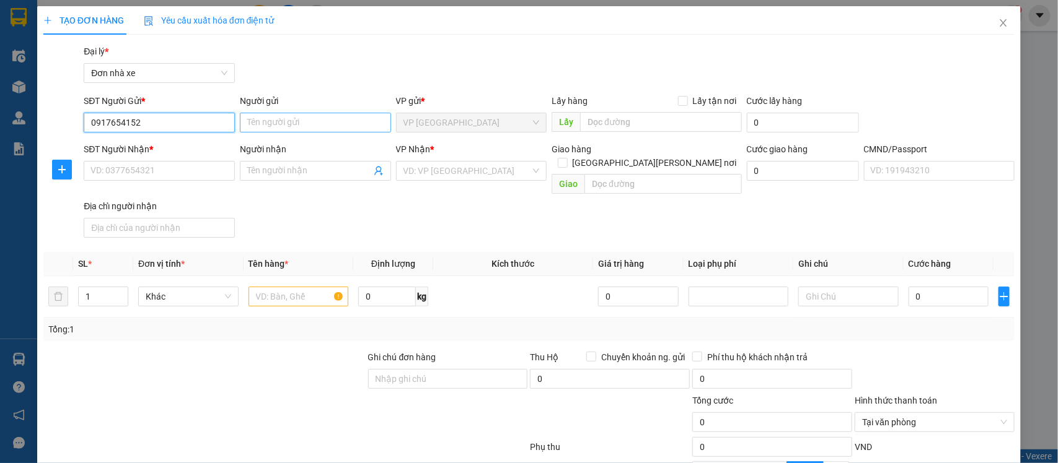
type input "0917654152"
click at [287, 123] on input "Người gửi" at bounding box center [315, 123] width 151 height 20
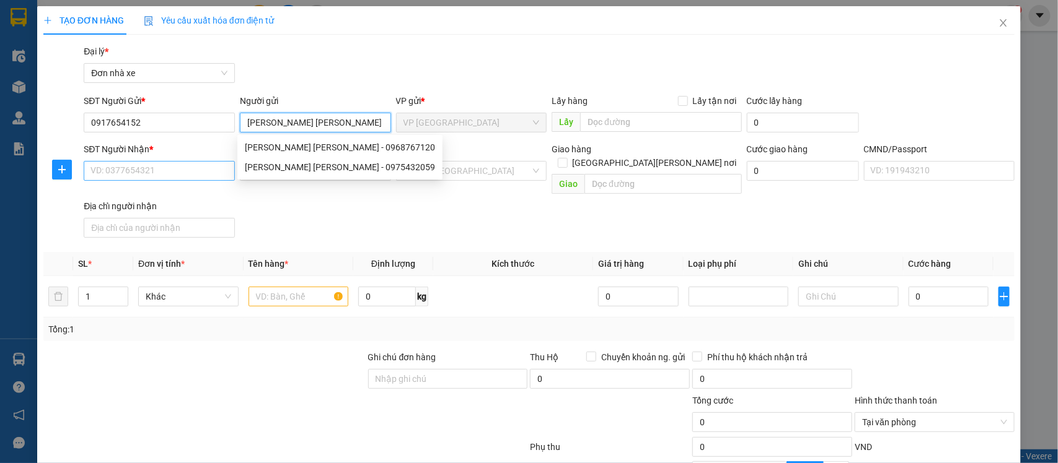
type input "[PERSON_NAME] [PERSON_NAME]"
click at [178, 177] on input "SĐT Người Nhận *" at bounding box center [159, 171] width 151 height 20
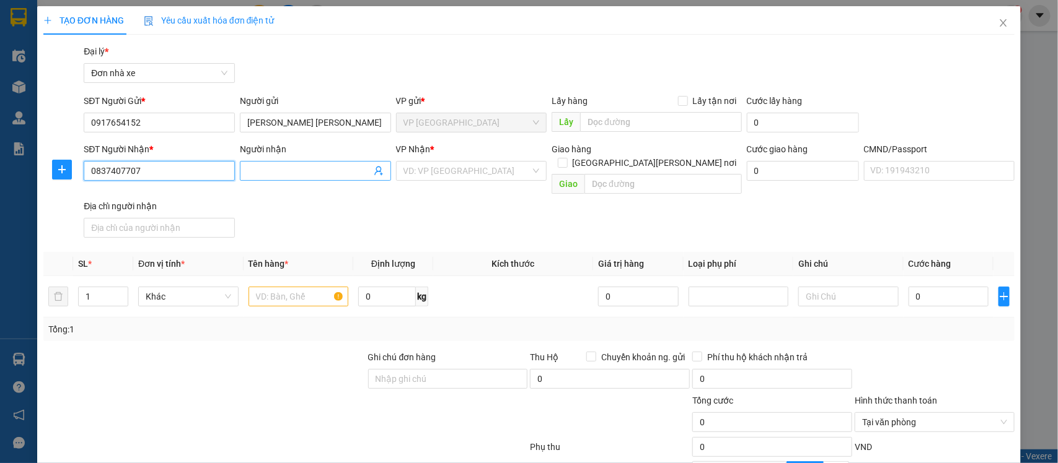
type input "0837407707"
click at [259, 172] on input "Người nhận" at bounding box center [309, 171] width 124 height 14
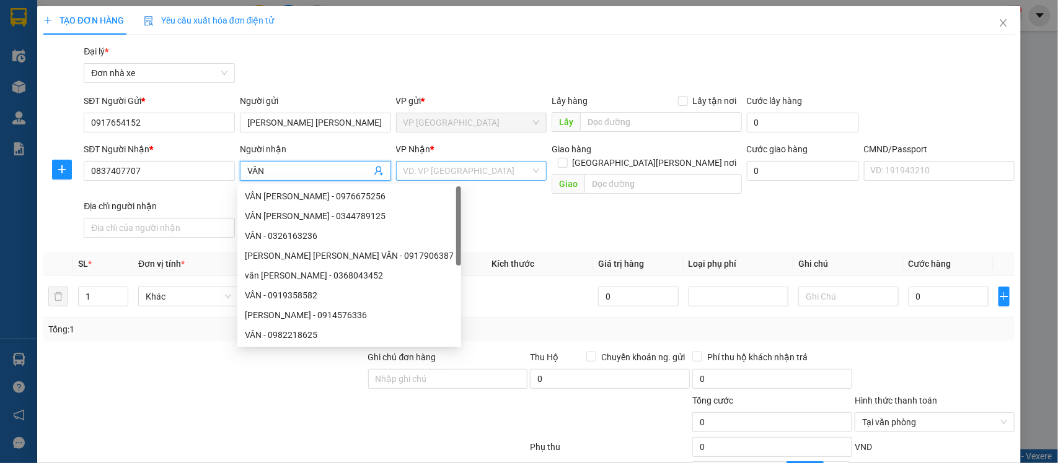
type input "VÂN"
click at [437, 170] on input "search" at bounding box center [467, 171] width 128 height 19
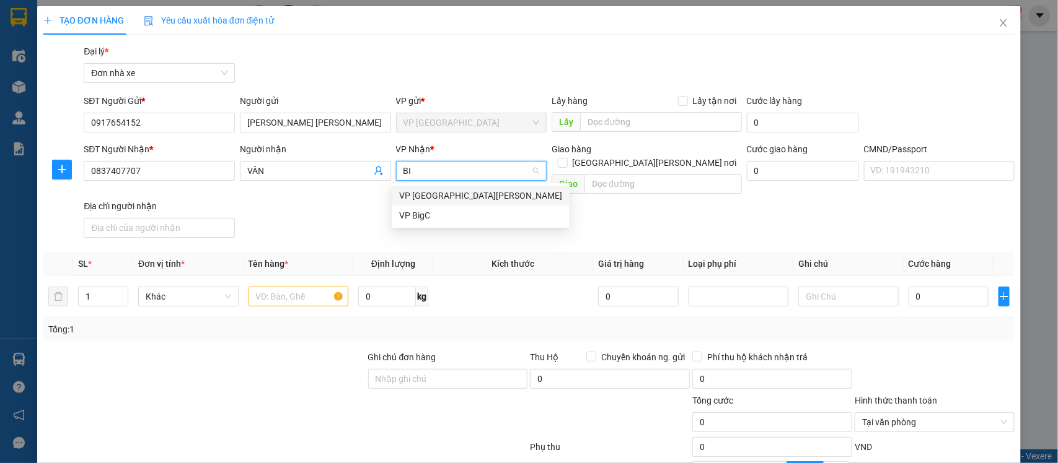
type input "BIG"
click at [431, 201] on div "VP BigC" at bounding box center [466, 196] width 134 height 14
click at [255, 289] on input "text" at bounding box center [298, 297] width 100 height 20
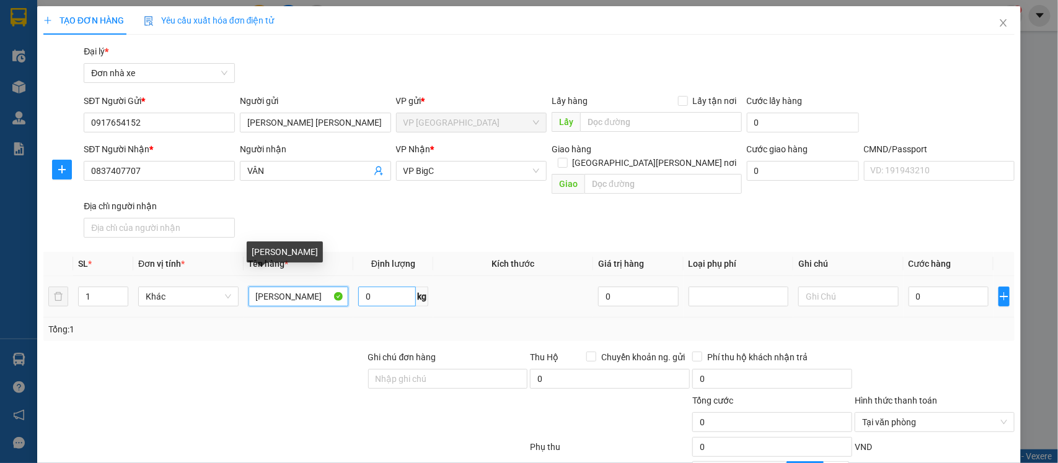
type input "[PERSON_NAME]"
drag, startPoint x: 369, startPoint y: 285, endPoint x: 375, endPoint y: 285, distance: 6.8
click at [369, 287] on input "0" at bounding box center [387, 297] width 58 height 20
type input "3.2"
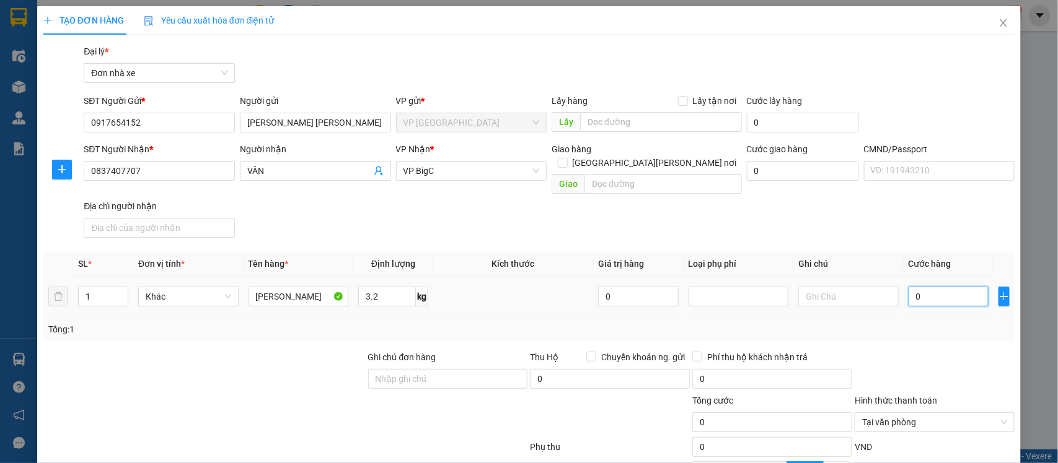
click at [936, 287] on input "0" at bounding box center [948, 297] width 80 height 20
type input "3"
type input "30"
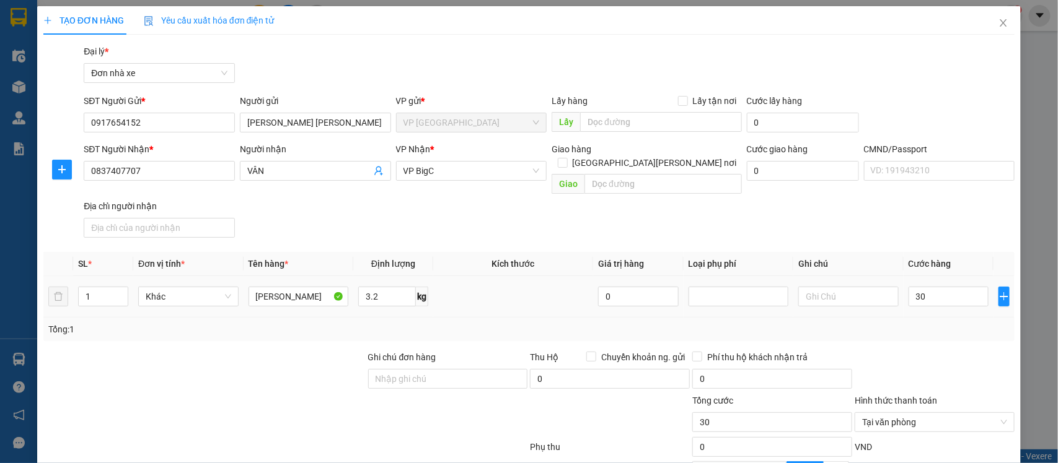
type input "30.000"
click at [927, 351] on div at bounding box center [934, 372] width 162 height 43
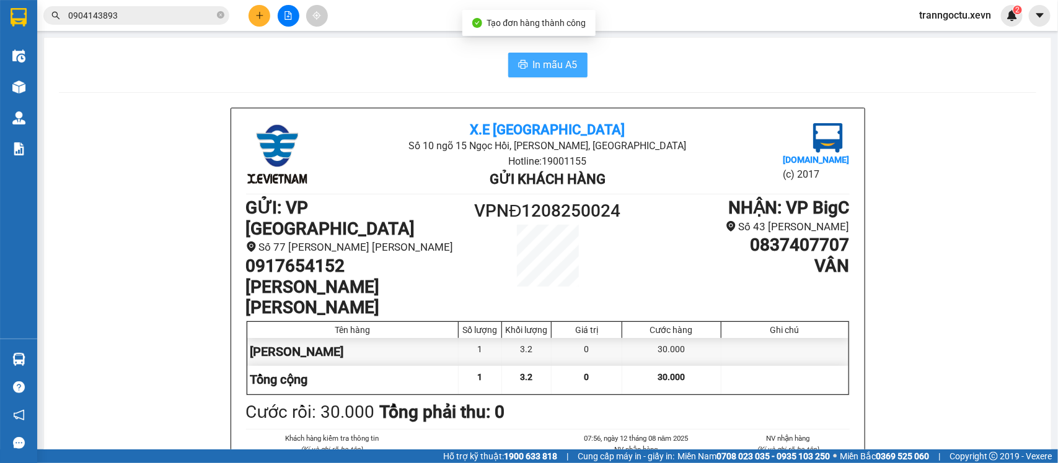
click at [567, 70] on span "In mẫu A5" at bounding box center [555, 64] width 45 height 15
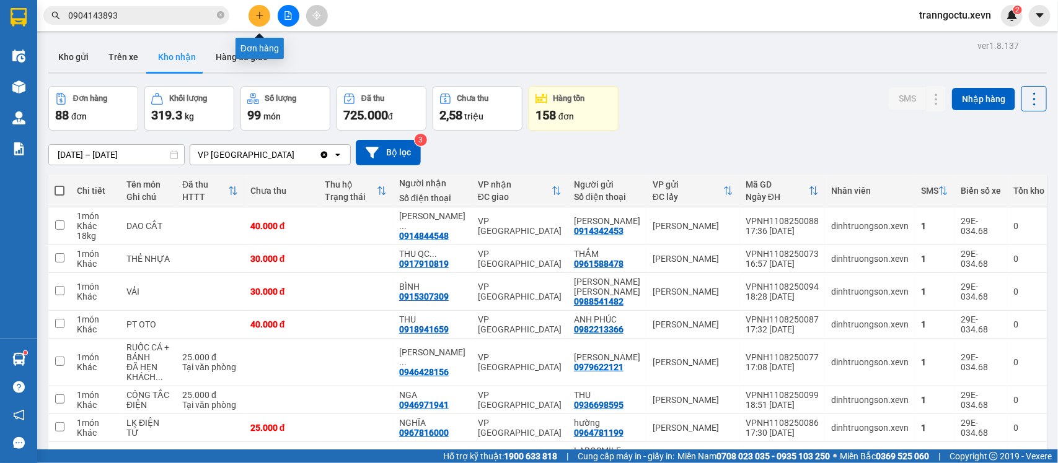
click at [260, 19] on icon "plus" at bounding box center [259, 15] width 9 height 9
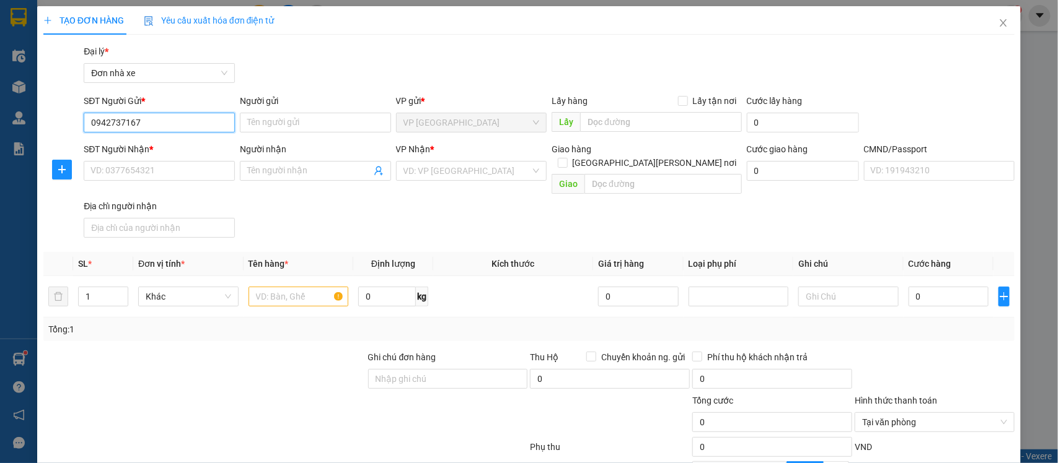
click at [186, 116] on input "0942737167" at bounding box center [159, 123] width 151 height 20
type input "0942737167"
click at [283, 124] on input "Người gửi" at bounding box center [315, 123] width 151 height 20
type input "[PERSON_NAME] LÀ"
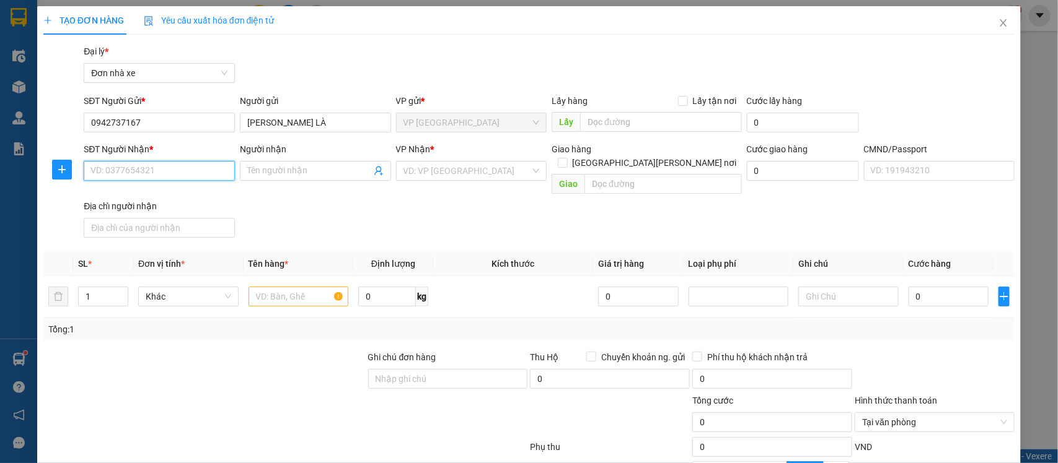
click at [149, 177] on input "SĐT Người Nhận *" at bounding box center [159, 171] width 151 height 20
type input "0355559466"
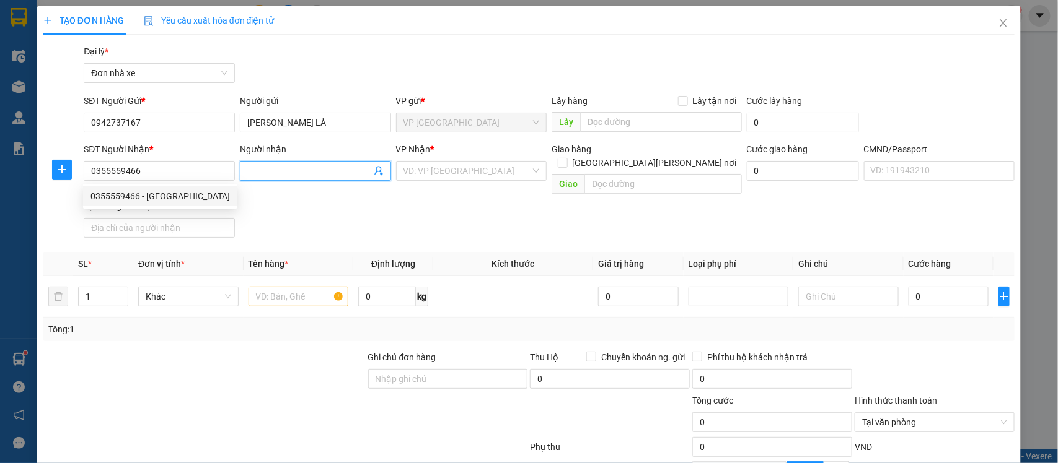
click at [366, 169] on input "Người nhận" at bounding box center [309, 171] width 124 height 14
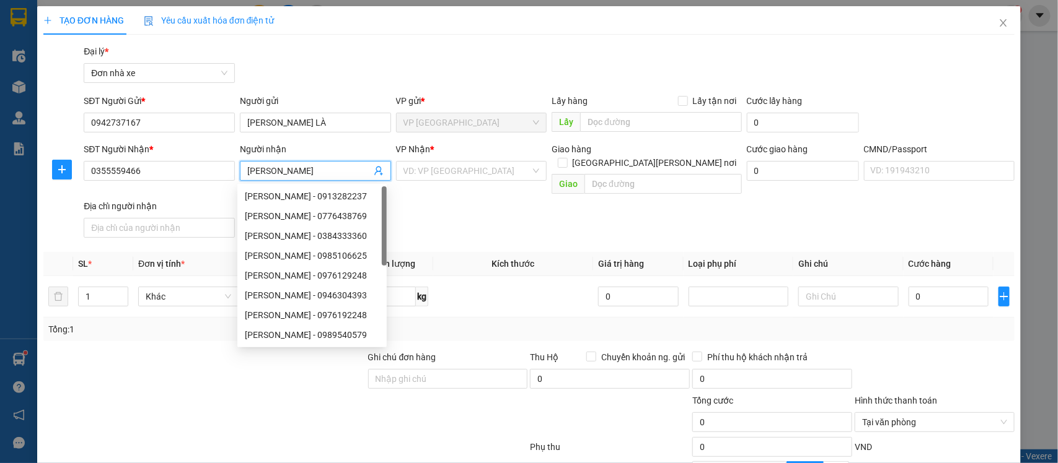
type input "[PERSON_NAME]"
drag, startPoint x: 472, startPoint y: 192, endPoint x: 434, endPoint y: 201, distance: 38.9
click at [472, 192] on div "SĐT Người [PERSON_NAME] * 0355559466 Người [PERSON_NAME] [PERSON_NAME] * VD: VP…" at bounding box center [549, 193] width 936 height 100
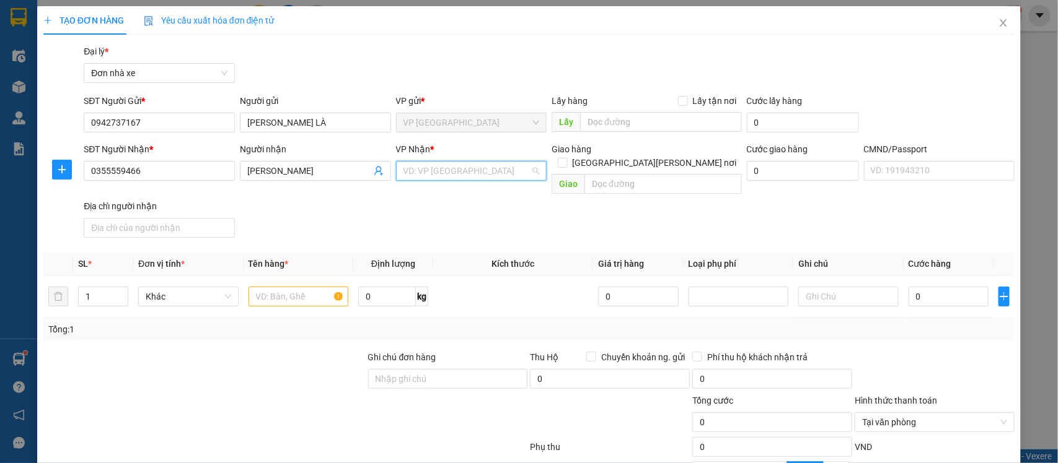
click at [449, 169] on input "search" at bounding box center [467, 171] width 128 height 19
type input "[PERSON_NAME]"
click at [469, 196] on div "VP Phố Vọng" at bounding box center [466, 196] width 134 height 14
click at [279, 287] on input "text" at bounding box center [298, 297] width 100 height 20
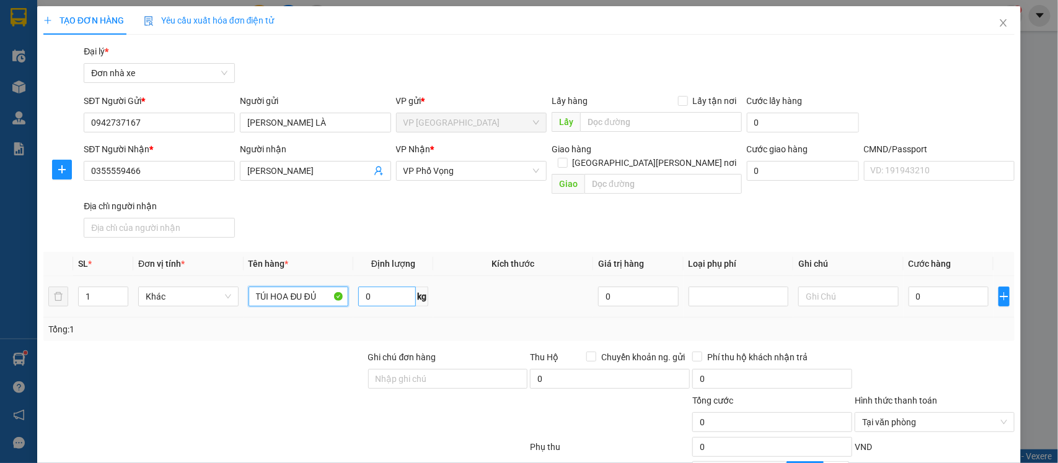
type input "TÚI HOA ĐU ĐỦ"
click at [381, 287] on input "0" at bounding box center [387, 297] width 58 height 20
type input "2.4"
click at [921, 287] on input "0" at bounding box center [948, 297] width 80 height 20
type input "2"
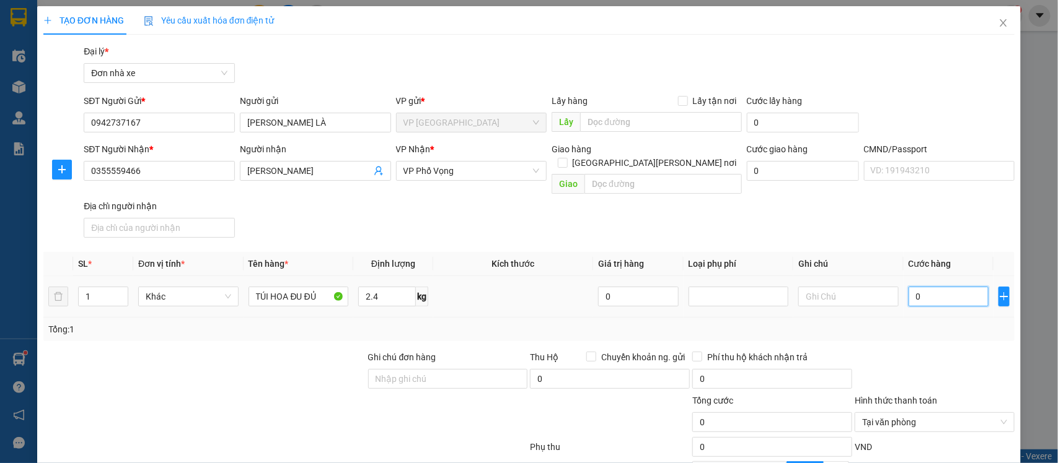
type input "2"
type input "25"
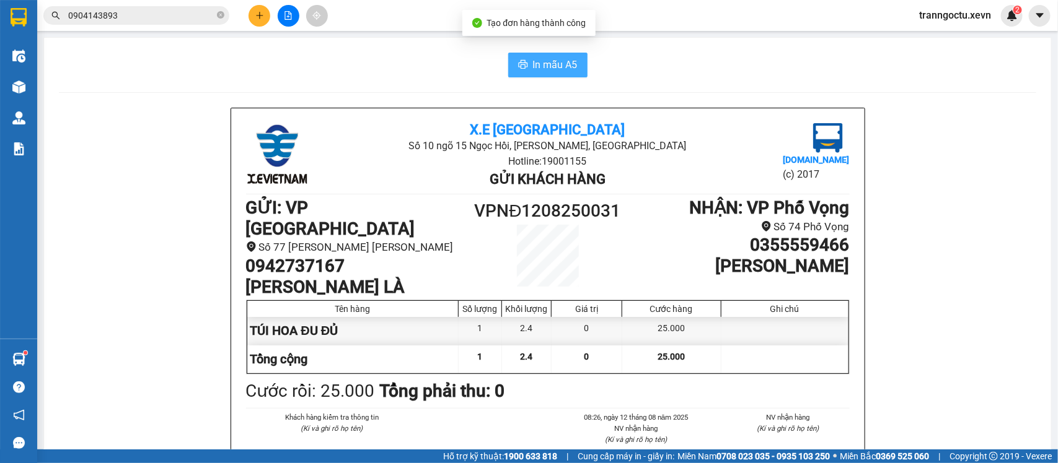
click at [556, 69] on span "In mẫu A5" at bounding box center [555, 64] width 45 height 15
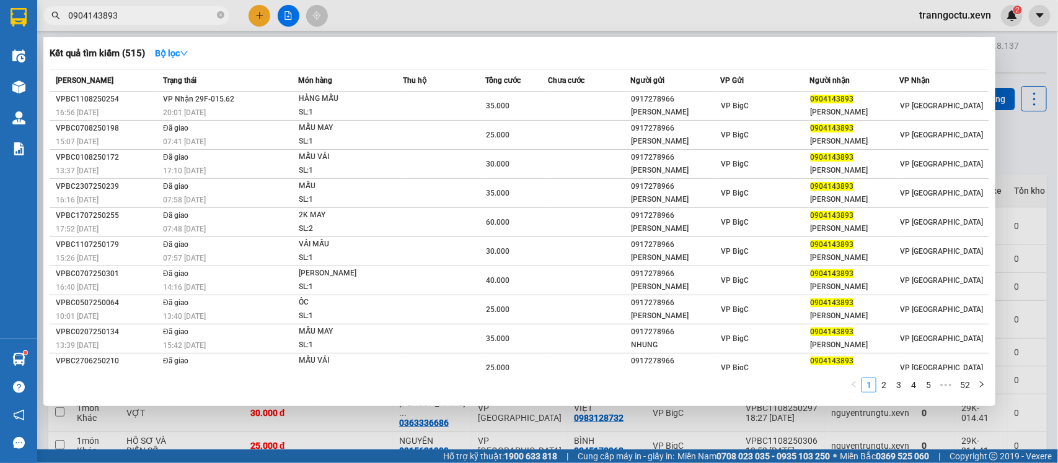
click at [138, 20] on input "0904143893" at bounding box center [141, 16] width 146 height 14
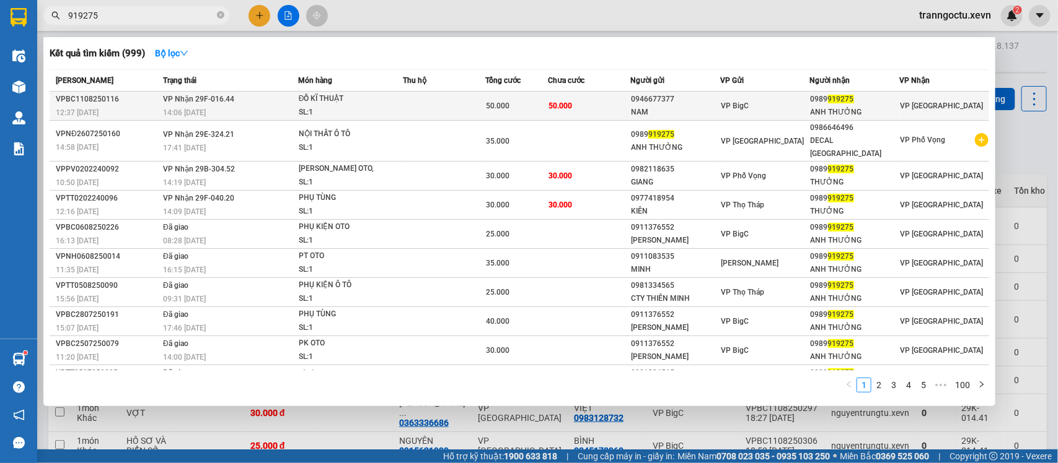
type input "919275"
click at [395, 105] on span "ĐỒ KĨ THUẬT SL: 1" at bounding box center [350, 105] width 103 height 27
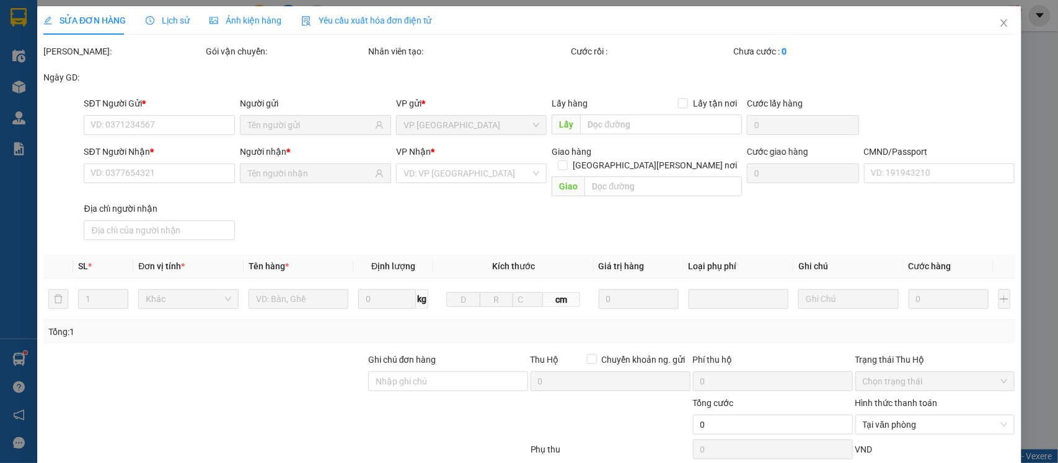
type input "0946677377"
type input "NAM"
type input "0989919275"
type input "ANH THƯỞNG"
type input "036201006596 [PERSON_NAME] [PERSON_NAME]"
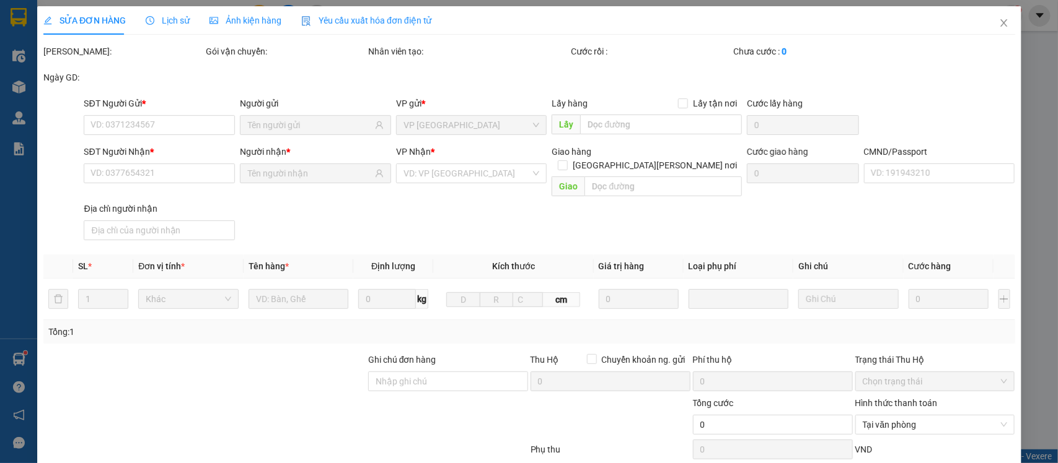
type input "50.000"
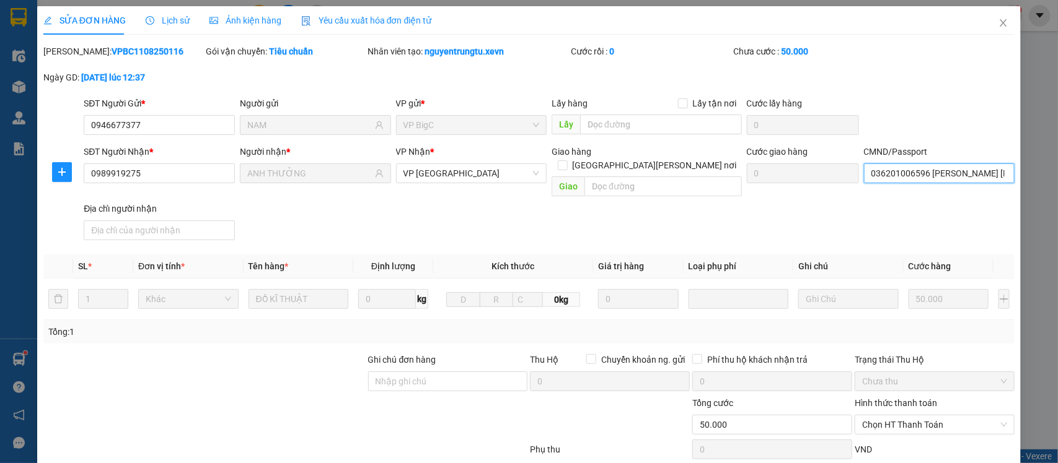
click at [942, 164] on input "036201006596 [PERSON_NAME] [PERSON_NAME]" at bounding box center [939, 174] width 151 height 20
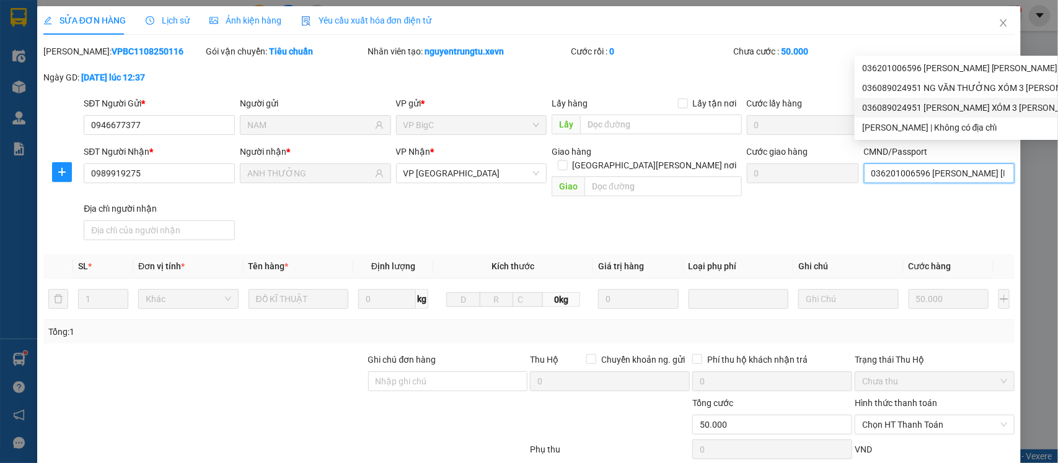
click at [990, 113] on div "036089024951 [PERSON_NAME] XÓM 3 [PERSON_NAME] ND | Không có địa chỉ" at bounding box center [1015, 108] width 306 height 14
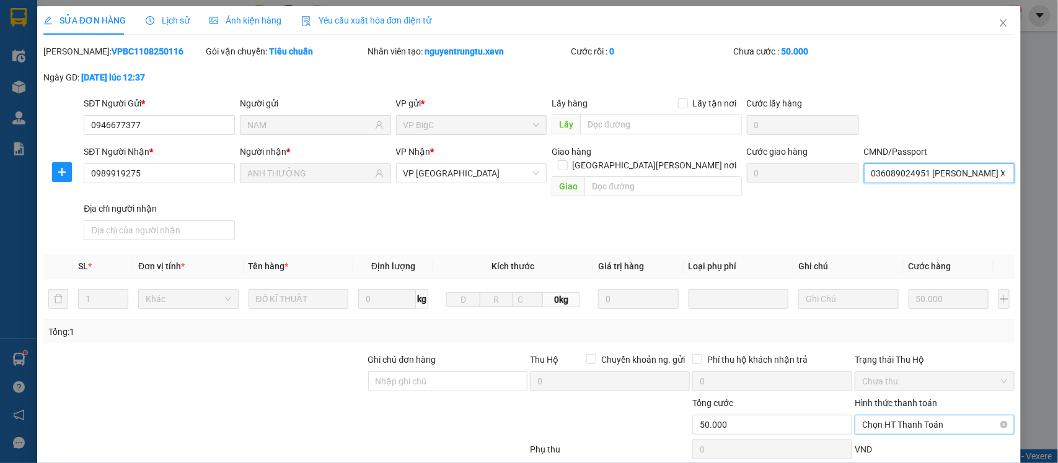
click at [948, 416] on span "Chọn HT Thanh Toán" at bounding box center [934, 425] width 145 height 19
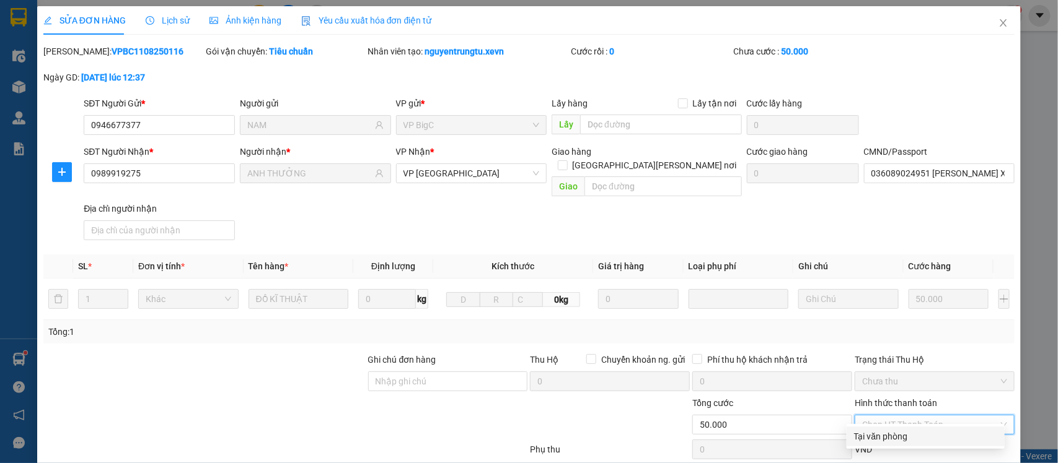
click at [939, 427] on div "Tại văn phòng" at bounding box center [925, 437] width 158 height 20
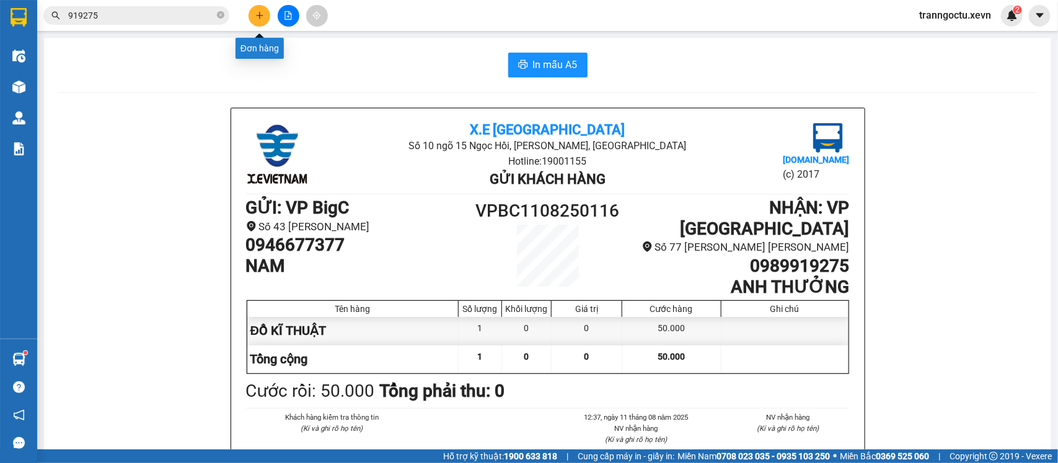
click at [251, 12] on button at bounding box center [259, 16] width 22 height 22
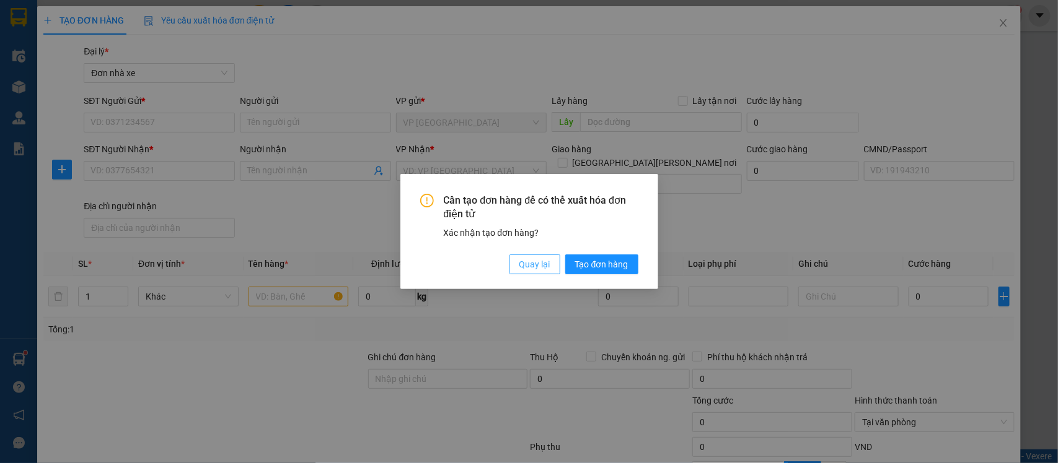
click at [524, 265] on span "Quay lại" at bounding box center [534, 265] width 31 height 14
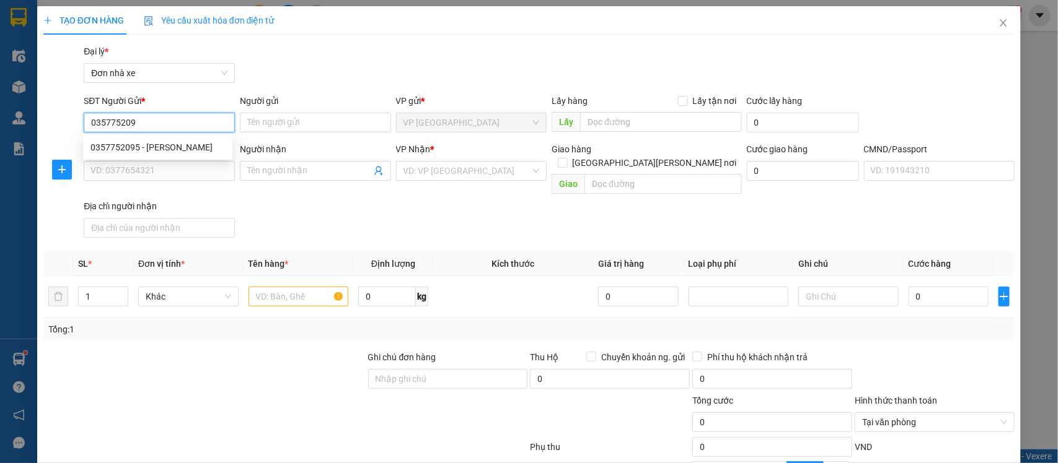
type input "0357752095"
click at [156, 147] on div "0357752095 - [PERSON_NAME]" at bounding box center [157, 148] width 134 height 14
type input "DUY"
type input "0934664313"
type input "VINH"
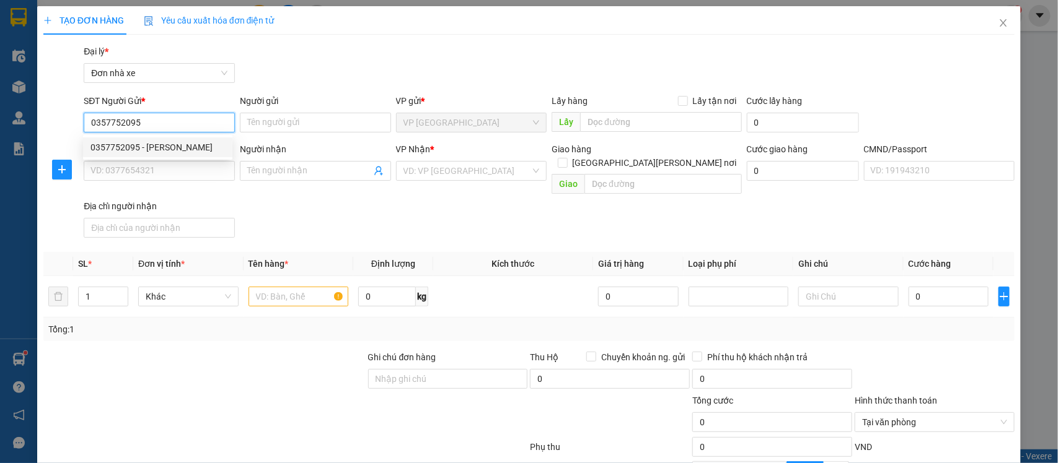
type input "022097002883 [PERSON_NAME] [PERSON_NAME]"
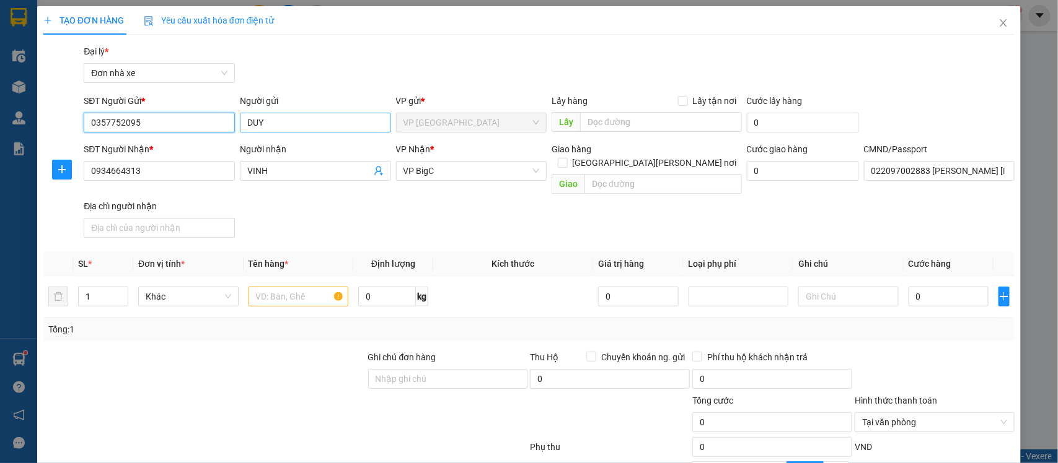
type input "0357752095"
click at [243, 125] on input "DUY" at bounding box center [315, 123] width 151 height 20
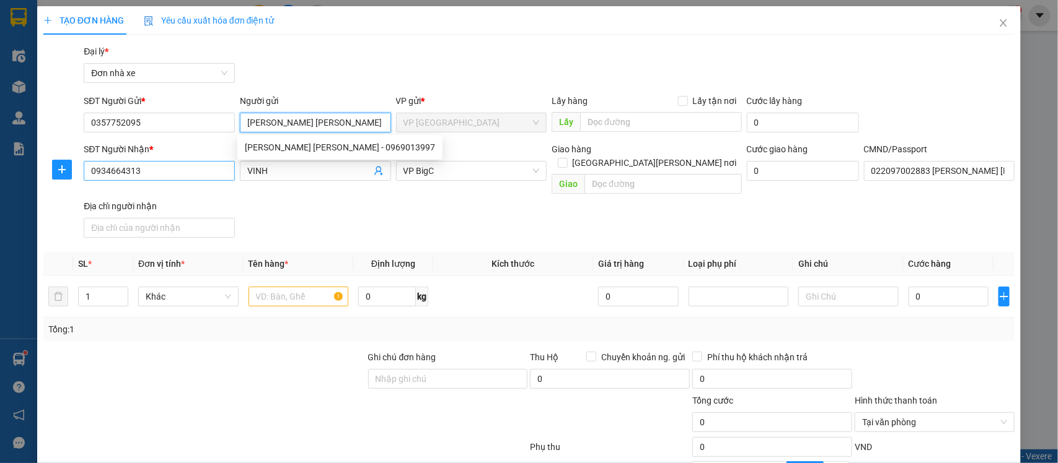
type input "[PERSON_NAME] [PERSON_NAME]"
click at [177, 171] on input "0934664313" at bounding box center [159, 171] width 151 height 20
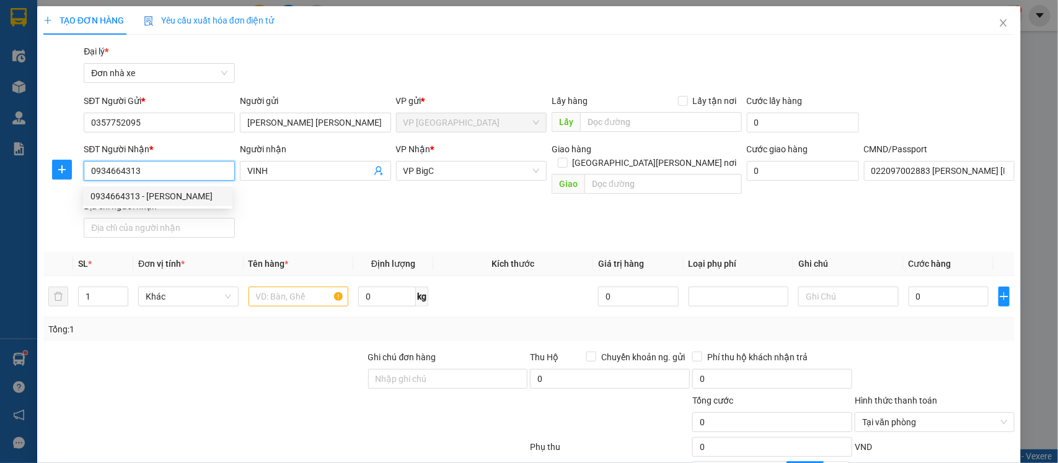
click at [177, 172] on input "0934664313" at bounding box center [159, 171] width 151 height 20
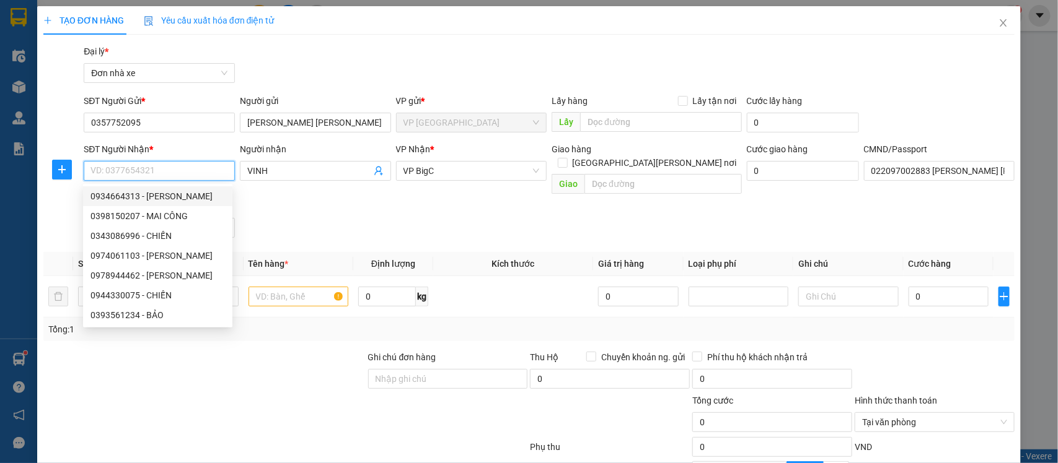
click at [147, 196] on div "0934664313 - [PERSON_NAME]" at bounding box center [157, 197] width 134 height 14
type input "0934664313"
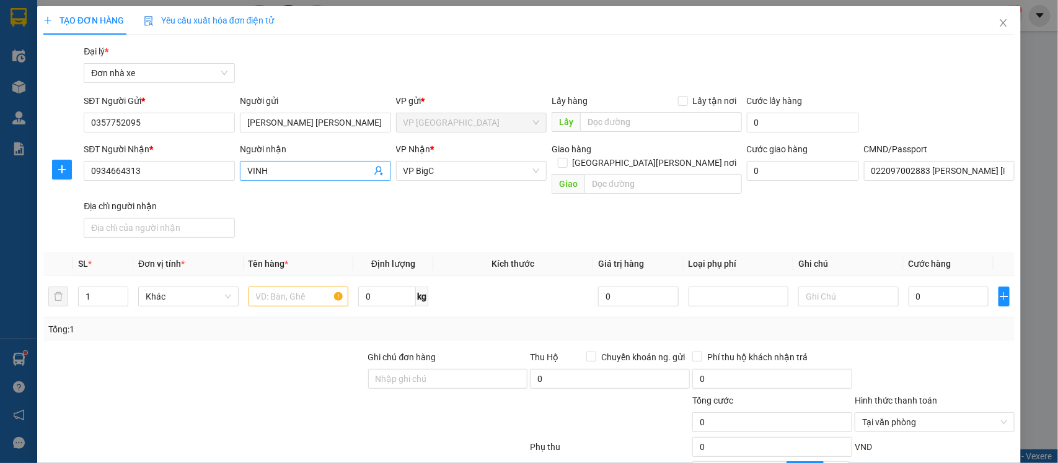
click at [247, 167] on input "VINH" at bounding box center [309, 171] width 124 height 14
type input "[PERSON_NAME] [PERSON_NAME]"
click at [955, 170] on input "022097002883 [PERSON_NAME] [PERSON_NAME]" at bounding box center [939, 171] width 151 height 20
click at [283, 287] on input "text" at bounding box center [298, 297] width 100 height 20
type input "D"
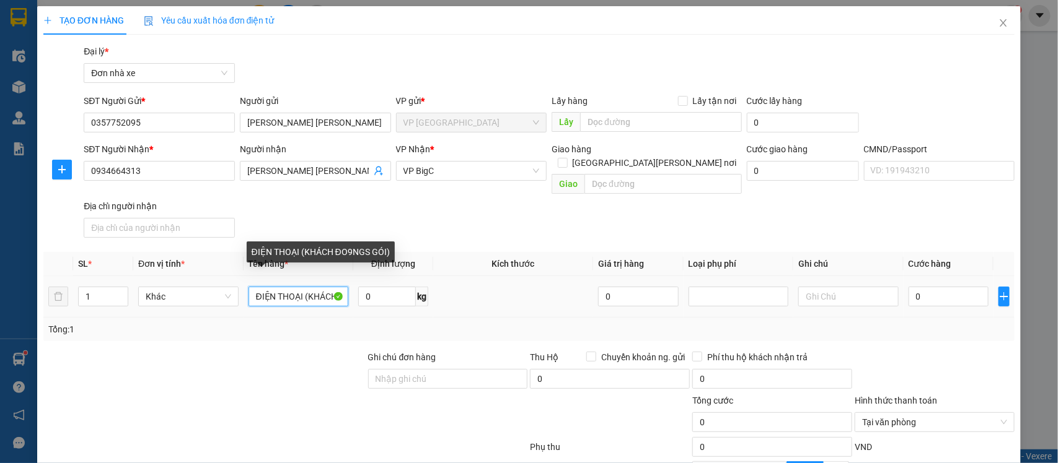
click at [316, 287] on input "ĐIỆN THOẠI (KHÁCH ĐO9NGS GÓI)" at bounding box center [298, 297] width 100 height 20
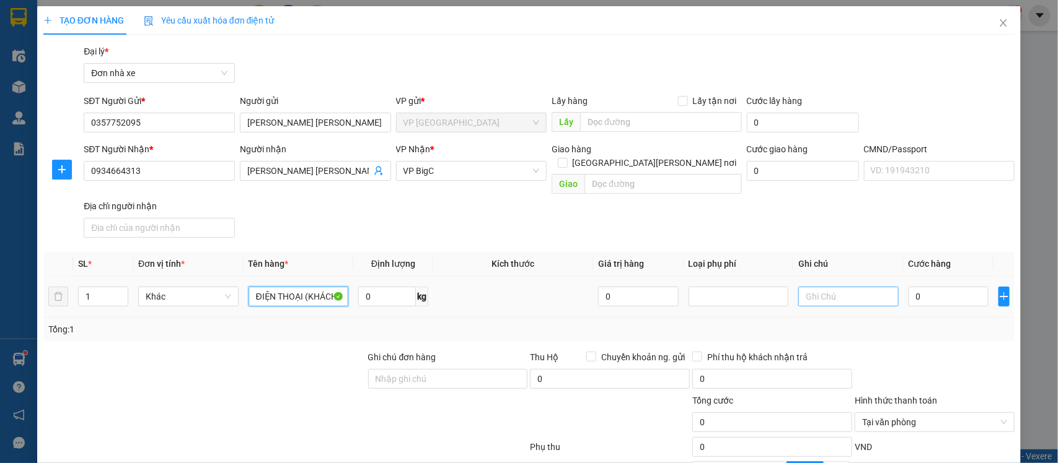
type input "ĐIỆN THOẠI (KHÁCH ĐÓNG GÓI)"
click at [833, 287] on input "text" at bounding box center [848, 297] width 100 height 20
type input "[PERSON_NAME] BÁO GIÁ TRỊ"
click at [948, 287] on input "0" at bounding box center [948, 297] width 80 height 20
type input "2"
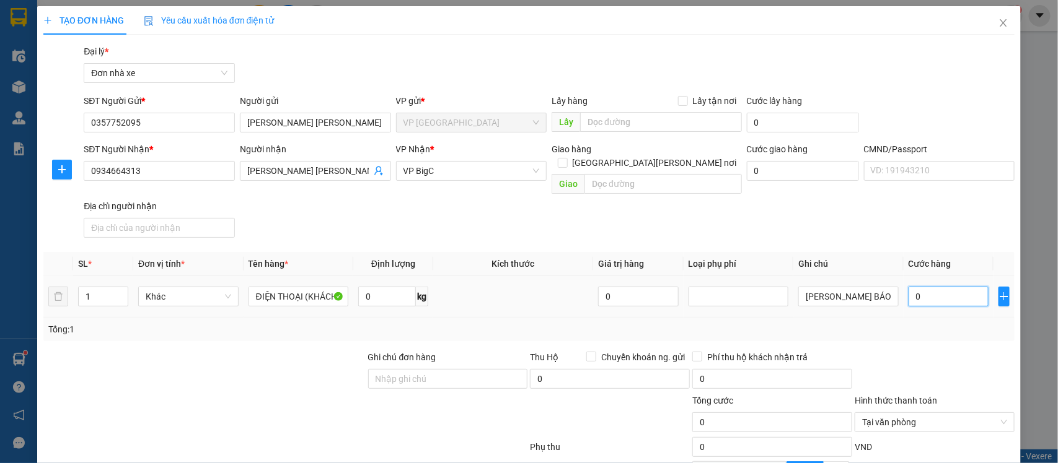
type input "2"
type input "25"
type input "25.000"
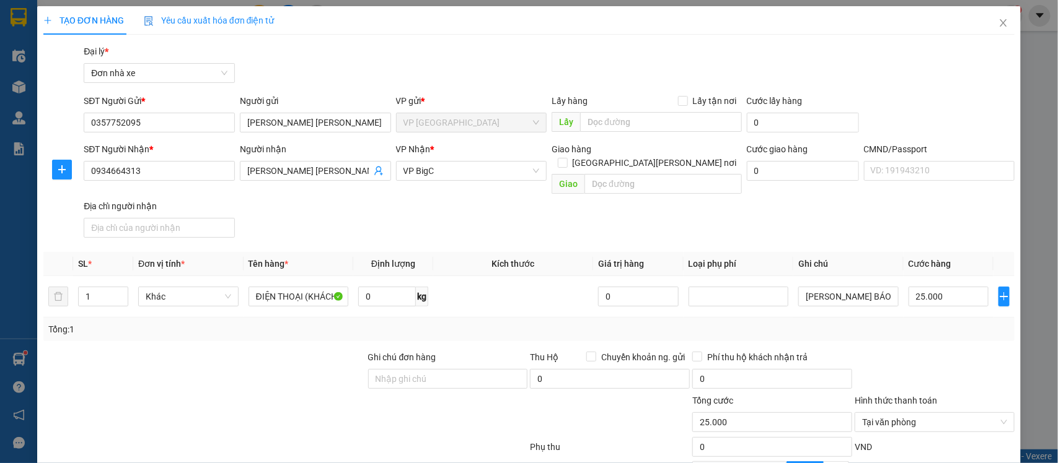
drag, startPoint x: 945, startPoint y: 330, endPoint x: 730, endPoint y: 336, distance: 215.1
click at [944, 330] on div "Transit Pickup Surcharge Ids Transit Deliver Surcharge Ids Transit Deliver Surc…" at bounding box center [529, 312] width 972 height 535
type input "0.3"
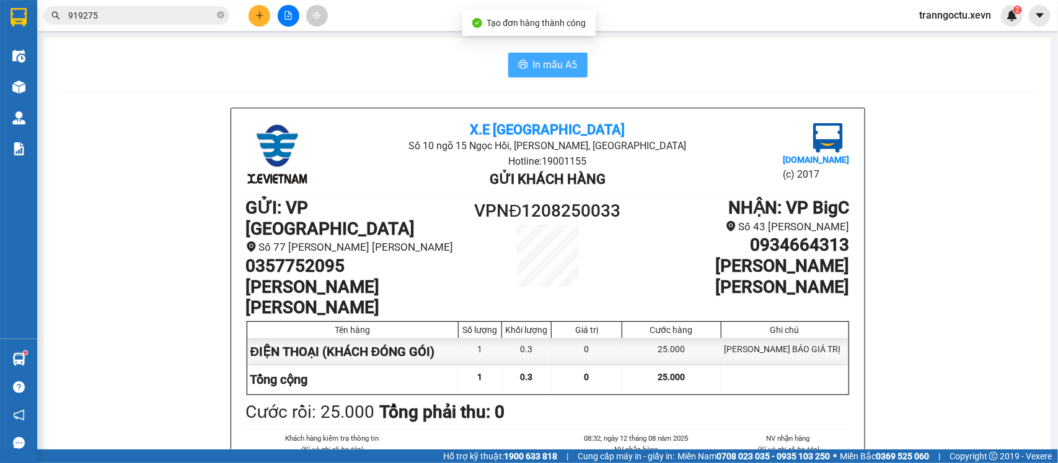
drag, startPoint x: 538, startPoint y: 53, endPoint x: 534, endPoint y: 63, distance: 10.0
click at [536, 56] on button "In mẫu A5" at bounding box center [547, 65] width 79 height 25
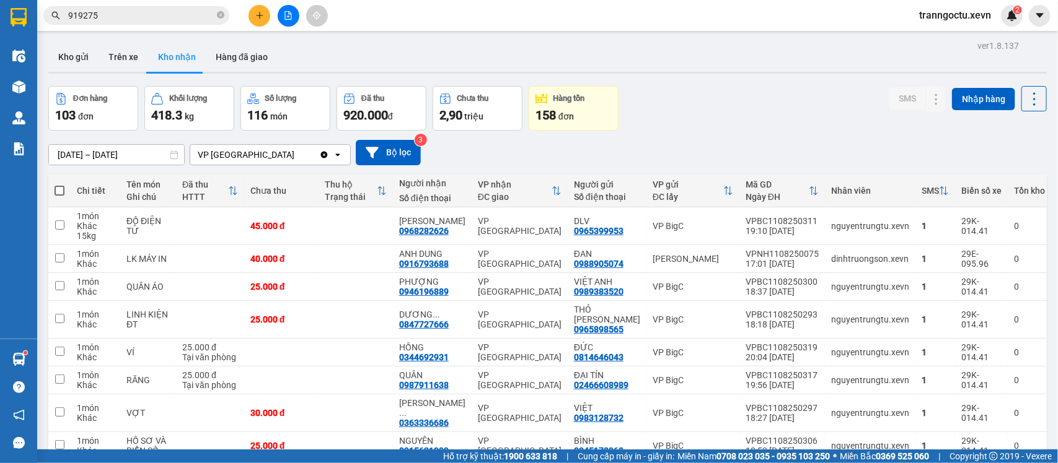
click at [261, 17] on icon "plus" at bounding box center [259, 15] width 9 height 9
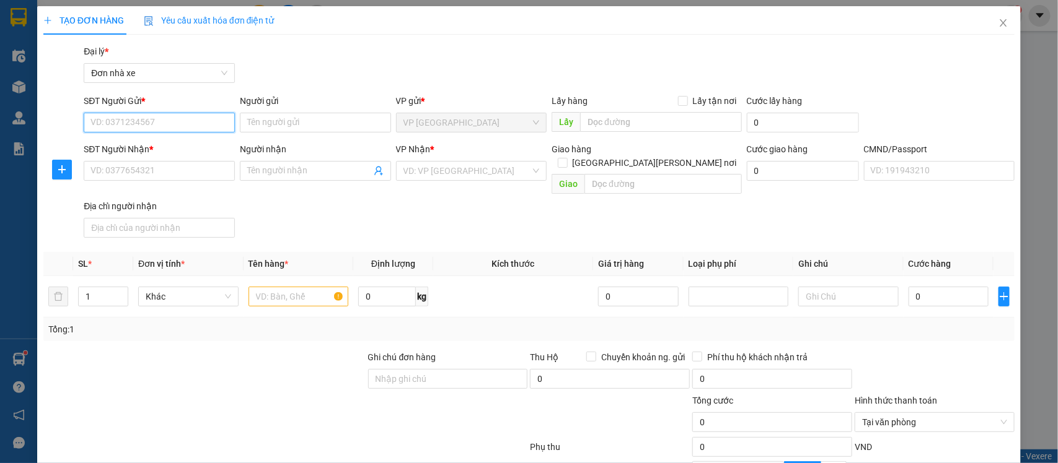
drag, startPoint x: 137, startPoint y: 116, endPoint x: 240, endPoint y: 63, distance: 115.8
click at [139, 116] on input "SĐT Người Gửi *" at bounding box center [159, 123] width 151 height 20
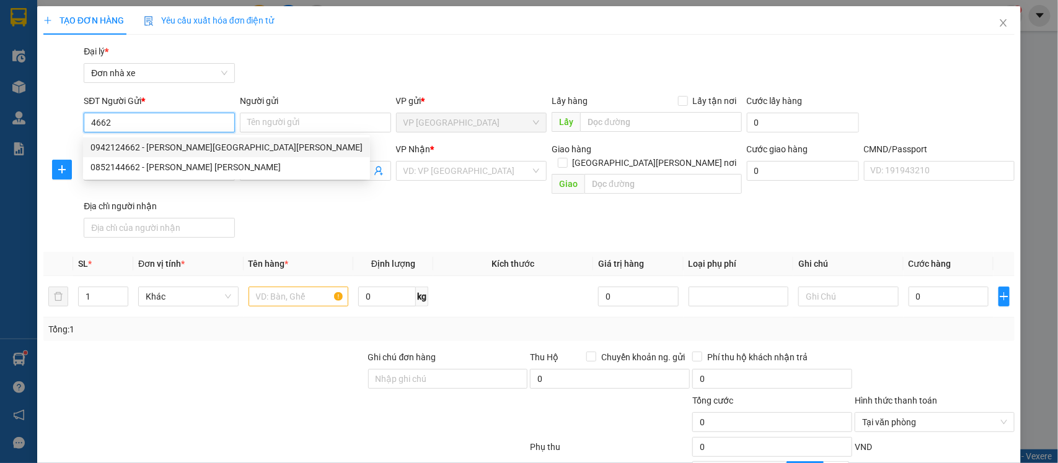
click at [192, 141] on div "0942124662 - [PERSON_NAME][GEOGRAPHIC_DATA][PERSON_NAME]" at bounding box center [226, 148] width 272 height 14
type input "0942124662"
type input "[PERSON_NAME] [PERSON_NAME]"
type input "0988811666"
type input "HÙNG"
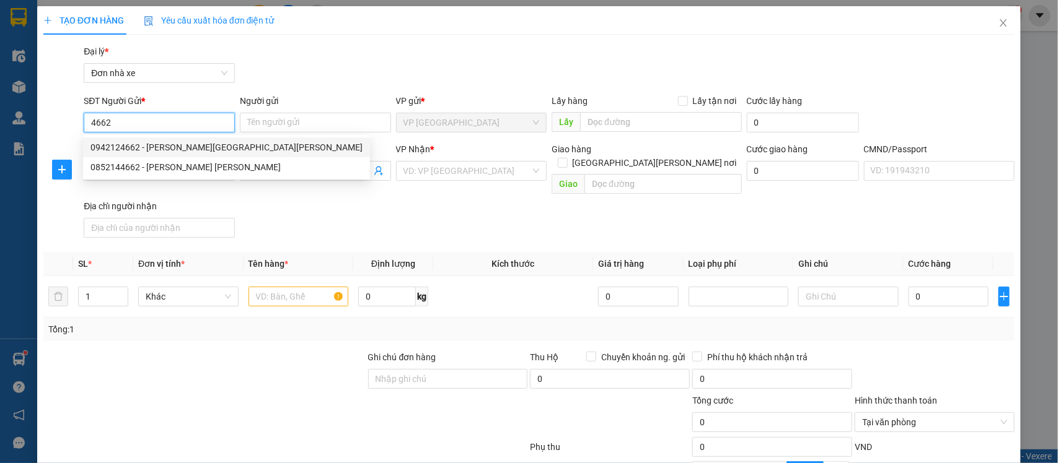
type input "036072030892 Hùng"
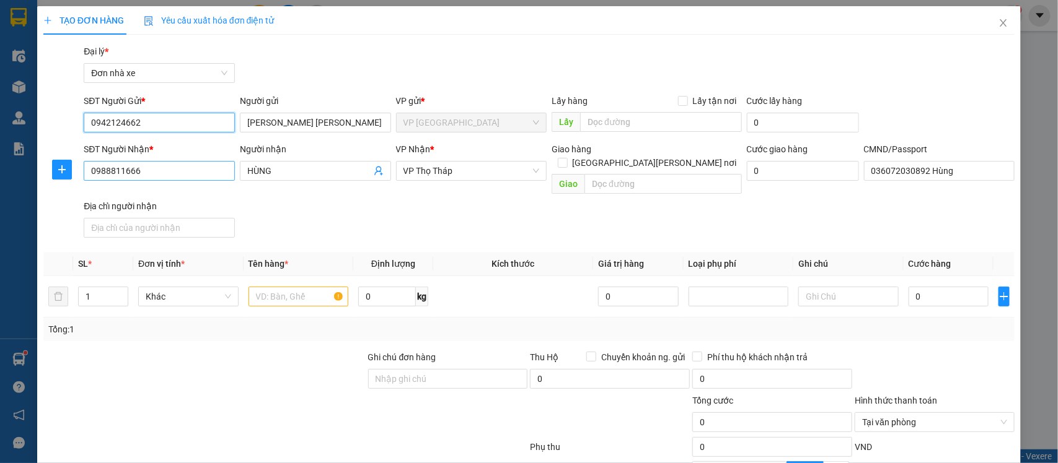
type input "0942124662"
click at [202, 164] on input "0988811666" at bounding box center [159, 171] width 151 height 20
click at [202, 165] on input "0988811666" at bounding box center [159, 171] width 151 height 20
type input "0358988481"
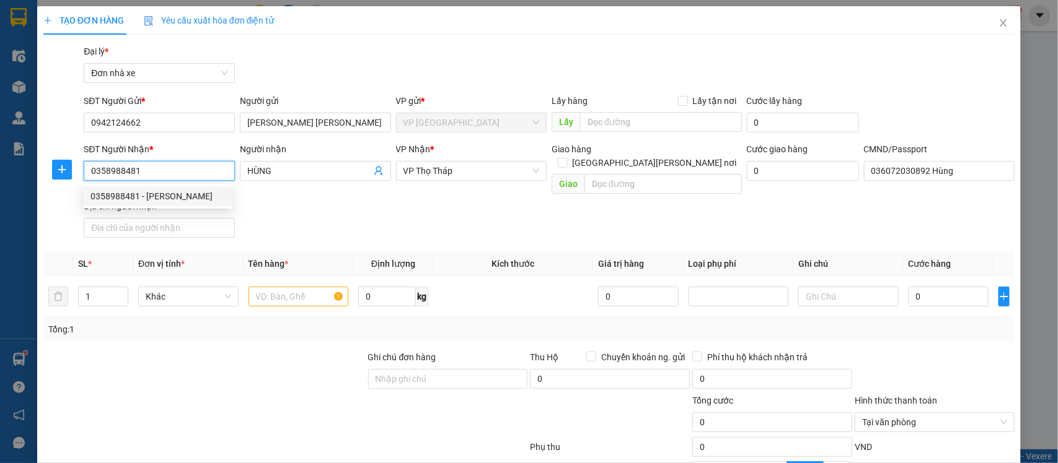
drag, startPoint x: 172, startPoint y: 196, endPoint x: 205, endPoint y: 193, distance: 33.7
click at [172, 196] on div "0358988481 - [PERSON_NAME]" at bounding box center [157, 197] width 134 height 14
type input "THẢO"
type input "K"
type input "[PERSON_NAME],[PERSON_NAME],[PERSON_NAME]"
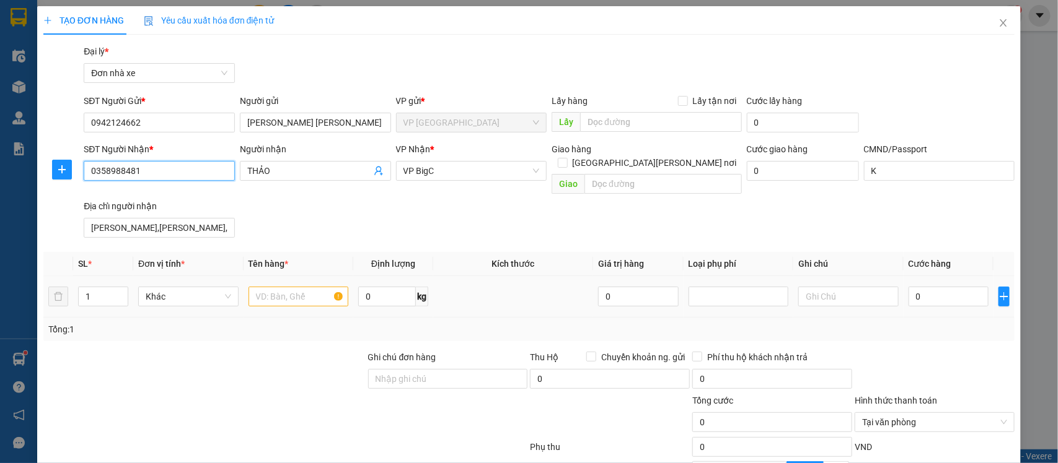
type input "0358988481"
click at [305, 287] on input "text" at bounding box center [298, 297] width 100 height 20
click at [449, 174] on span "VP BigC" at bounding box center [471, 171] width 136 height 19
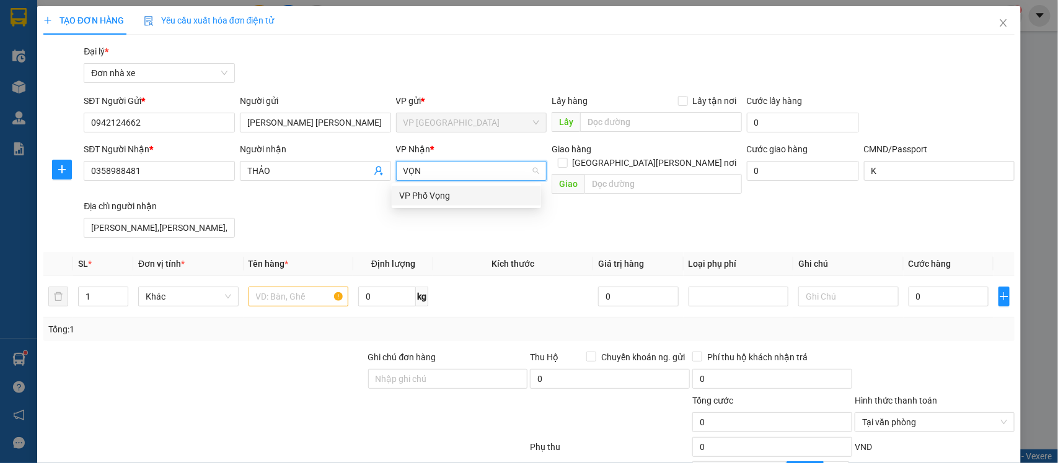
type input "[PERSON_NAME]"
click at [444, 201] on div "VP Phố Vọng" at bounding box center [466, 196] width 134 height 14
click at [281, 287] on input "text" at bounding box center [298, 297] width 100 height 20
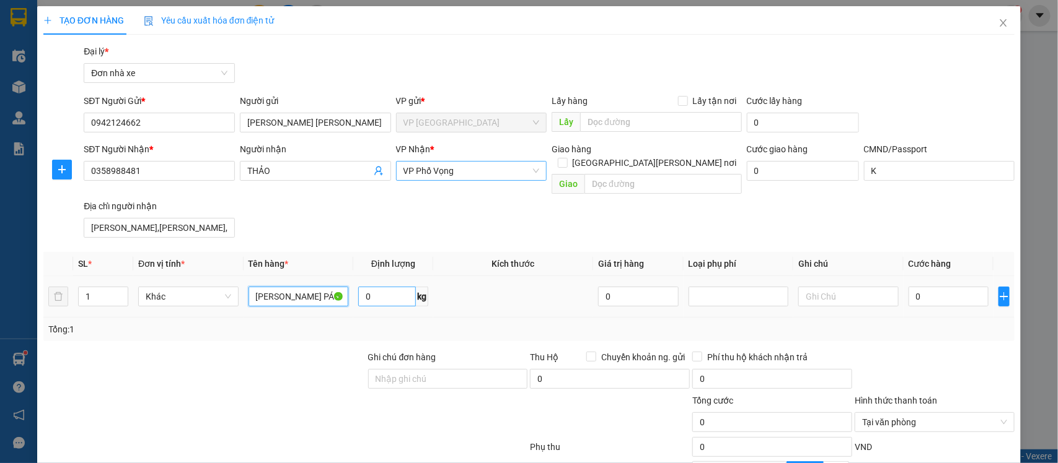
type input "[PERSON_NAME] PÁO"
click at [389, 287] on input "0" at bounding box center [387, 297] width 58 height 20
type input "6"
click at [931, 287] on input "0" at bounding box center [948, 297] width 80 height 20
type input "3"
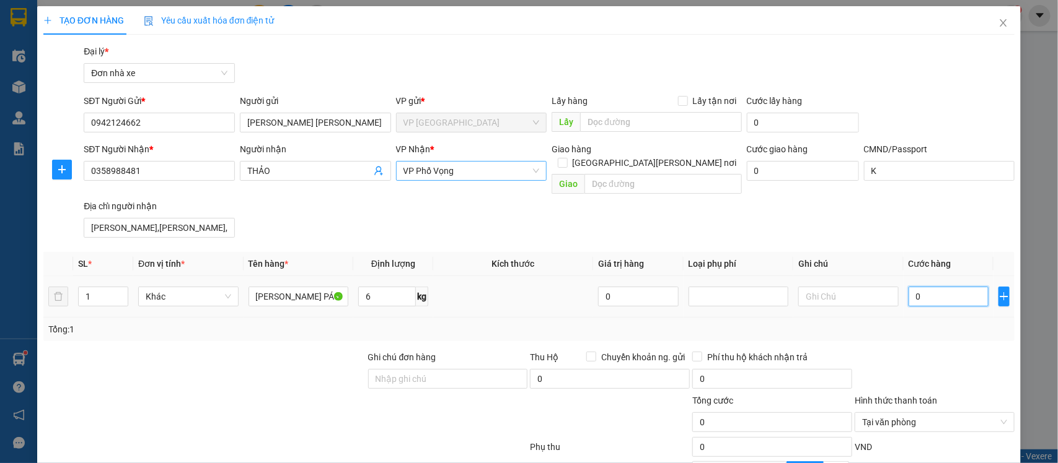
type input "3"
type input "30"
type input "30.000"
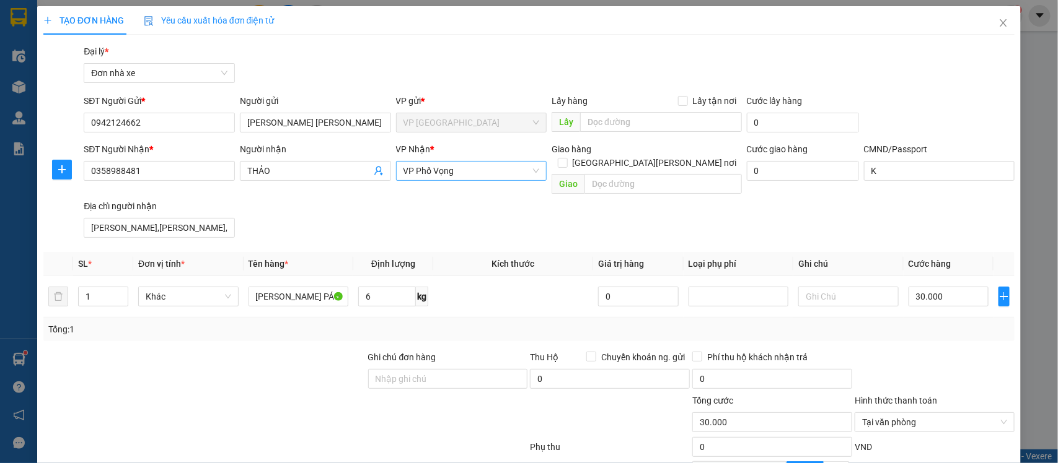
click at [939, 360] on div at bounding box center [934, 372] width 162 height 43
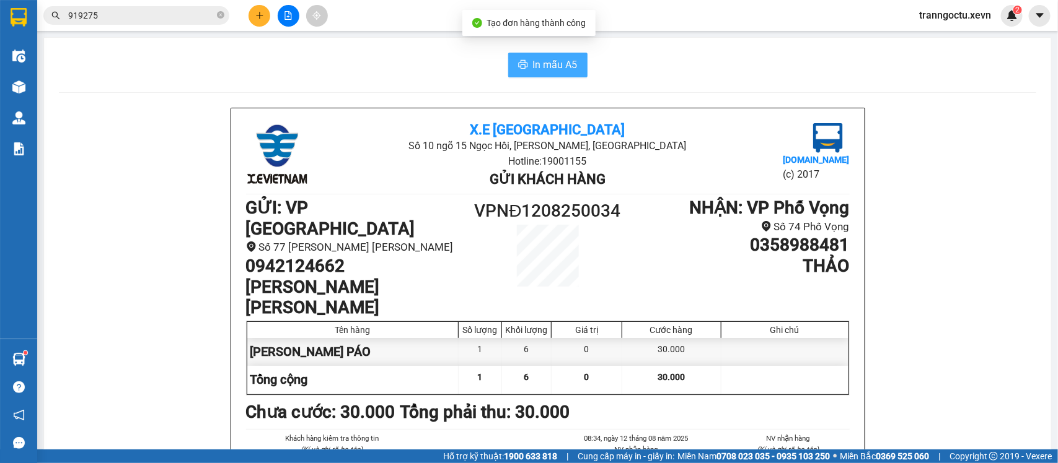
click at [533, 62] on span "In mẫu A5" at bounding box center [555, 64] width 45 height 15
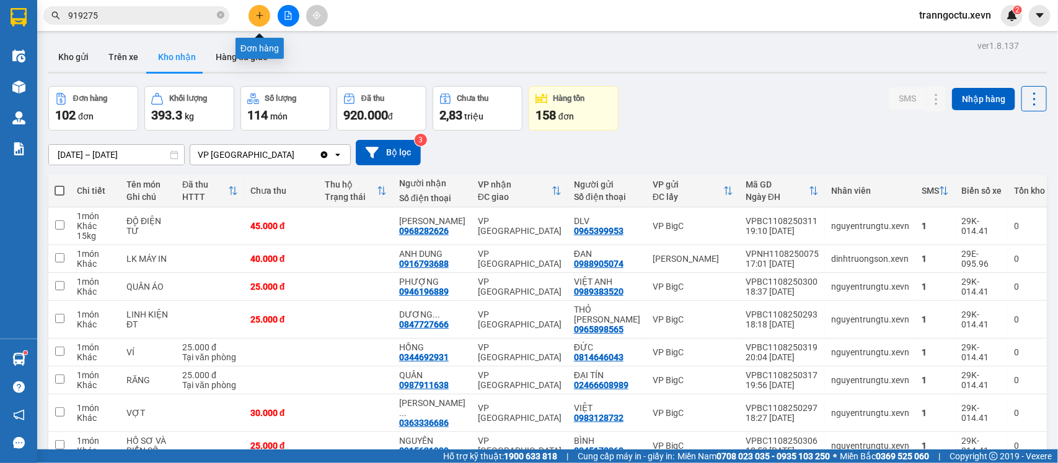
click at [260, 22] on button at bounding box center [259, 16] width 22 height 22
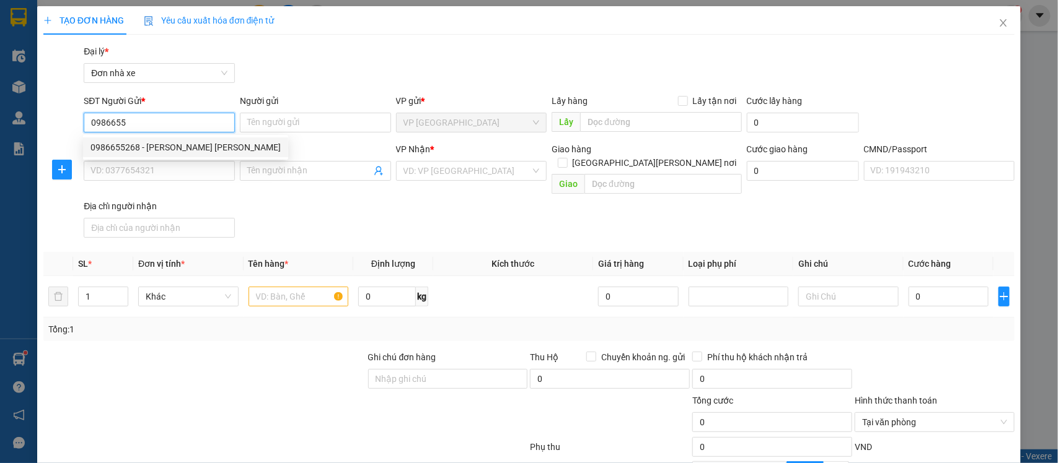
click at [204, 141] on div "0986655268 - [PERSON_NAME] [PERSON_NAME]" at bounding box center [185, 148] width 190 height 14
type input "0986655268"
type input "[PERSON_NAME] [PERSON_NAME]"
type input "0836132229"
type input "NHI"
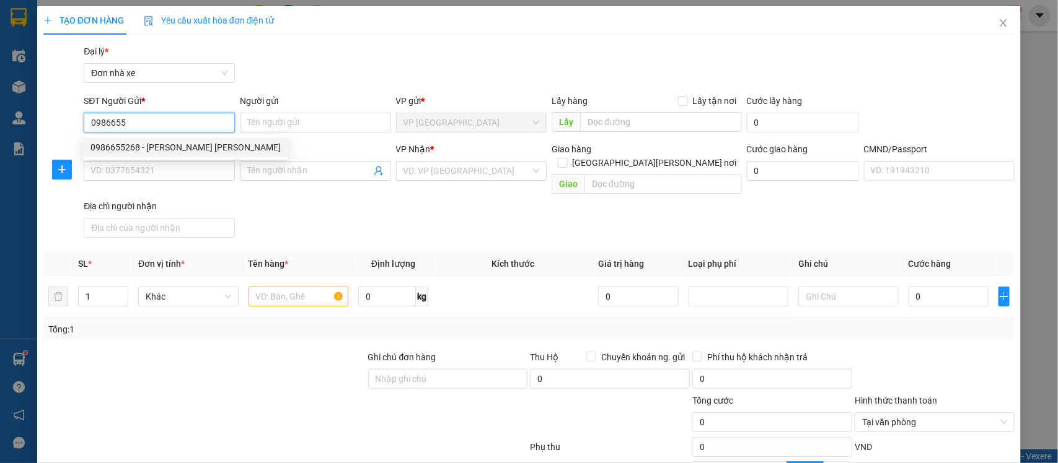
type input "toàn"
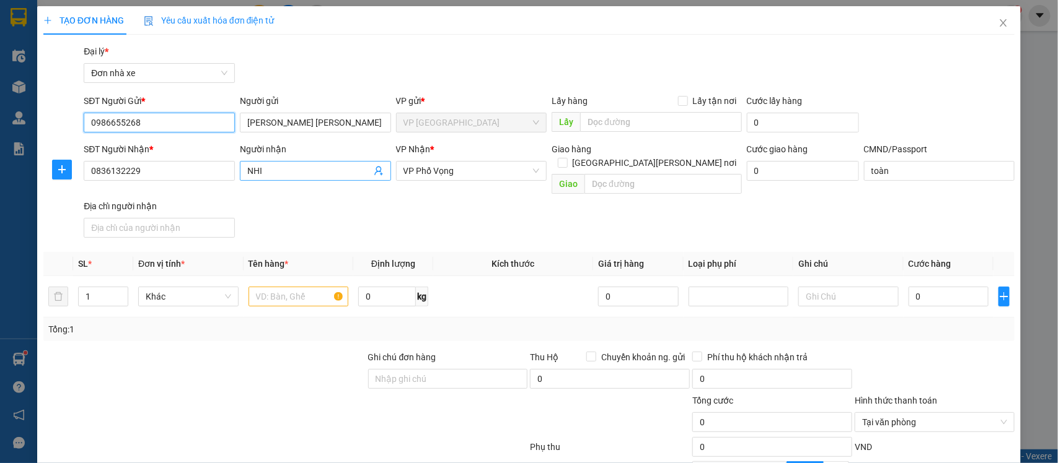
type input "0986655268"
click at [271, 169] on input "NHI" at bounding box center [309, 171] width 124 height 14
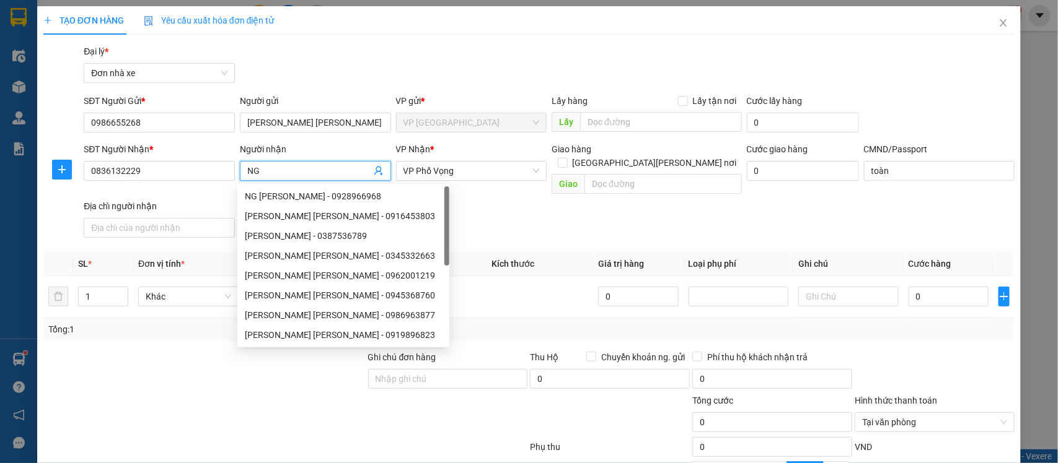
type input "N"
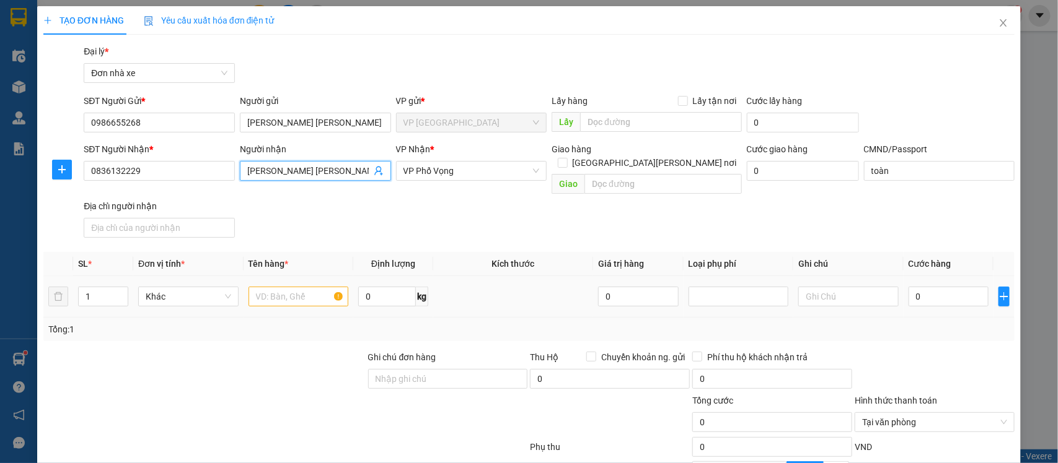
type input "[PERSON_NAME] [PERSON_NAME]"
click at [294, 287] on input "text" at bounding box center [298, 297] width 100 height 20
type input "THỰC PHẨM"
click at [393, 287] on input "0" at bounding box center [387, 297] width 58 height 20
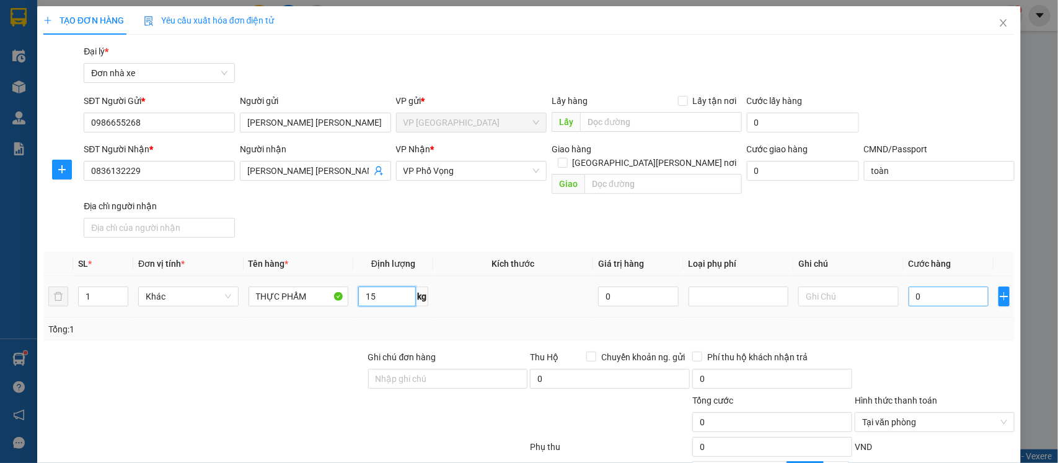
type input "15"
click at [927, 287] on input "0" at bounding box center [948, 297] width 80 height 20
type input "4"
type input "40"
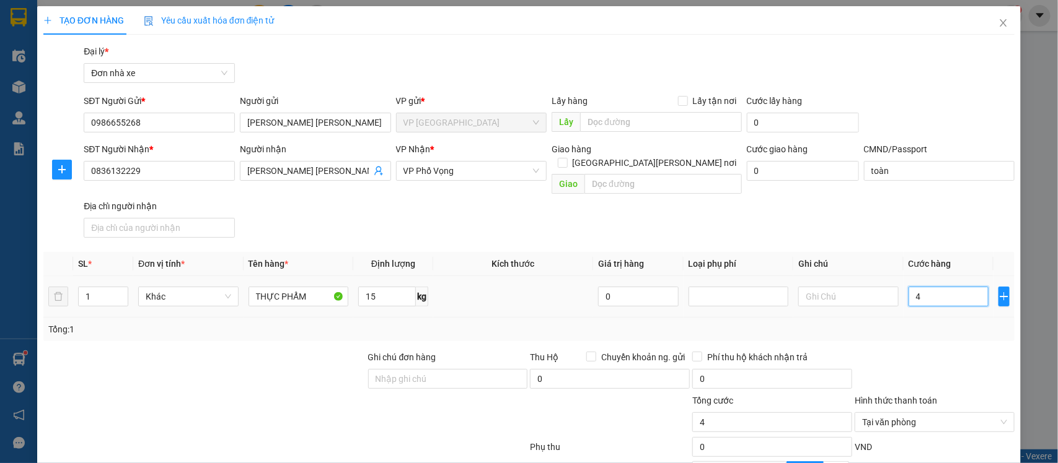
type input "40"
type input "40.000"
click at [918, 326] on div "Tổng: 1" at bounding box center [529, 330] width 972 height 24
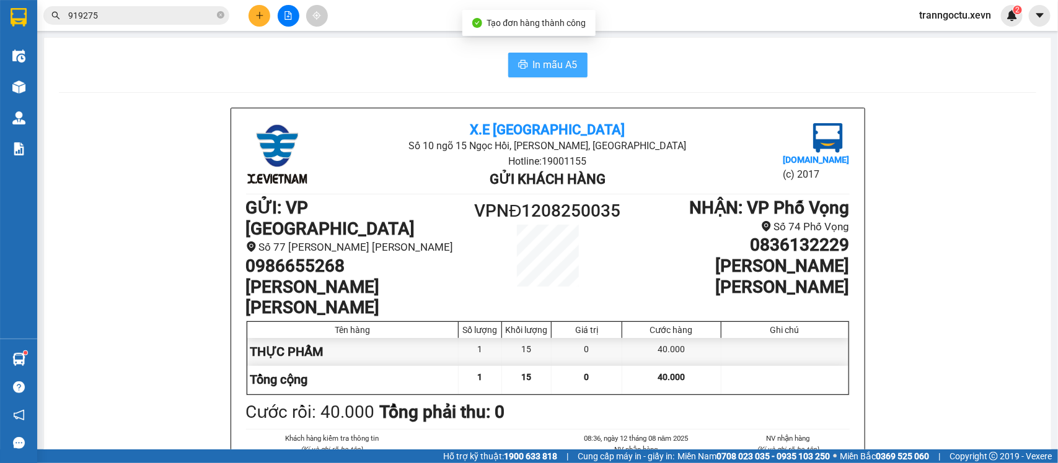
click at [550, 66] on span "In mẫu A5" at bounding box center [555, 64] width 45 height 15
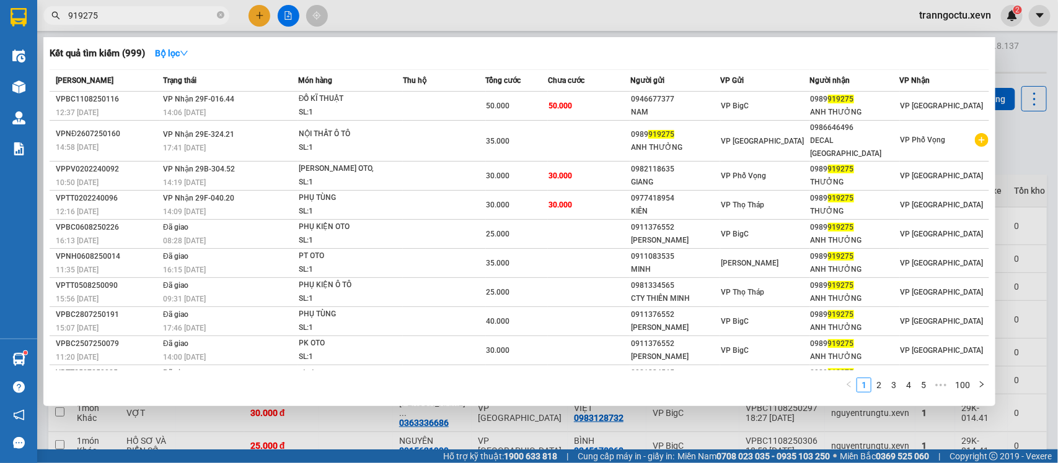
drag, startPoint x: 219, startPoint y: 17, endPoint x: 260, endPoint y: 2, distance: 44.1
click at [242, 5] on div "Kết quả [PERSON_NAME] ( 999 ) Bộ lọc Mã ĐH Trạng thái Món hàng Thu hộ [PERSON_N…" at bounding box center [121, 16] width 242 height 22
click at [221, 17] on icon "close-circle" at bounding box center [220, 14] width 7 height 7
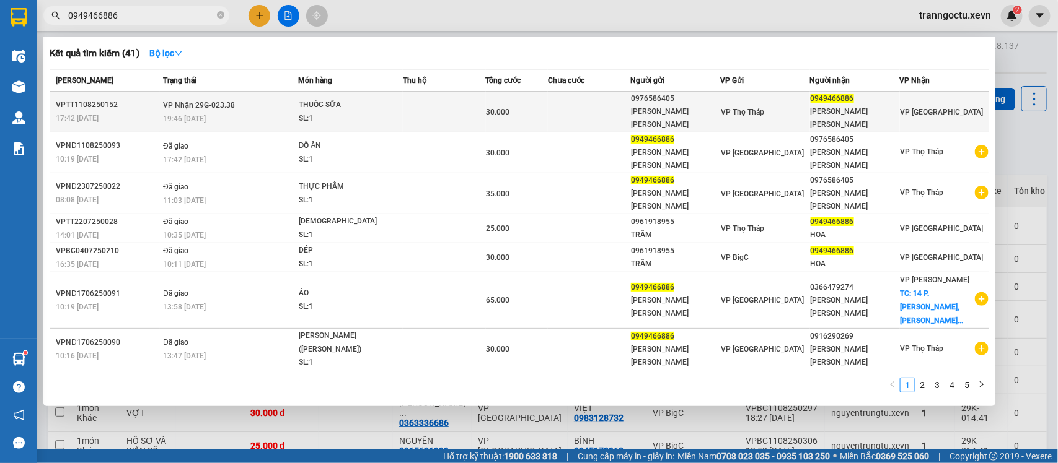
type input "0949466886"
click at [308, 104] on div "THUỐC SỮA" at bounding box center [345, 106] width 93 height 14
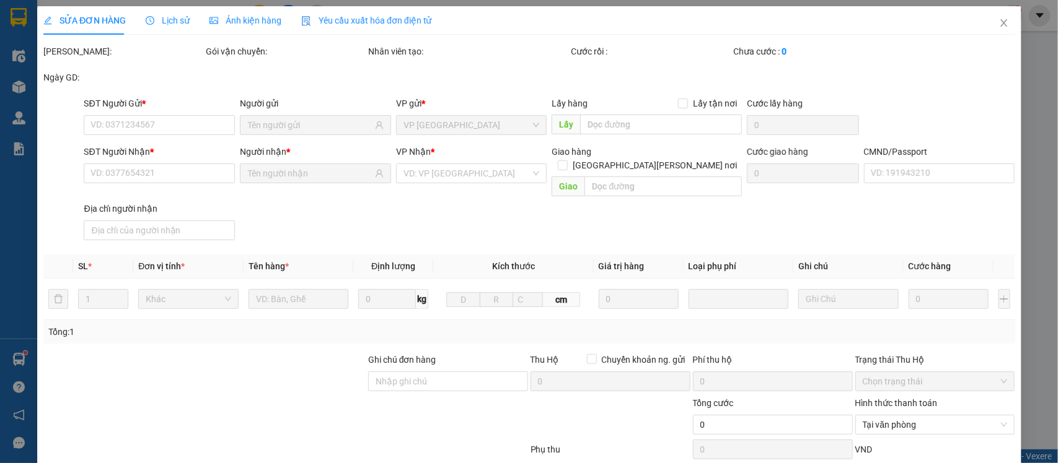
type input "0976586405"
type input "[PERSON_NAME] [PERSON_NAME]"
type input "0949466886"
type input "[PERSON_NAME] [PERSON_NAME]"
type input "[PERSON_NAME] [PERSON_NAME] 23 [PERSON_NAME]"
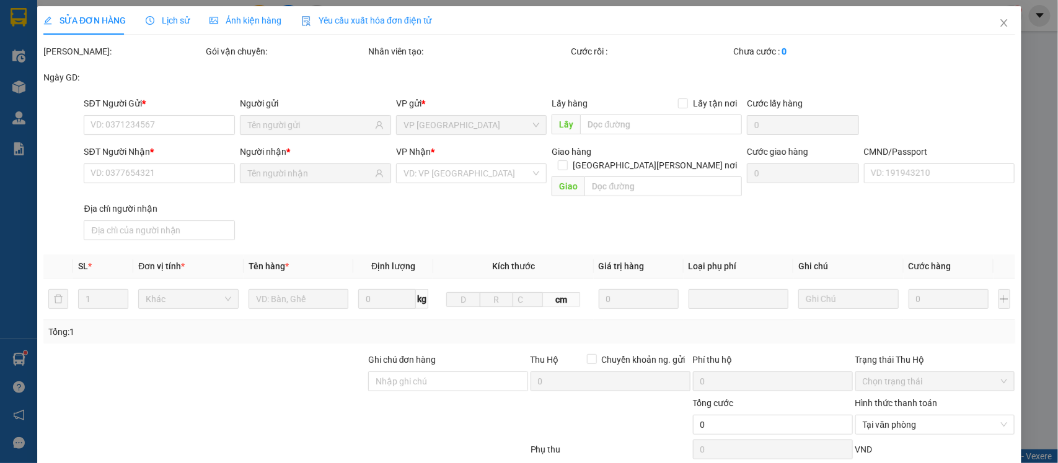
type input "30.000"
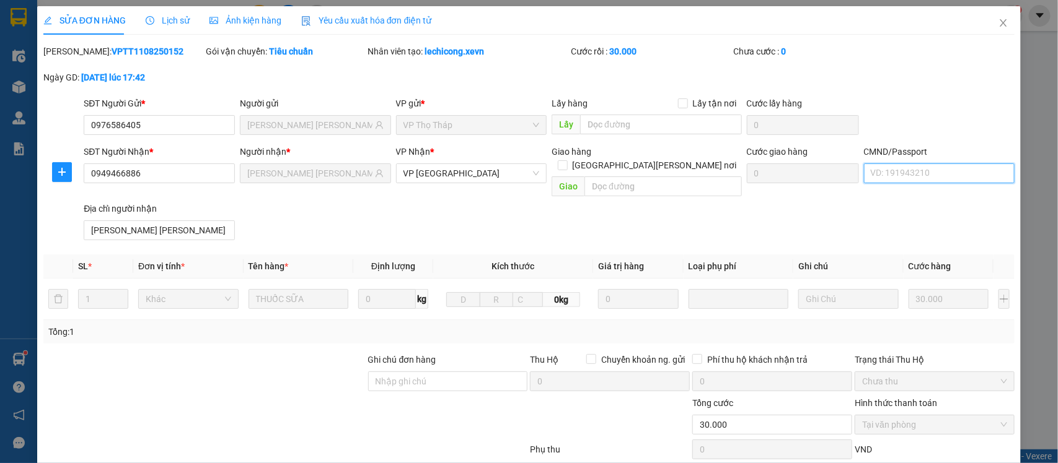
click at [880, 172] on input "CMND/Passport" at bounding box center [939, 174] width 151 height 20
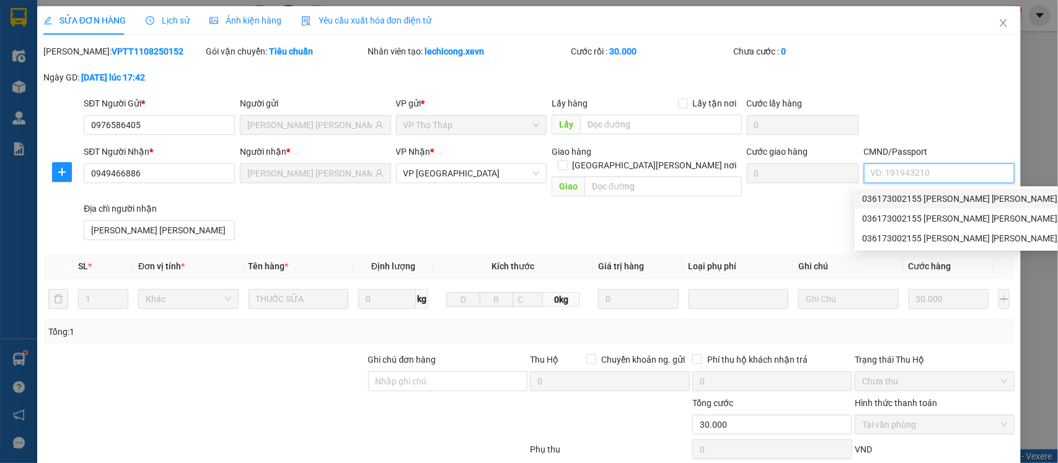
type input "036173002155 [PERSON_NAME] [PERSON_NAME], 21 ĐỘI CẤN BA ĐÌNH"
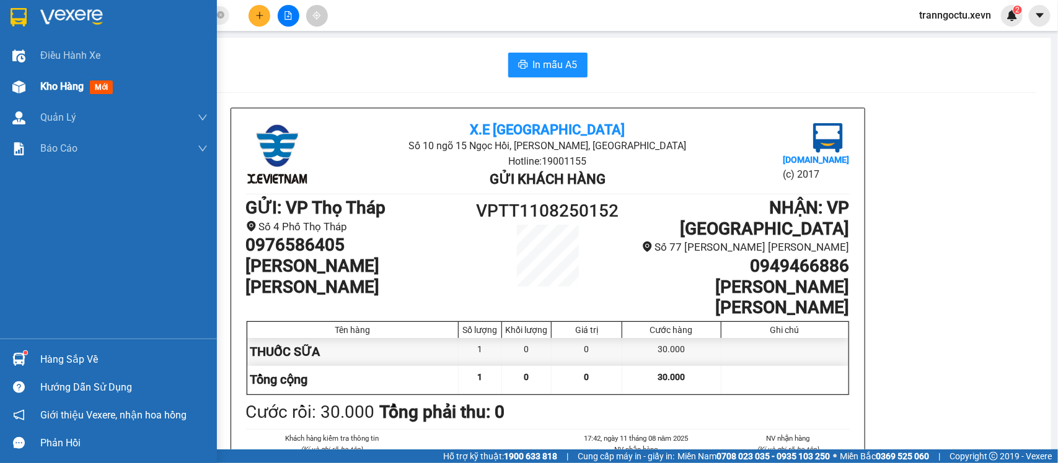
click at [47, 87] on span "Kho hàng" at bounding box center [61, 87] width 43 height 12
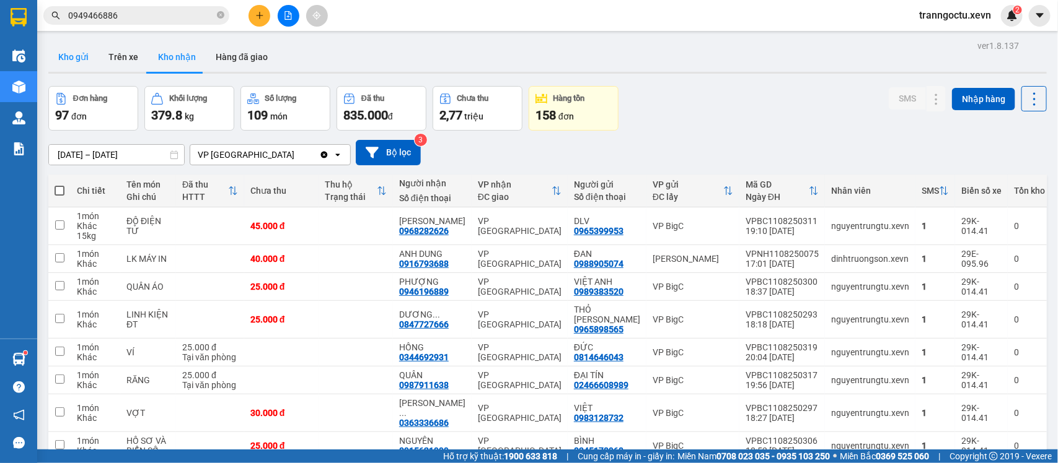
click at [77, 63] on button "Kho gửi" at bounding box center [73, 57] width 50 height 30
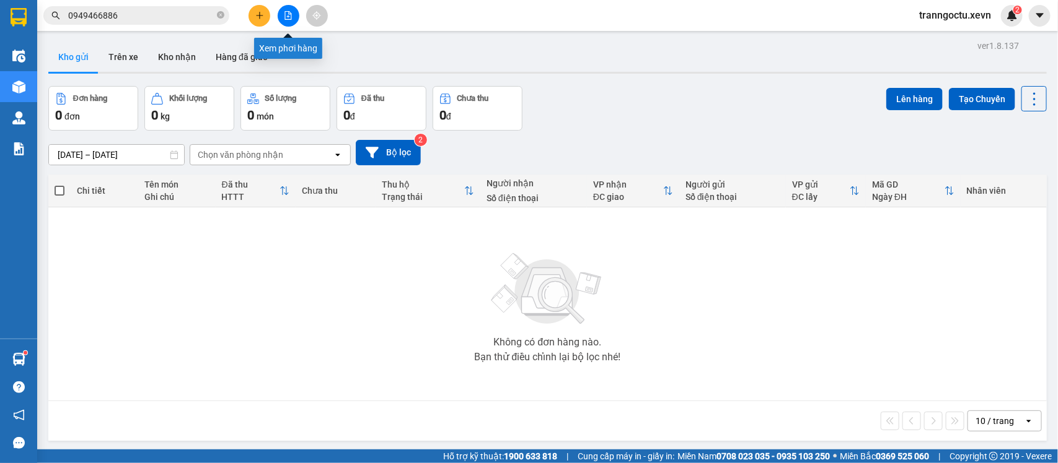
click at [278, 15] on button at bounding box center [289, 16] width 22 height 22
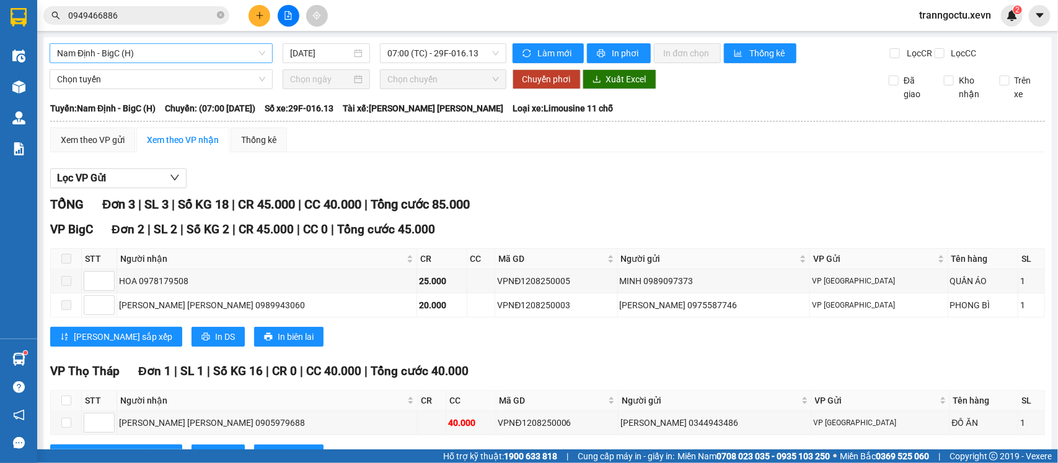
click at [219, 54] on span "Nam Định - BigC (H)" at bounding box center [161, 53] width 208 height 19
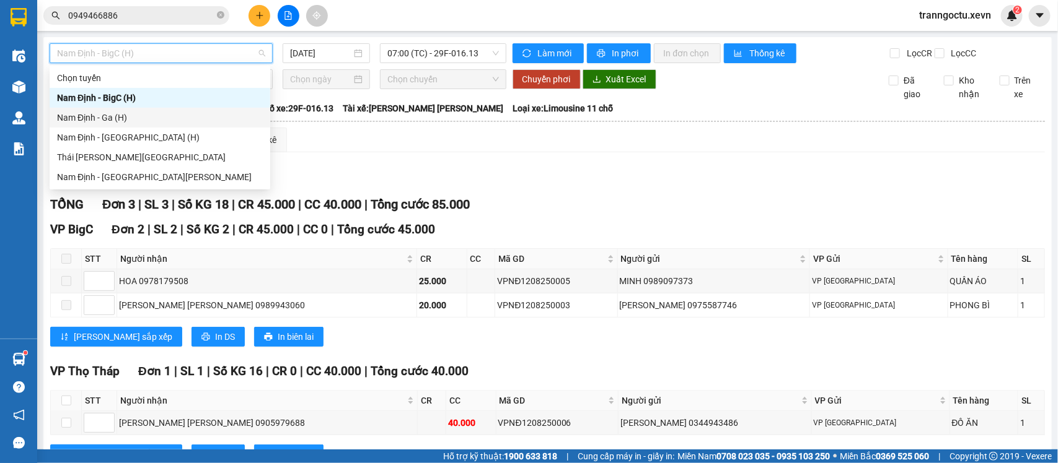
click at [138, 121] on div "Nam Định - Ga (H)" at bounding box center [160, 118] width 206 height 14
type input "[DATE]"
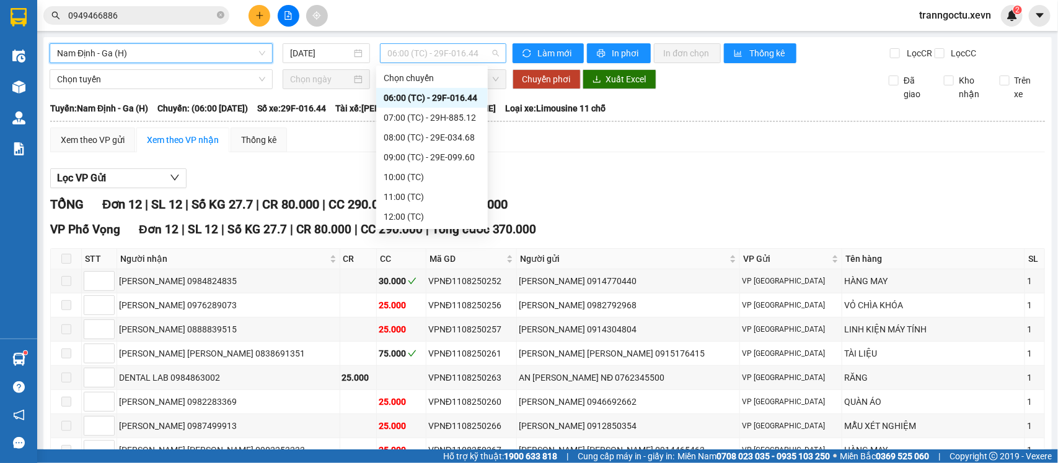
click at [458, 51] on span "06:00 (TC) - 29F-016.44" at bounding box center [442, 53] width 111 height 19
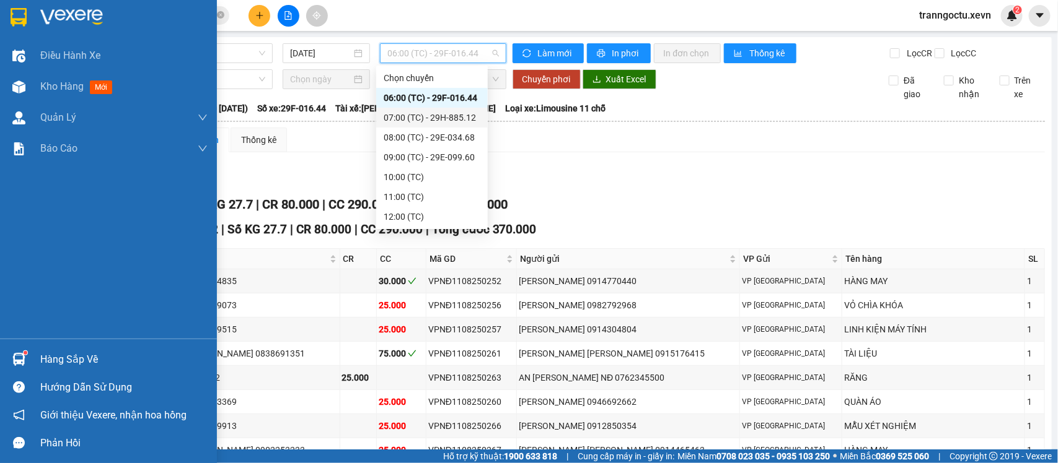
click at [53, 359] on div "Hàng sắp về" at bounding box center [123, 360] width 167 height 19
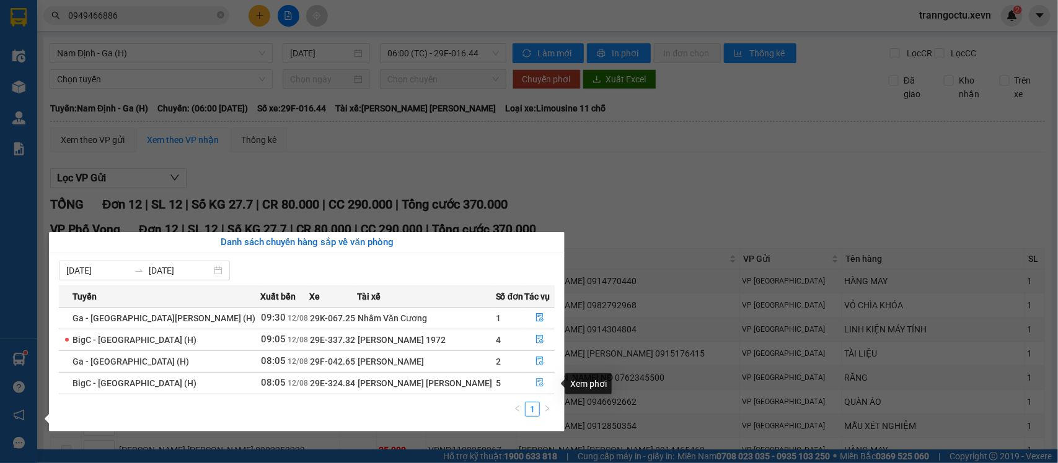
click at [535, 380] on icon "file-done" at bounding box center [539, 383] width 9 height 9
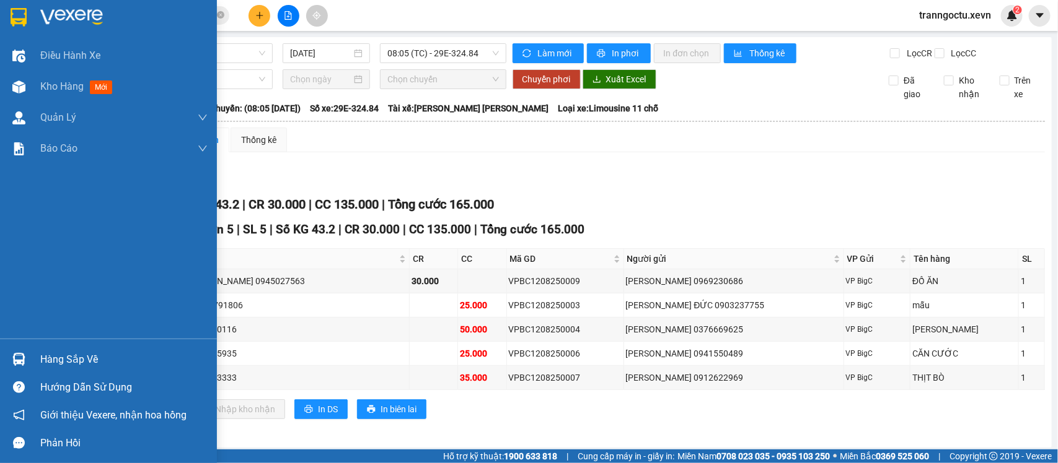
click at [48, 356] on div "Hàng sắp về" at bounding box center [123, 360] width 167 height 19
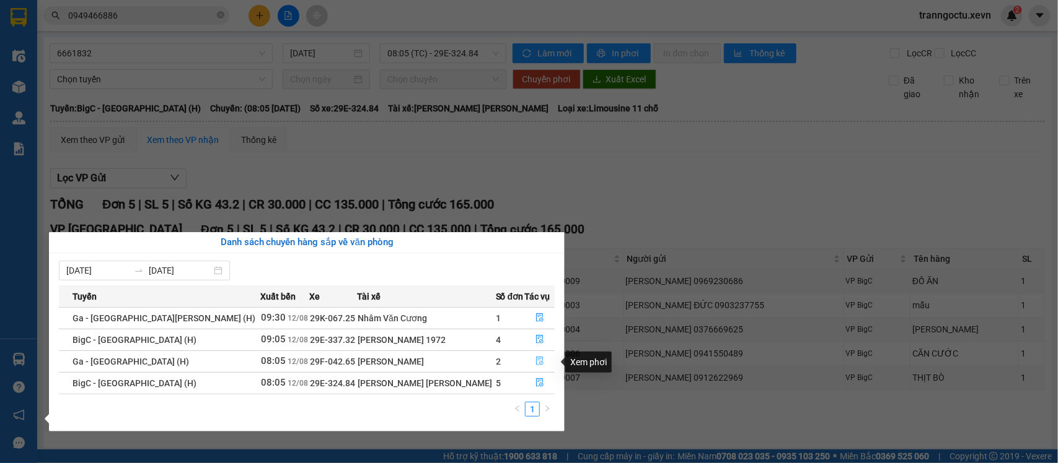
click at [535, 362] on icon "file-done" at bounding box center [539, 361] width 9 height 9
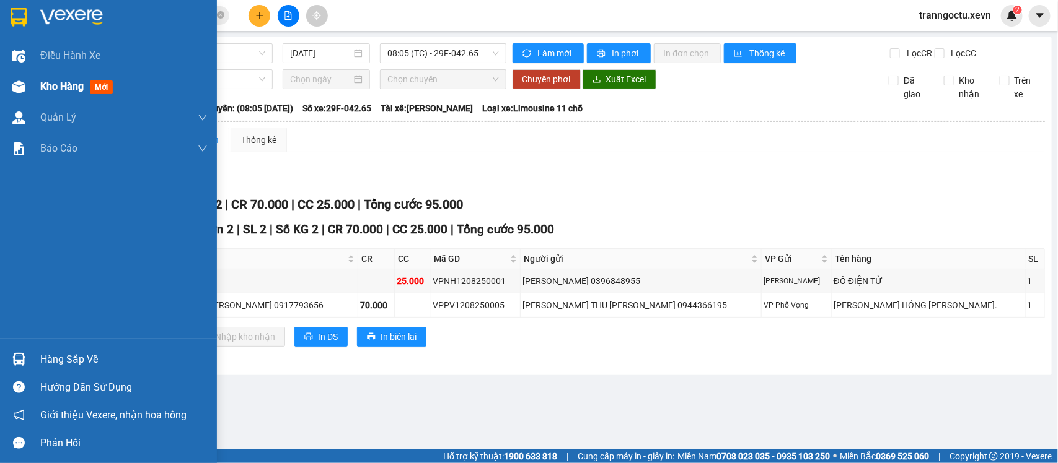
click at [60, 92] on span "Kho hàng" at bounding box center [61, 87] width 43 height 12
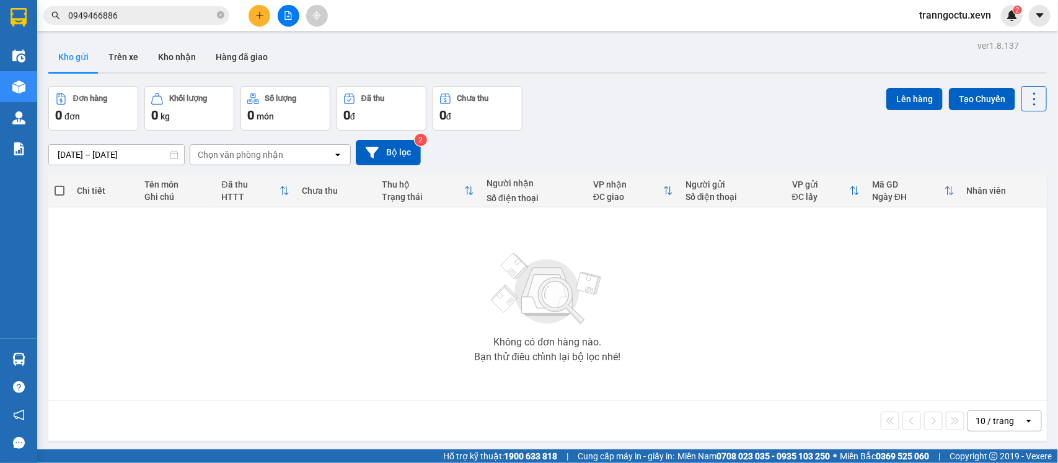
click at [245, 5] on div at bounding box center [288, 16] width 93 height 22
click at [255, 14] on icon "plus" at bounding box center [259, 15] width 9 height 9
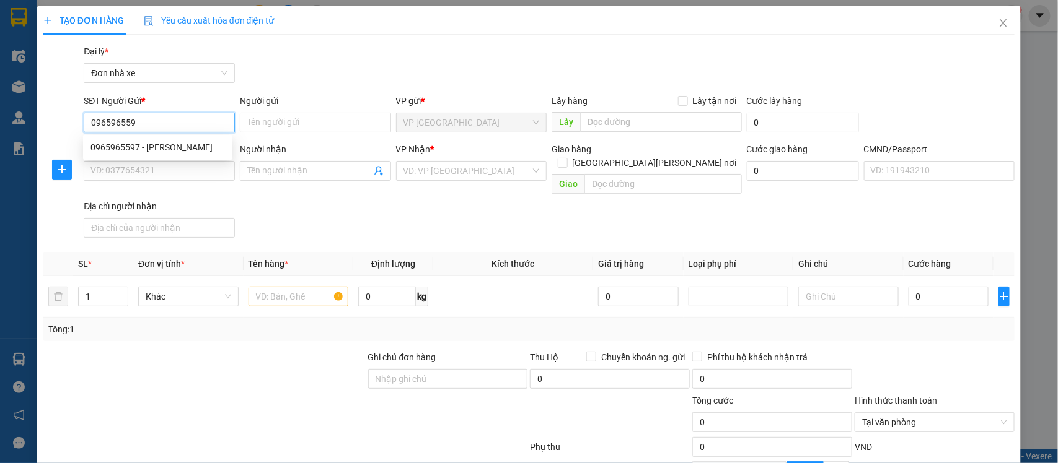
type input "0965965597"
click at [192, 143] on div "0965965597 - [PERSON_NAME]" at bounding box center [157, 148] width 134 height 14
type input "[PERSON_NAME]"
type input "0326116699"
type input "[PERSON_NAME]"
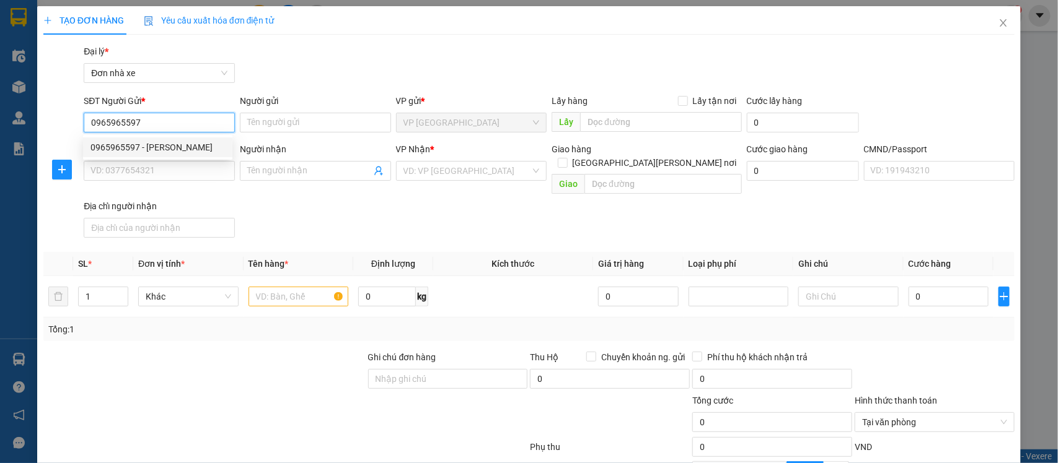
type input "A CƯỜNG"
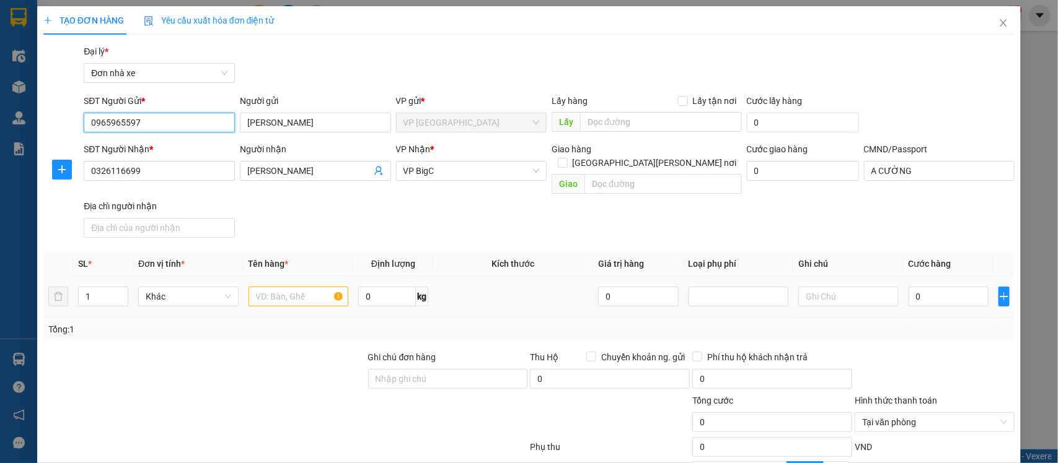
type input "0965965597"
click at [287, 287] on input "text" at bounding box center [298, 297] width 100 height 20
type input "[PERSON_NAME]"
click at [370, 289] on input "0" at bounding box center [387, 297] width 58 height 20
type input "26"
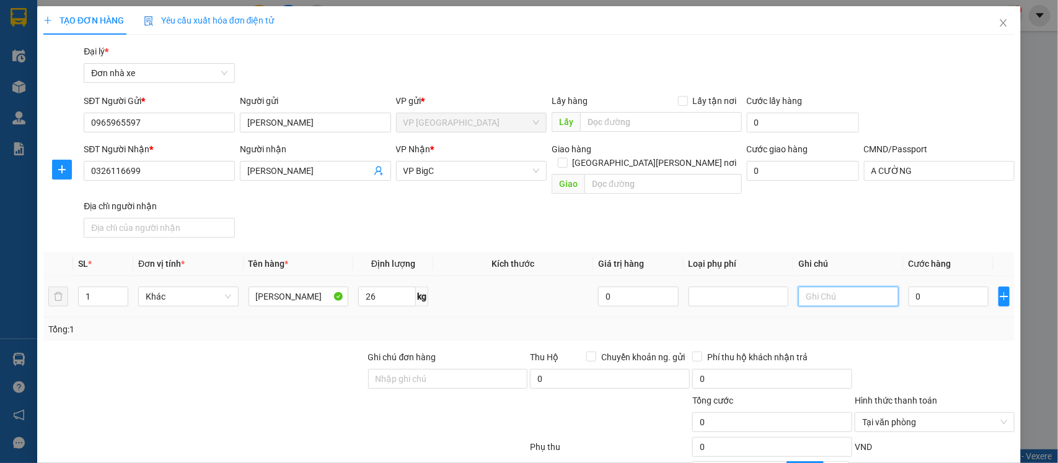
click at [844, 287] on input "text" at bounding box center [848, 297] width 100 height 20
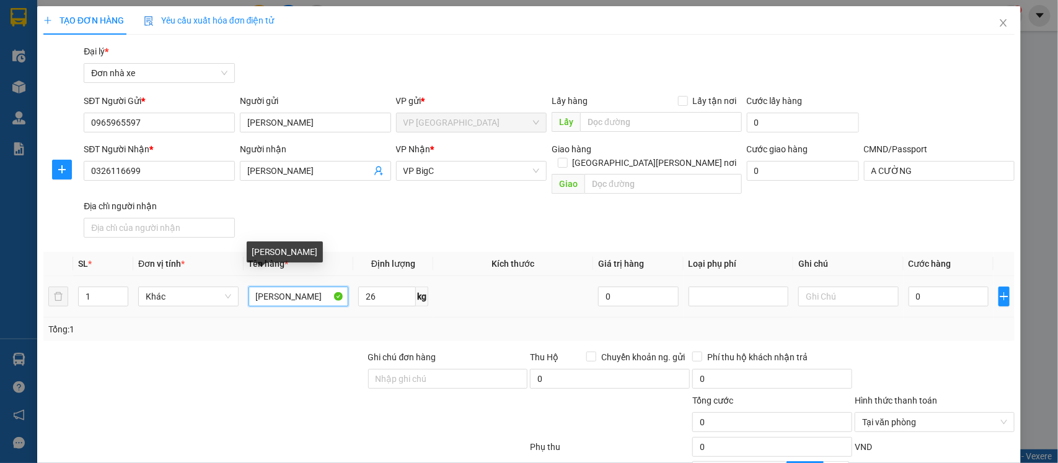
click at [300, 287] on input "[PERSON_NAME]" at bounding box center [298, 297] width 100 height 20
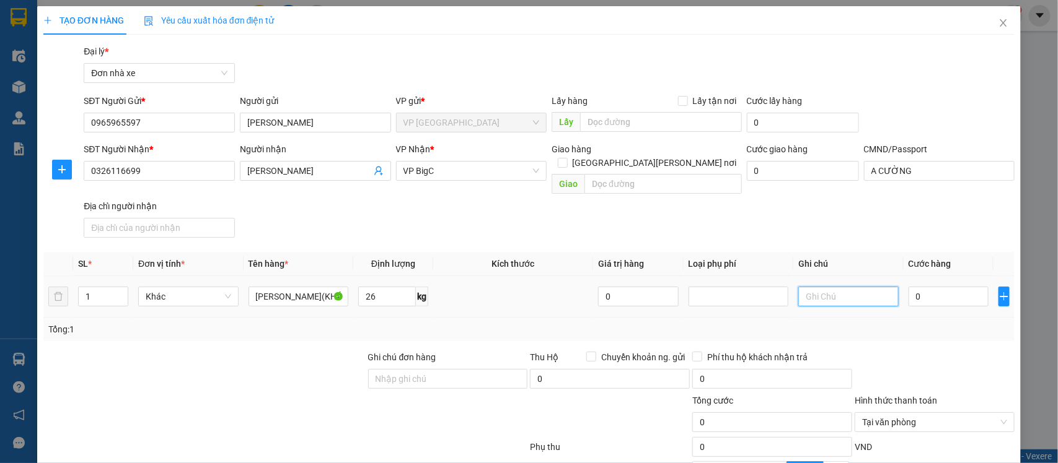
click at [846, 287] on input "text" at bounding box center [848, 297] width 100 height 20
click at [953, 287] on input "0" at bounding box center [948, 297] width 80 height 20
click at [900, 352] on div at bounding box center [934, 372] width 162 height 43
click at [178, 127] on input "0965965597" at bounding box center [159, 123] width 151 height 20
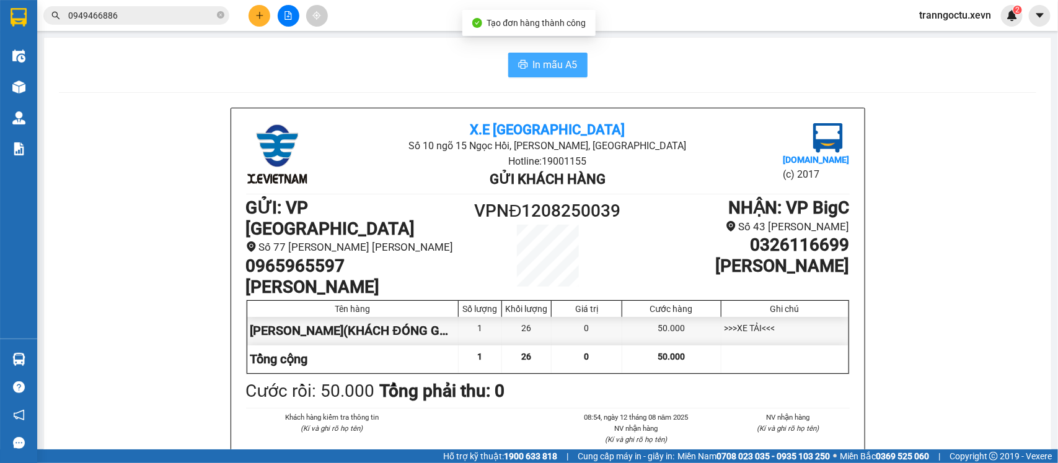
click at [552, 69] on span "In mẫu A5" at bounding box center [555, 64] width 45 height 15
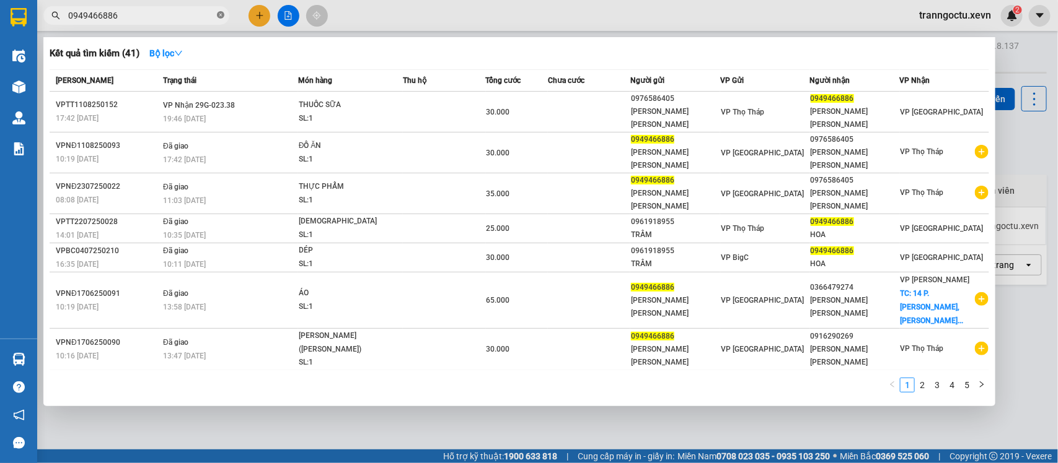
click at [221, 17] on icon "close-circle" at bounding box center [220, 14] width 7 height 7
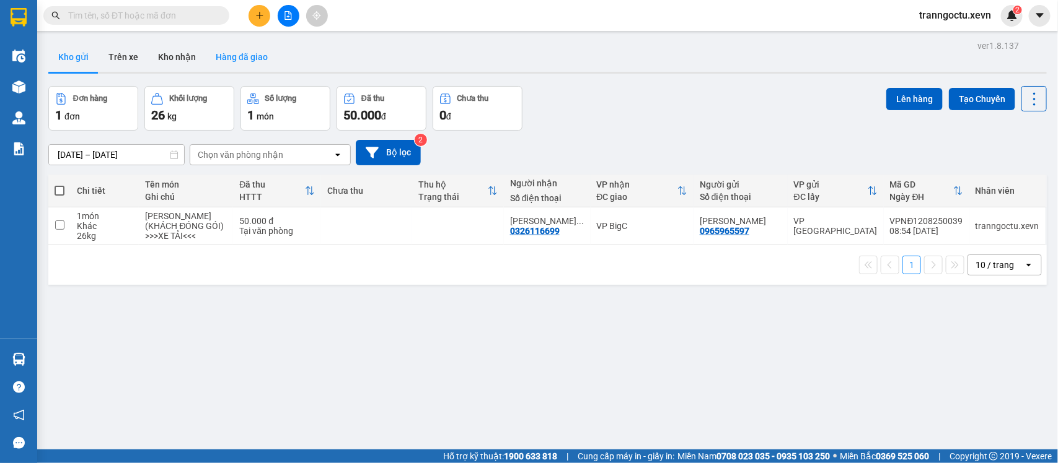
paste input "0965965597"
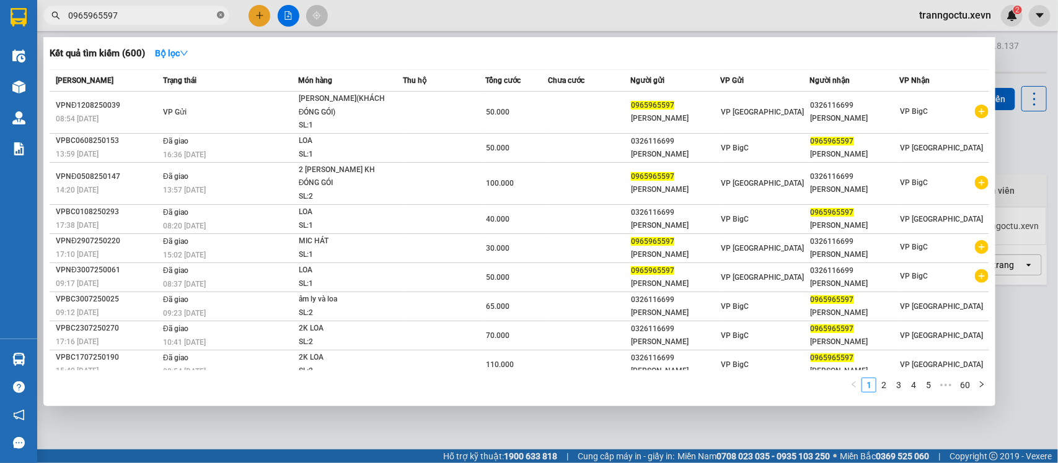
click at [219, 17] on icon "close-circle" at bounding box center [220, 14] width 7 height 7
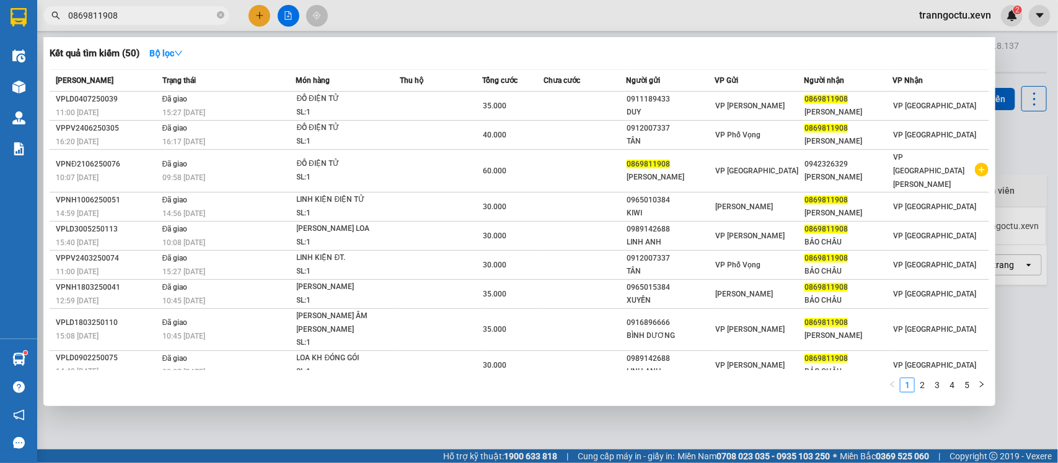
click at [416, 422] on div at bounding box center [529, 231] width 1058 height 463
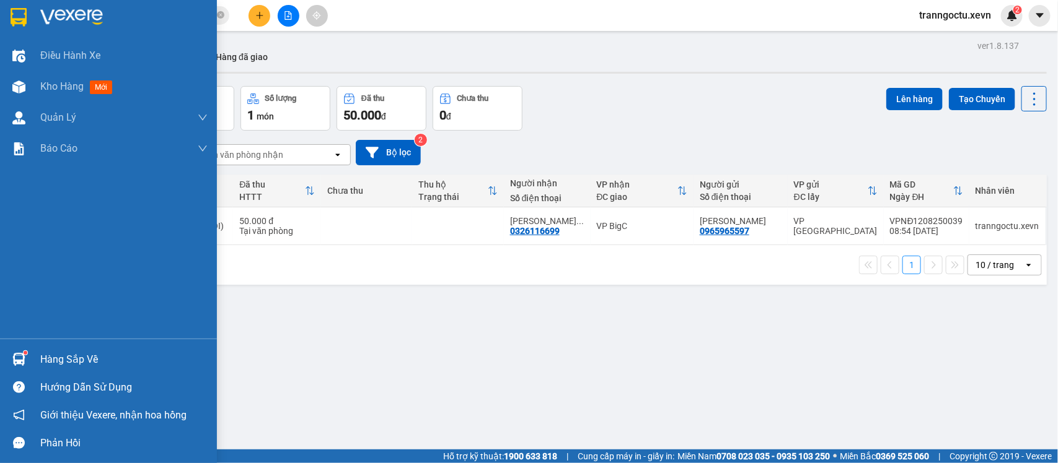
click at [69, 358] on div "Hàng sắp về" at bounding box center [123, 360] width 167 height 19
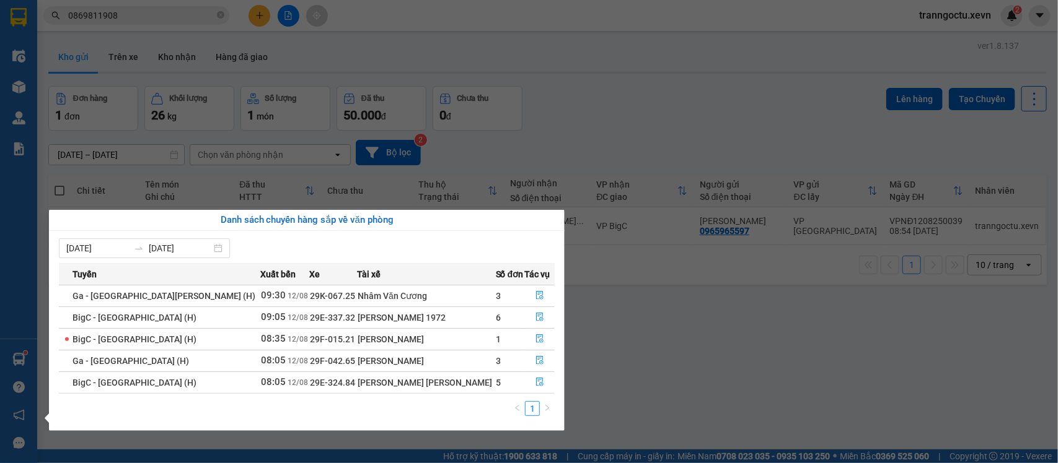
drag, startPoint x: 290, startPoint y: 384, endPoint x: 333, endPoint y: 385, distance: 43.4
click at [333, 385] on td "29E-324.84" at bounding box center [334, 383] width 48 height 22
drag, startPoint x: 144, startPoint y: 5, endPoint x: 141, endPoint y: 14, distance: 9.6
click at [144, 7] on section "Kết quả [PERSON_NAME] ( 50 ) Bộ lọc Mã ĐH Trạng thái Món hàng Thu hộ [PERSON_NA…" at bounding box center [529, 231] width 1058 height 463
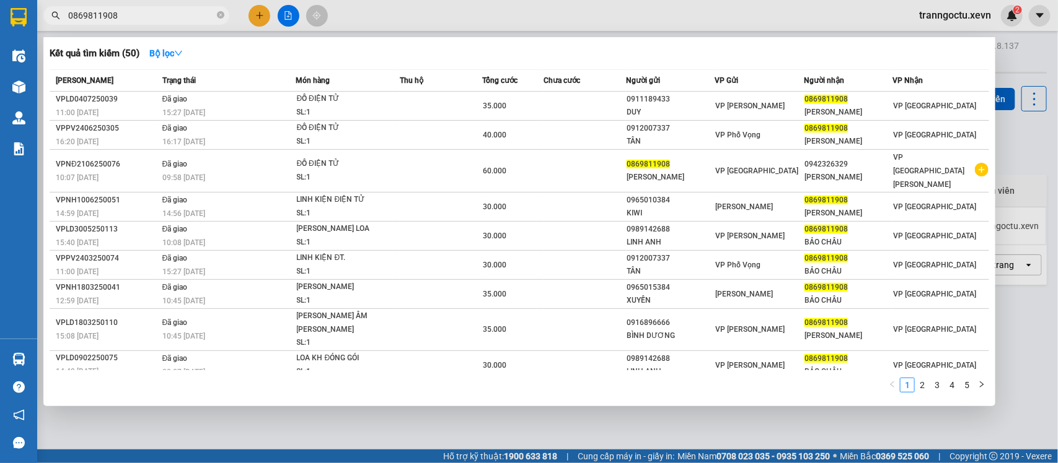
click at [141, 17] on input "0869811908" at bounding box center [141, 16] width 146 height 14
drag, startPoint x: 141, startPoint y: 17, endPoint x: 276, endPoint y: 1, distance: 136.0
click at [178, 17] on input "0869811908" at bounding box center [141, 16] width 146 height 14
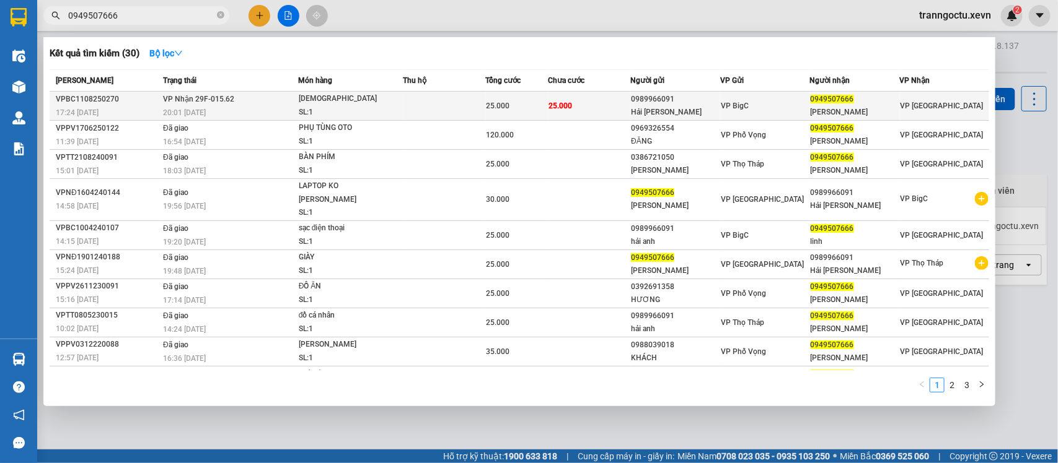
click at [382, 110] on div "SL: 1" at bounding box center [345, 113] width 93 height 14
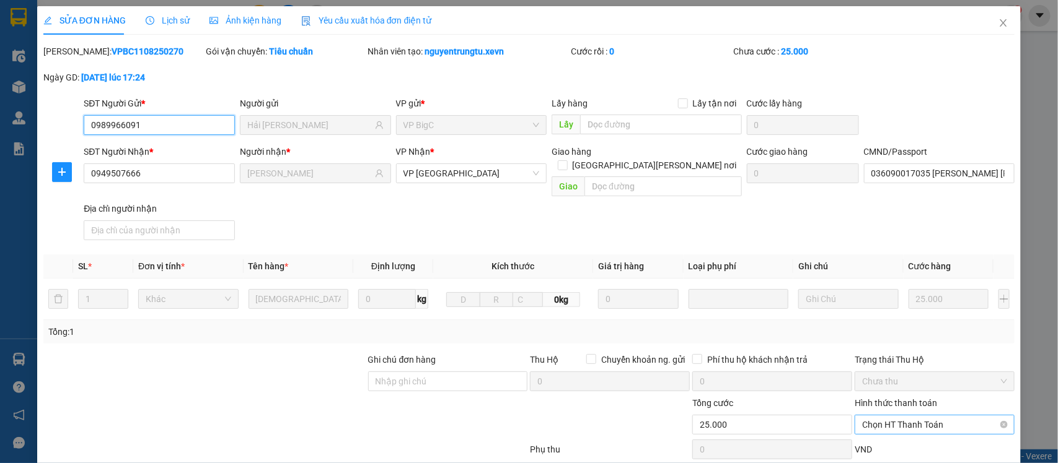
click at [921, 416] on span "Chọn HT Thanh Toán" at bounding box center [934, 425] width 145 height 19
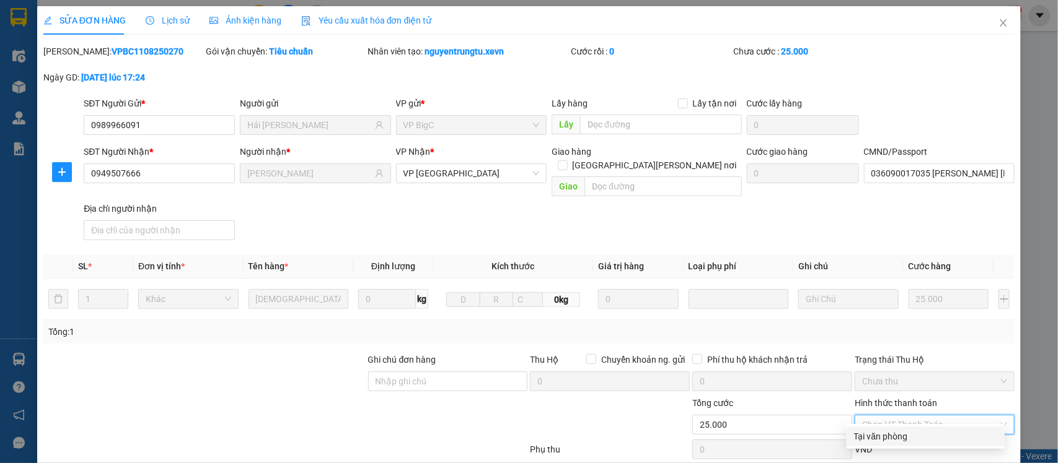
click at [916, 430] on div "Tại văn phòng" at bounding box center [925, 437] width 143 height 14
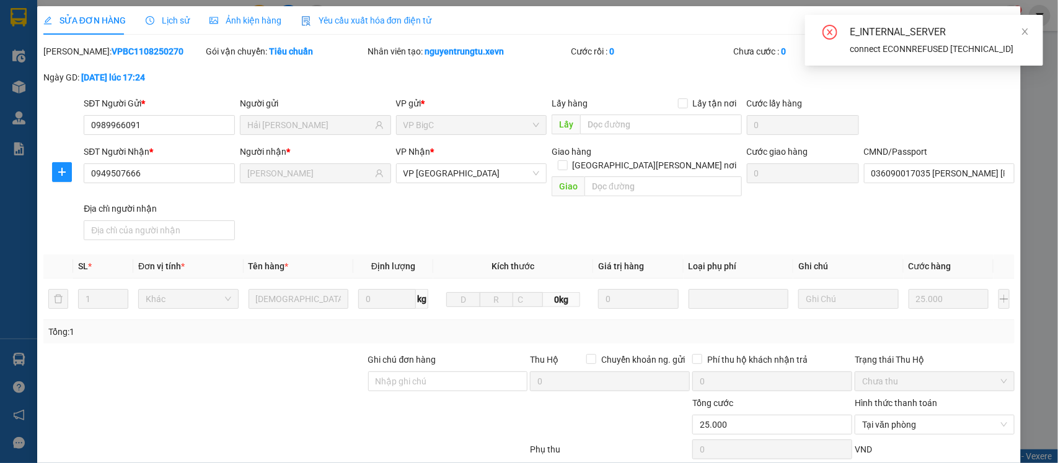
click at [945, 145] on div "SĐT Người [PERSON_NAME] * 0949507666 Người [PERSON_NAME] * [PERSON_NAME] [PERSO…" at bounding box center [549, 195] width 936 height 100
click at [1025, 28] on icon "close" at bounding box center [1024, 31] width 9 height 9
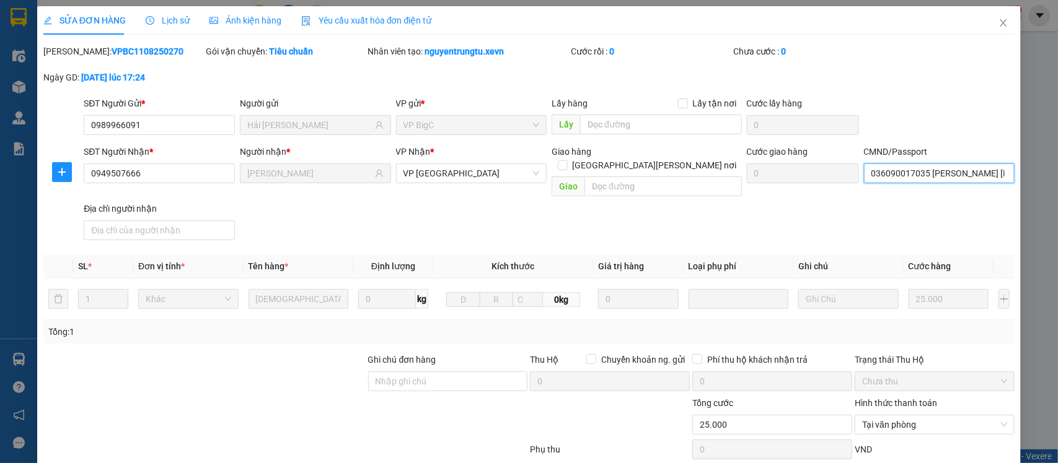
click at [952, 164] on input "036090017035 [PERSON_NAME] [PERSON_NAME]" at bounding box center [939, 174] width 151 height 20
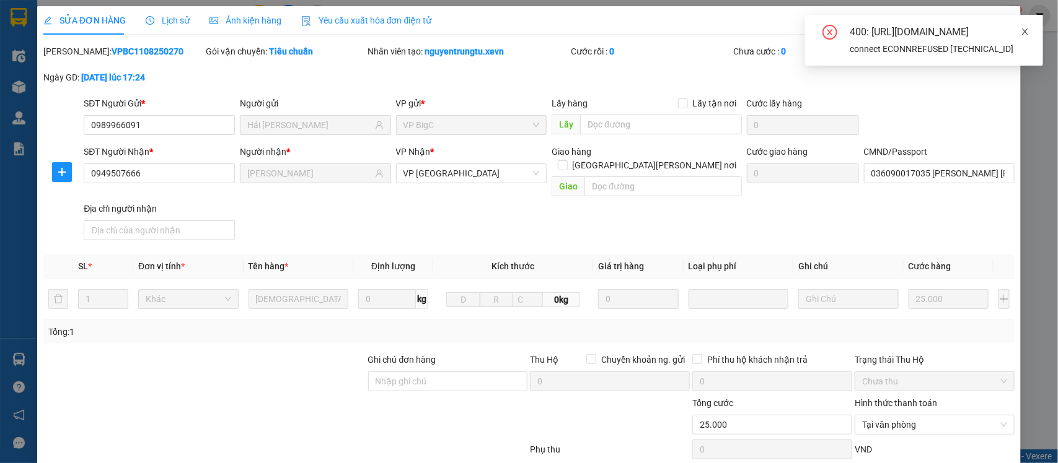
click at [1026, 27] on icon "close" at bounding box center [1024, 31] width 9 height 9
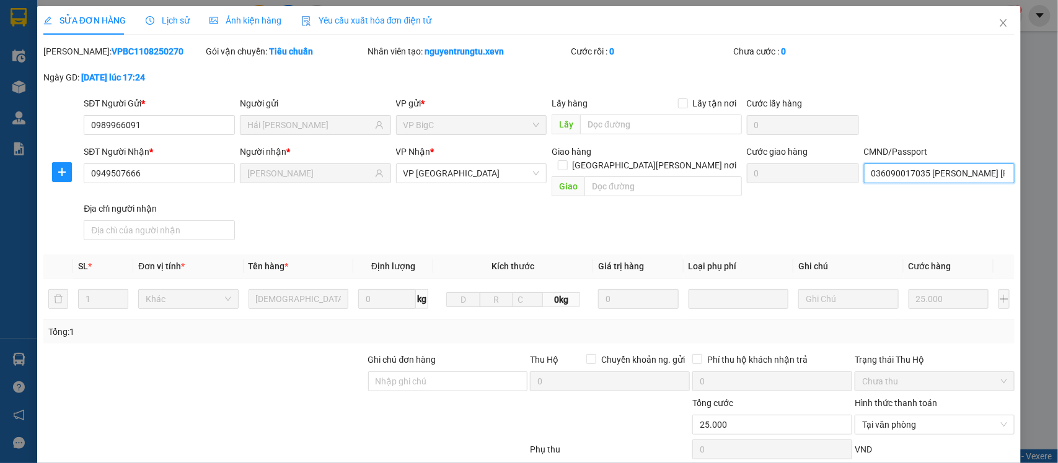
click at [955, 48] on body "Kết quả [PERSON_NAME] ( 30 ) Bộ lọc Mã ĐH Trạng thái Món hàng Thu hộ [PERSON_NA…" at bounding box center [529, 231] width 1058 height 463
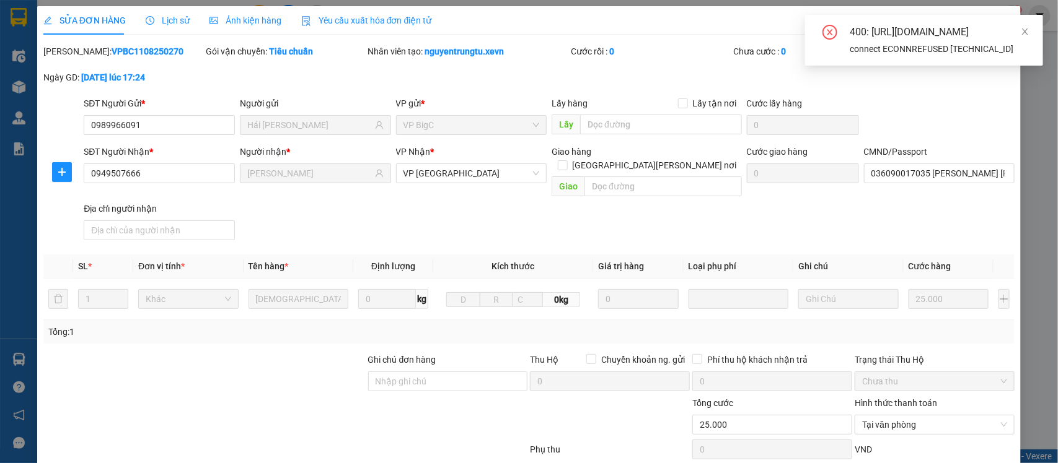
click at [974, 255] on th "Cước hàng" at bounding box center [948, 267] width 90 height 24
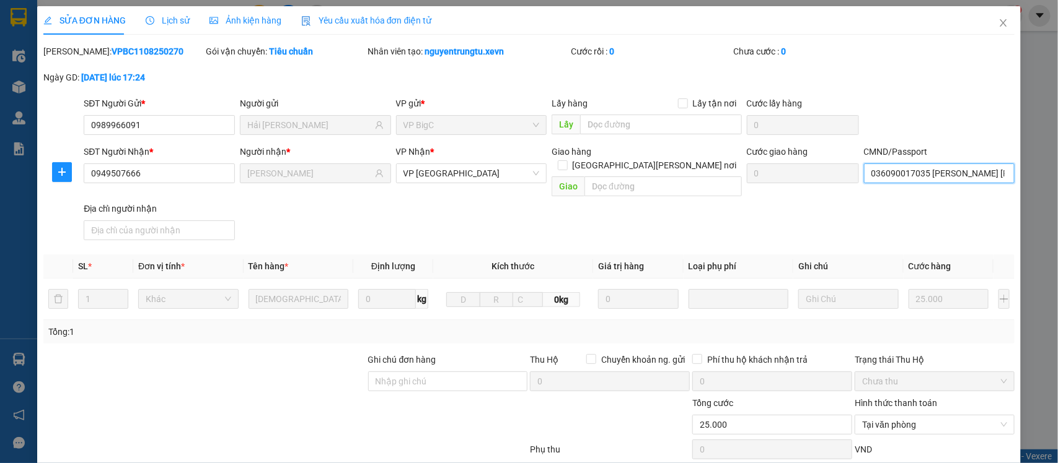
click at [888, 170] on input "036090017035 [PERSON_NAME] [PERSON_NAME]" at bounding box center [939, 174] width 151 height 20
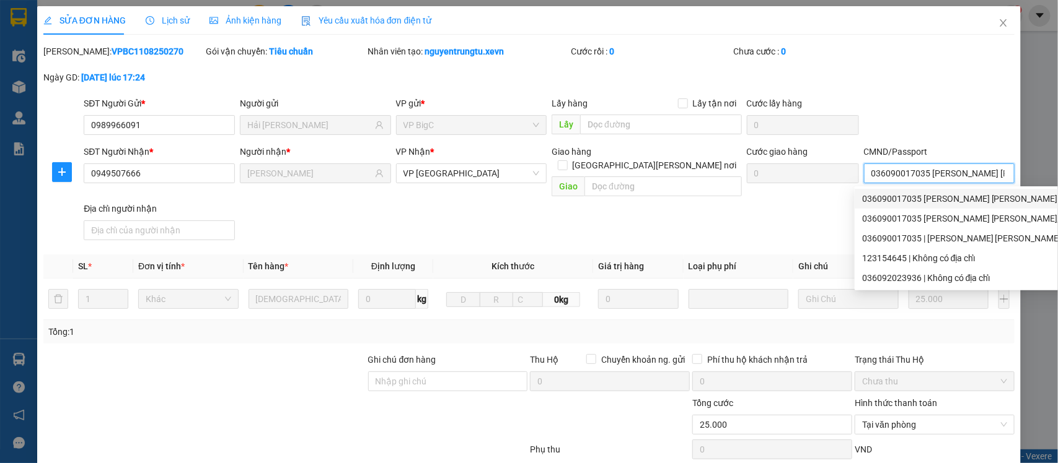
click at [952, 171] on input "036090017035 [PERSON_NAME] [PERSON_NAME]" at bounding box center [939, 174] width 151 height 20
click at [965, 198] on div "036090017035 [PERSON_NAME] [PERSON_NAME] | Không có địa chỉ" at bounding box center [1032, 199] width 341 height 14
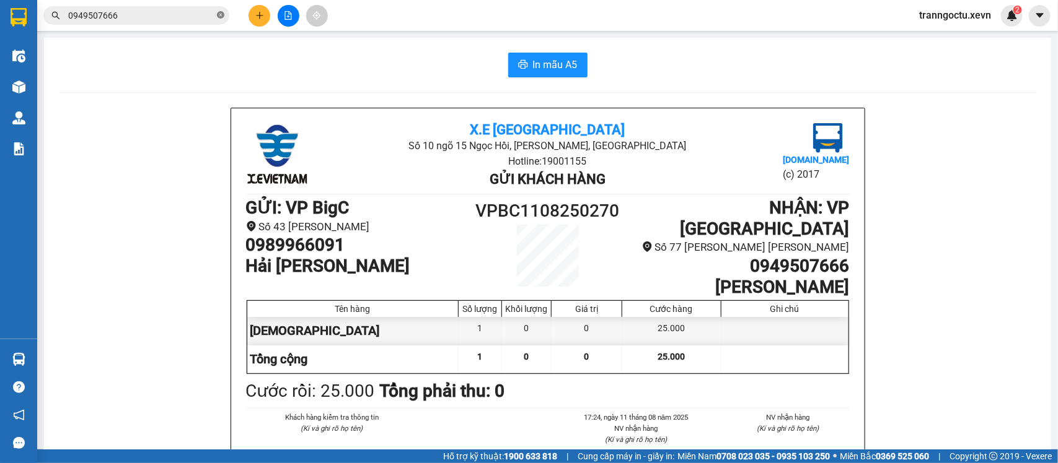
click at [221, 16] on icon "close-circle" at bounding box center [220, 14] width 7 height 7
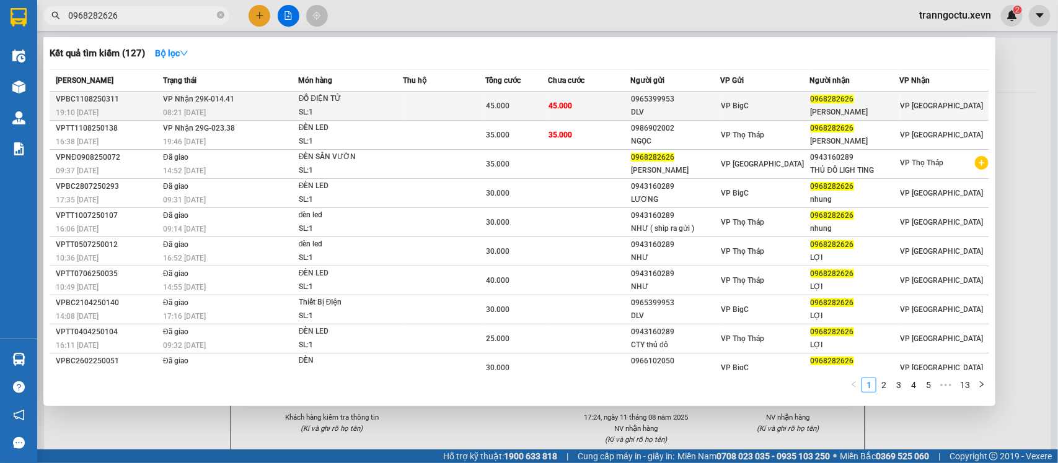
click at [599, 110] on td "45.000" at bounding box center [589, 106] width 83 height 29
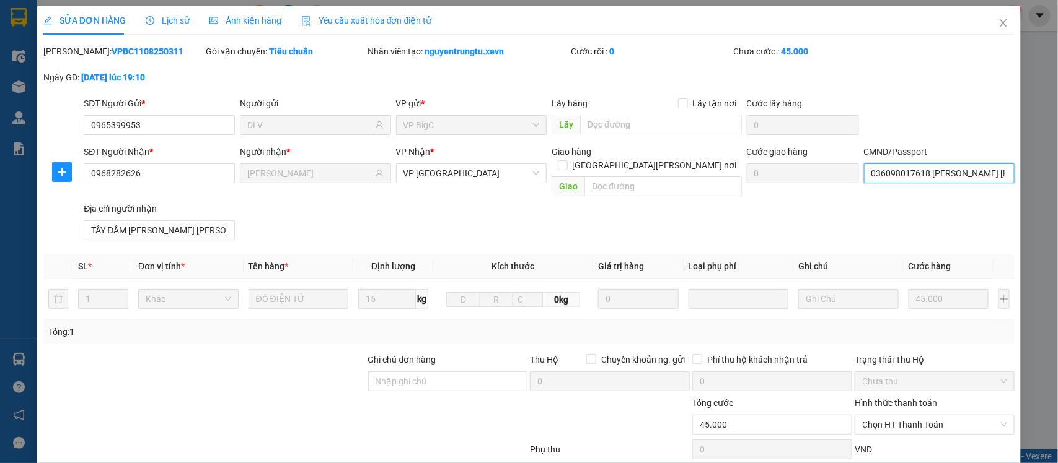
click at [959, 173] on input "036098017618 [PERSON_NAME] [PERSON_NAME] TT [PERSON_NAME] SẢN TPNĐ" at bounding box center [939, 174] width 151 height 20
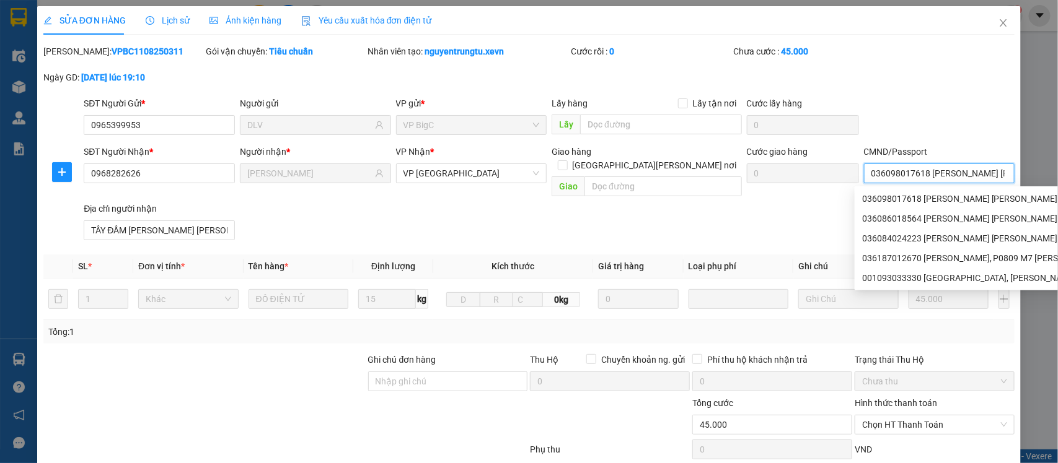
click at [955, 174] on input "036098017618 [PERSON_NAME] [PERSON_NAME] TT [PERSON_NAME] SẢN TPNĐ" at bounding box center [939, 174] width 151 height 20
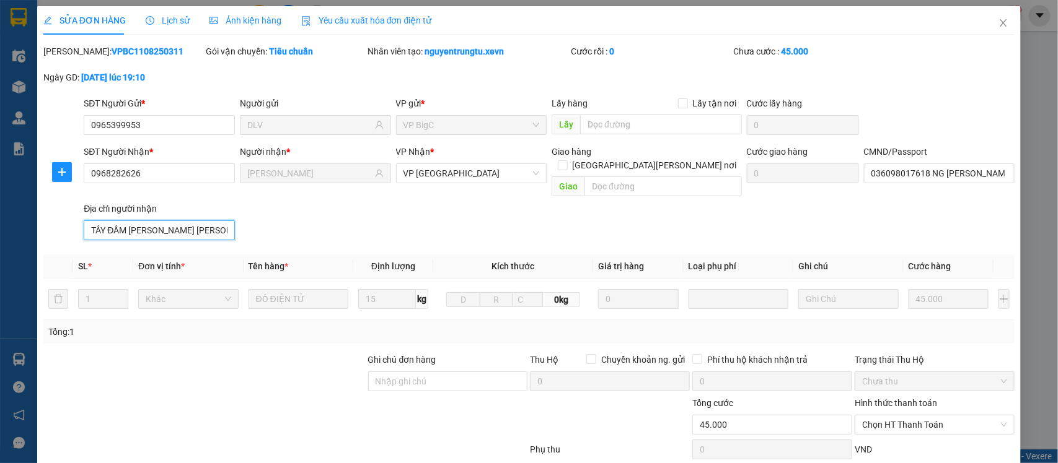
click at [162, 221] on input "TÂY ĐẦM [PERSON_NAME] [PERSON_NAME]" at bounding box center [159, 231] width 151 height 20
click at [973, 175] on input "036098017618 NG [PERSON_NAME] TT [PERSON_NAME] SẢN TPNĐ" at bounding box center [939, 174] width 151 height 20
click at [776, 226] on div "SĐT Người [PERSON_NAME] * 0968282626 Người [PERSON_NAME] * [PERSON_NAME] [PERSO…" at bounding box center [549, 195] width 936 height 100
click at [906, 416] on span "Chọn HT Thanh Toán" at bounding box center [934, 425] width 145 height 19
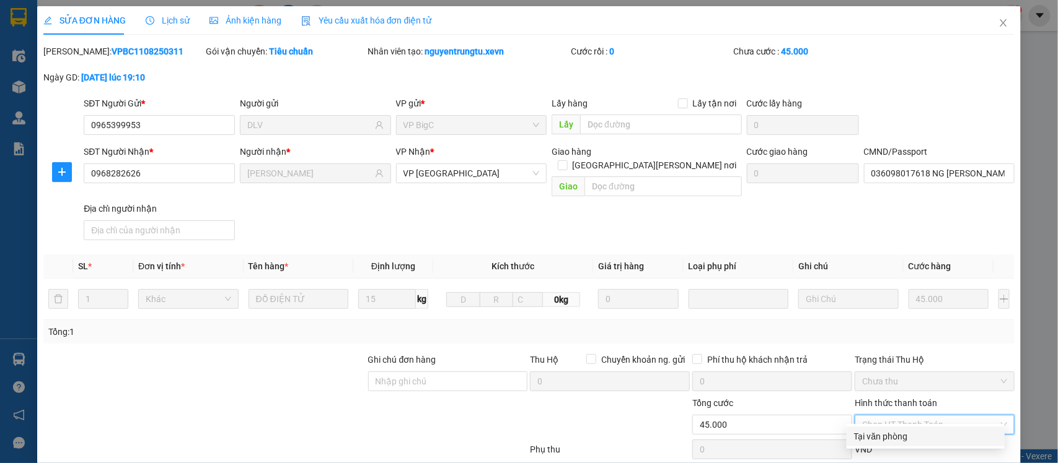
click at [901, 430] on div "Tại văn phòng" at bounding box center [925, 437] width 143 height 14
drag, startPoint x: 580, startPoint y: 431, endPoint x: 628, endPoint y: 406, distance: 53.8
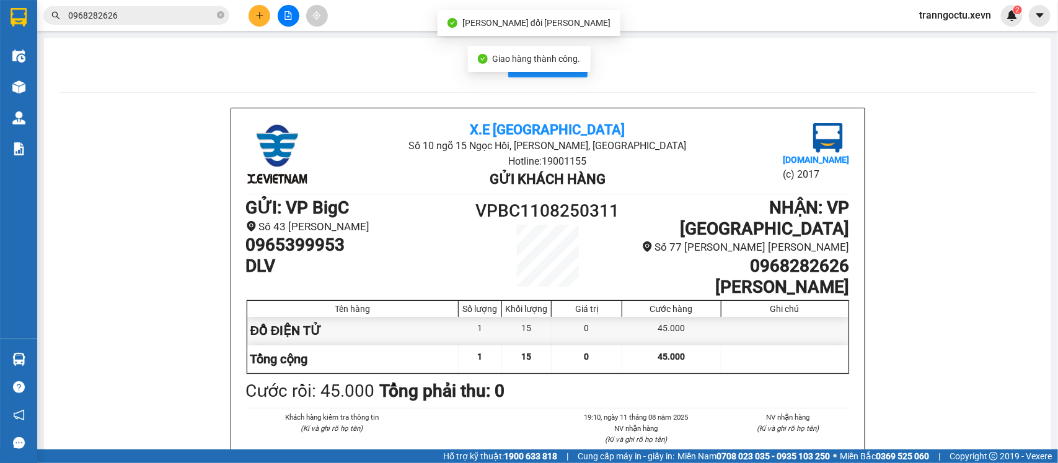
click at [152, 17] on input "0968282626" at bounding box center [141, 16] width 146 height 14
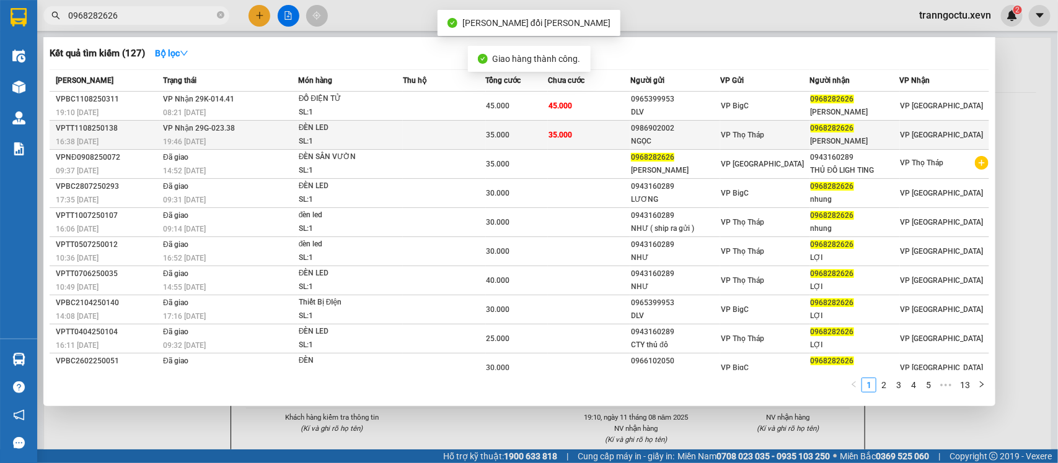
click at [599, 134] on td "35.000" at bounding box center [589, 135] width 83 height 29
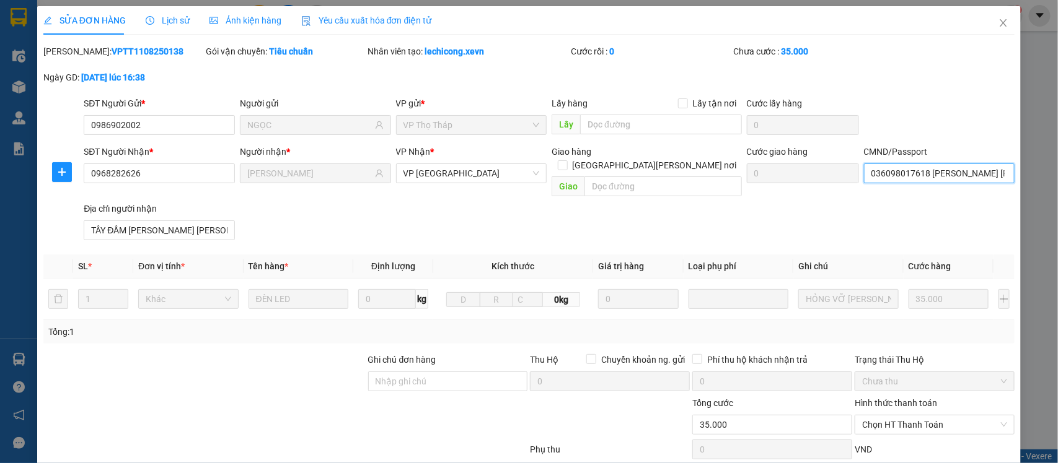
click at [936, 177] on input "036098017618 [PERSON_NAME] [PERSON_NAME] TT [PERSON_NAME] SẢN TPNĐ" at bounding box center [939, 174] width 151 height 20
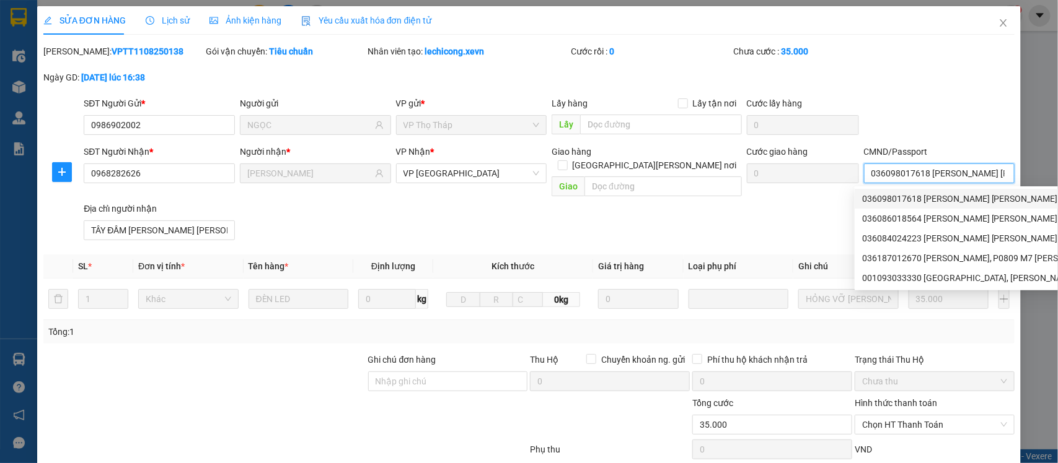
click at [955, 175] on input "036098017618 [PERSON_NAME] [PERSON_NAME] TT [PERSON_NAME] SẢN TPNĐ" at bounding box center [939, 174] width 151 height 20
click at [954, 177] on input "036098017618 [PERSON_NAME] [PERSON_NAME] TT [PERSON_NAME] SẢN TPNĐ" at bounding box center [939, 174] width 151 height 20
click at [738, 209] on div "SĐT Người [PERSON_NAME] * 0968282626 Người [PERSON_NAME] * [PERSON_NAME] [PERSO…" at bounding box center [549, 195] width 936 height 100
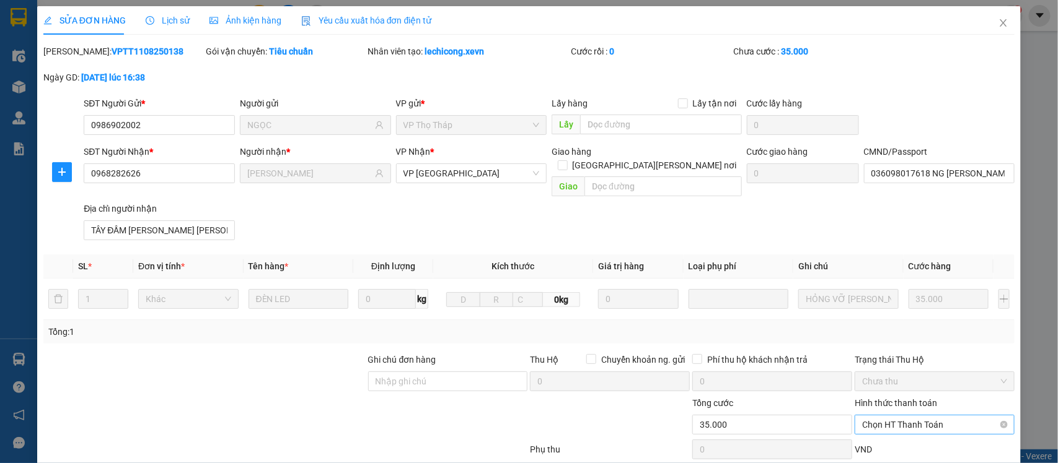
click at [890, 416] on span "Chọn HT Thanh Toán" at bounding box center [934, 425] width 145 height 19
click at [888, 427] on div "Tại văn phòng" at bounding box center [925, 437] width 158 height 20
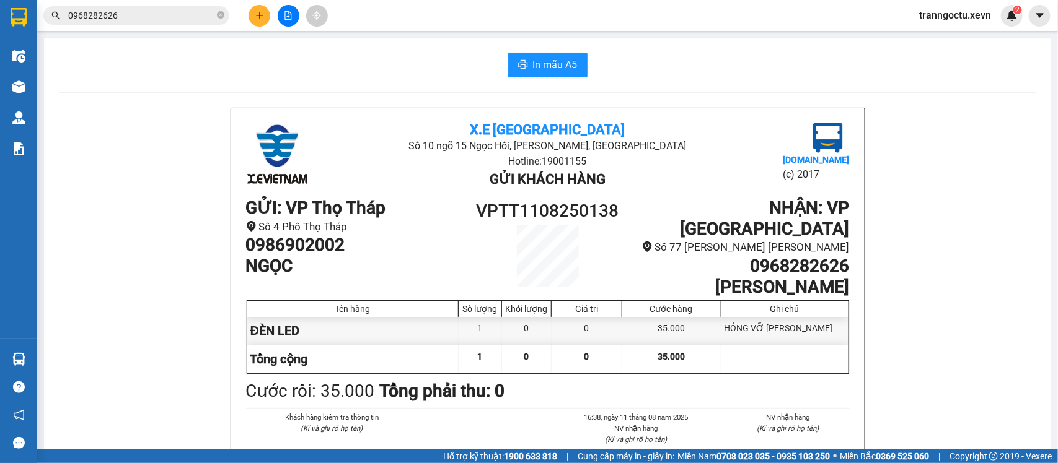
click at [172, 15] on input "0968282626" at bounding box center [141, 16] width 146 height 14
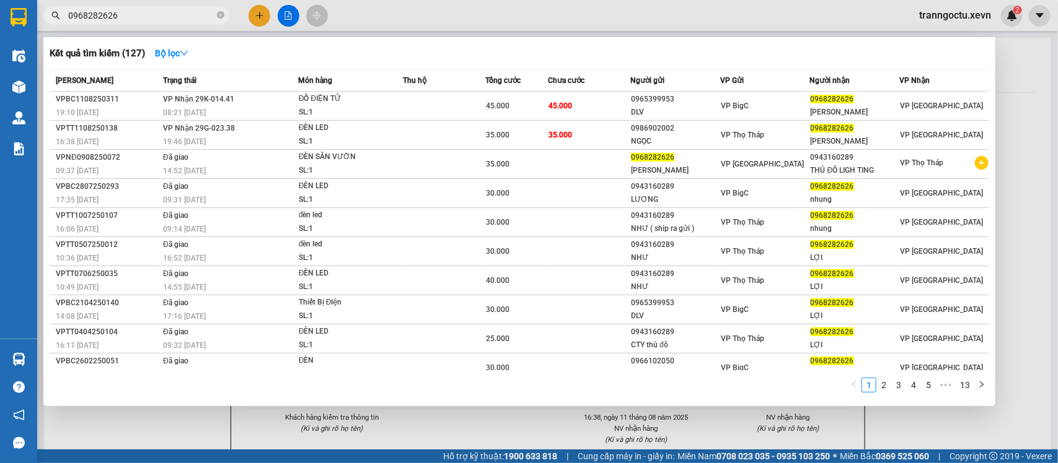
click at [354, 426] on div at bounding box center [529, 231] width 1058 height 463
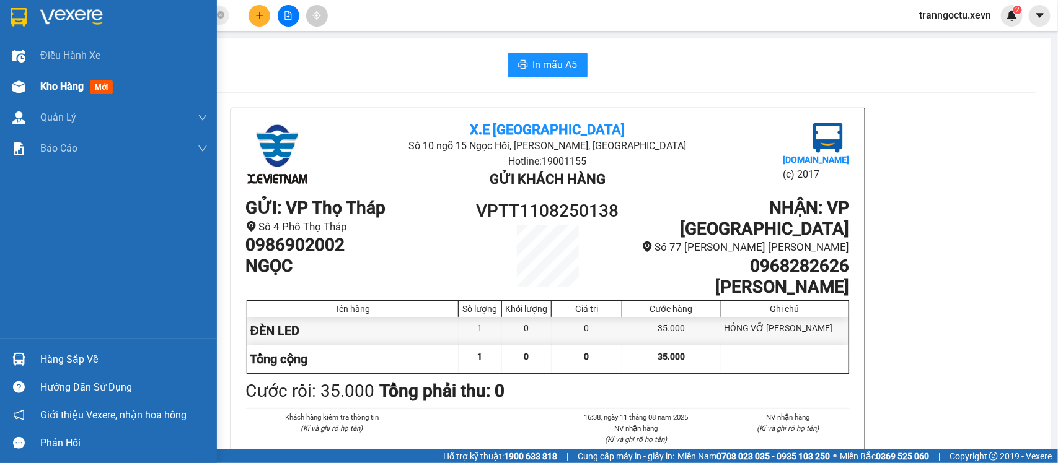
click at [59, 90] on span "Kho hàng" at bounding box center [61, 87] width 43 height 12
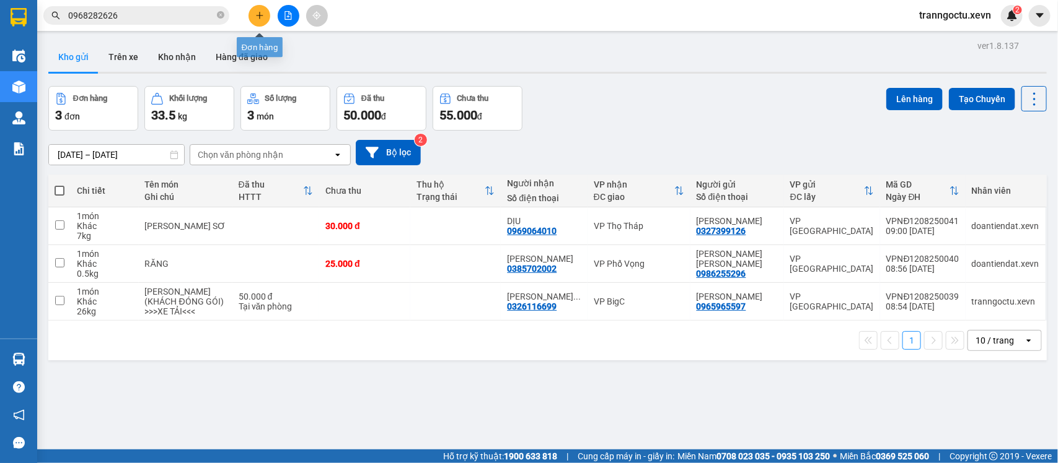
click at [259, 14] on icon "plus" at bounding box center [259, 15] width 1 height 7
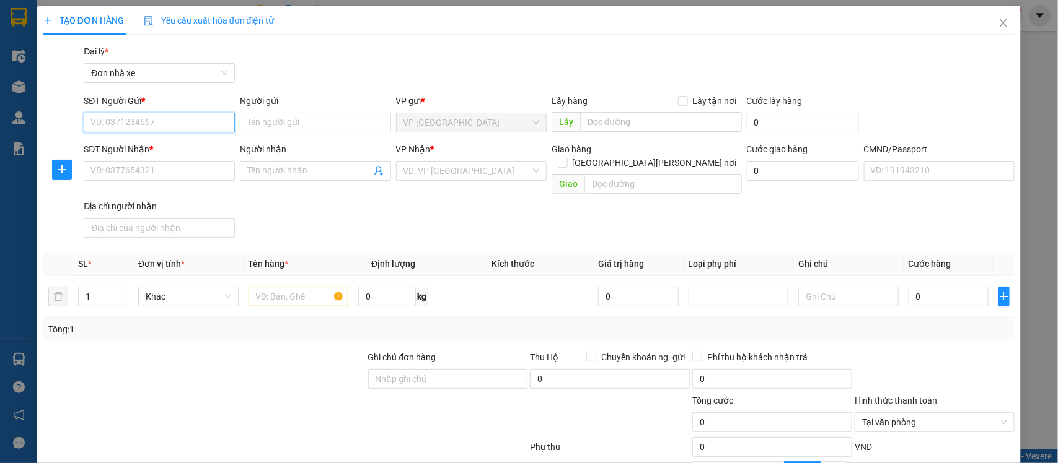
click at [155, 120] on input "SĐT Người Gửi *" at bounding box center [159, 123] width 151 height 20
